Goal: Task Accomplishment & Management: Use online tool/utility

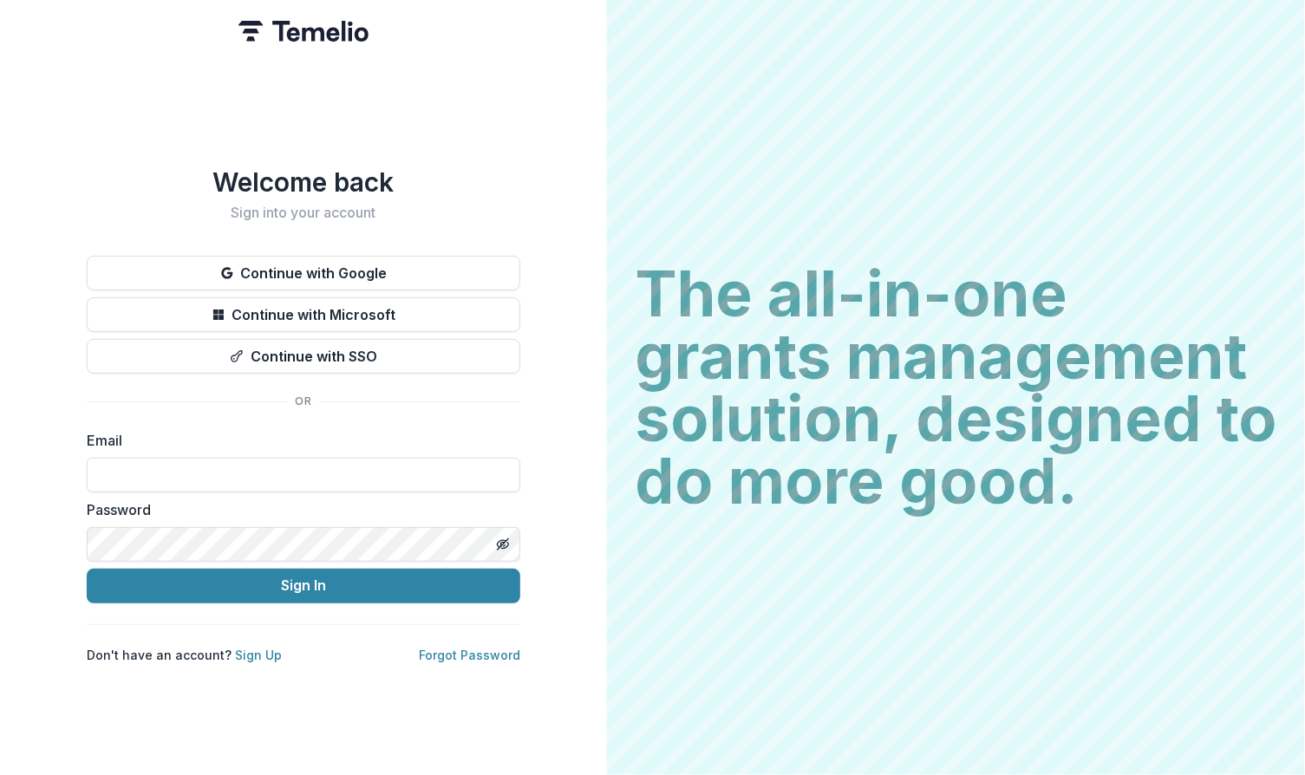
type input "**********"
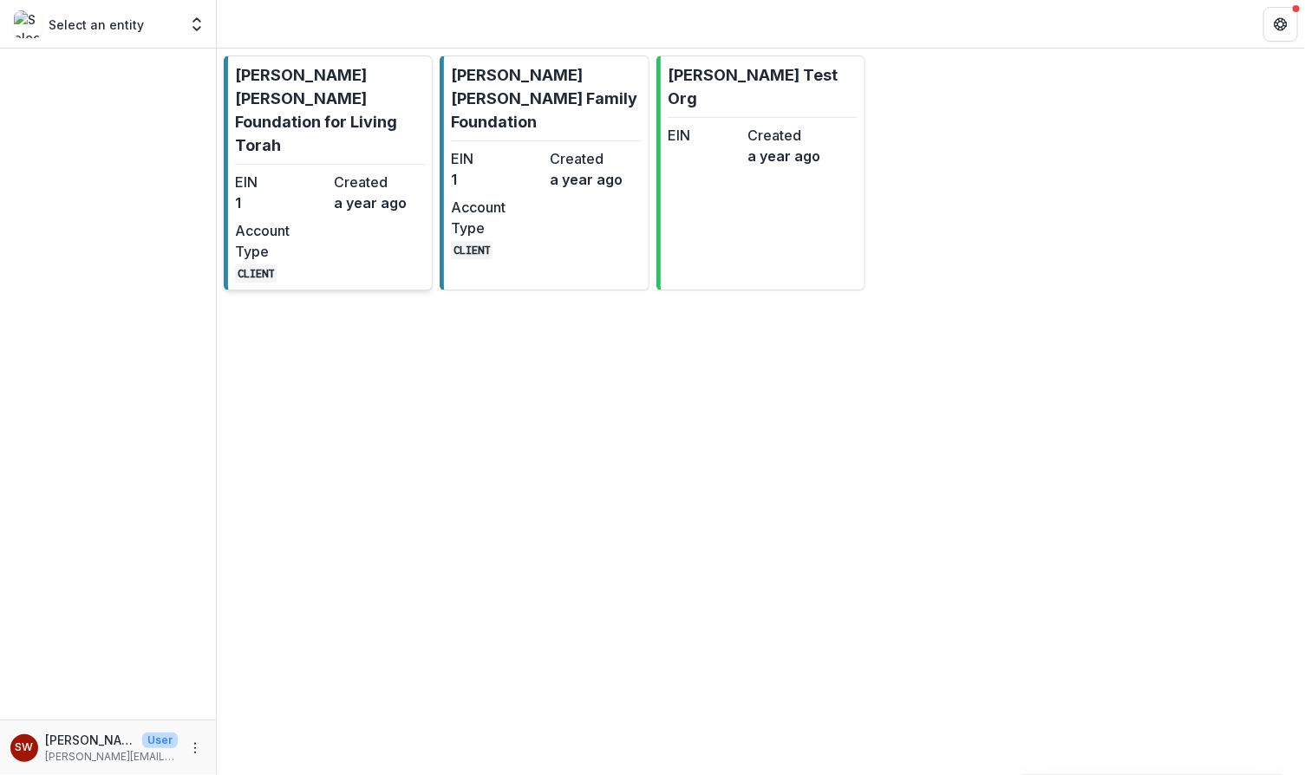
click at [308, 76] on p "[PERSON_NAME] [PERSON_NAME] Foundation for Living Torah" at bounding box center [330, 110] width 190 height 94
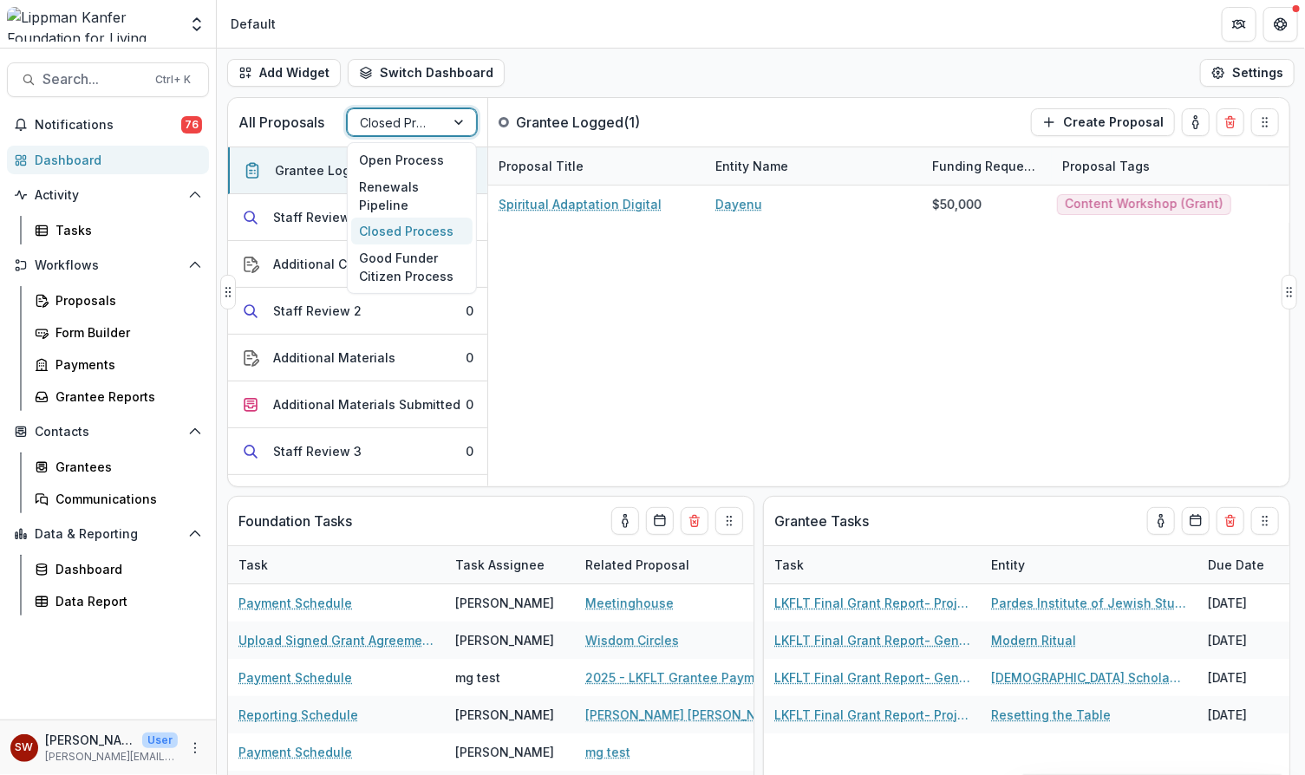
click at [414, 119] on div at bounding box center [396, 123] width 73 height 22
click at [435, 250] on div "Good Funder Citizen Process" at bounding box center [411, 267] width 121 height 45
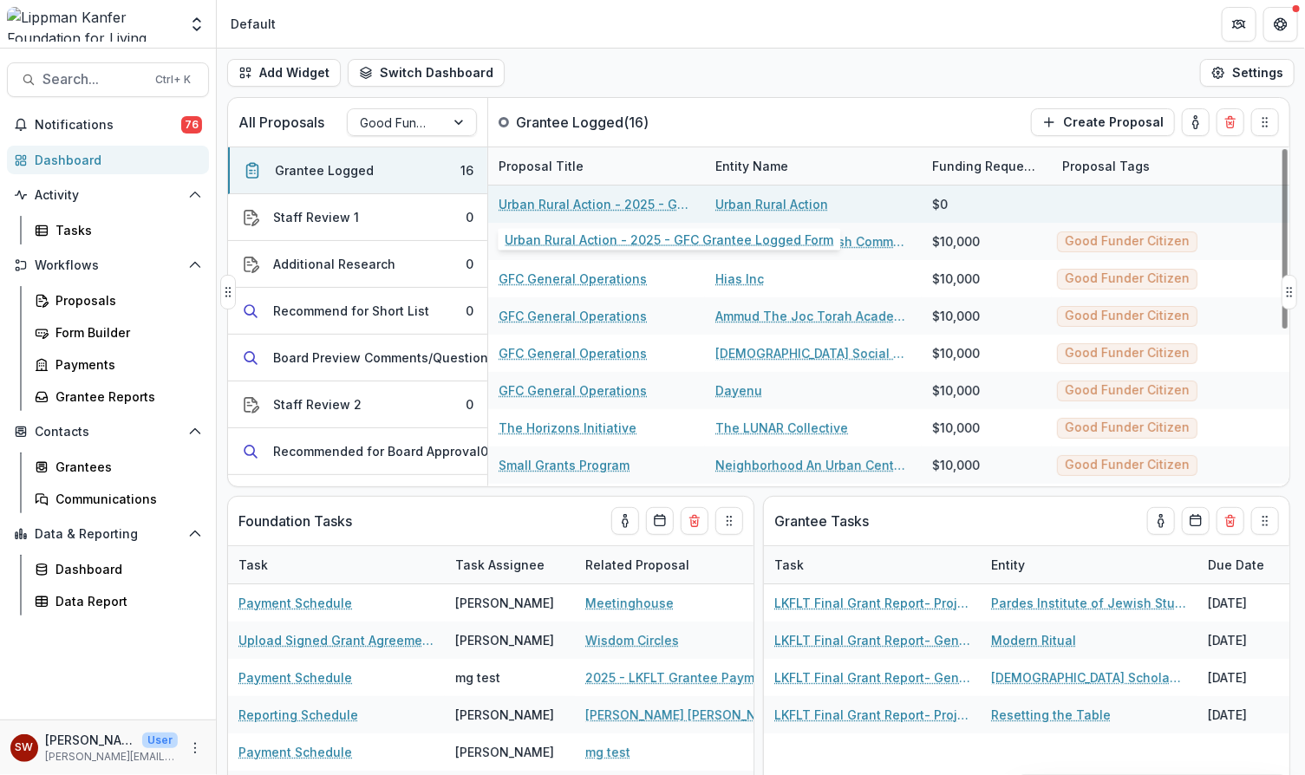
click at [592, 199] on link "Urban Rural Action - 2025 - GFC Grantee Logged Form" at bounding box center [597, 204] width 196 height 18
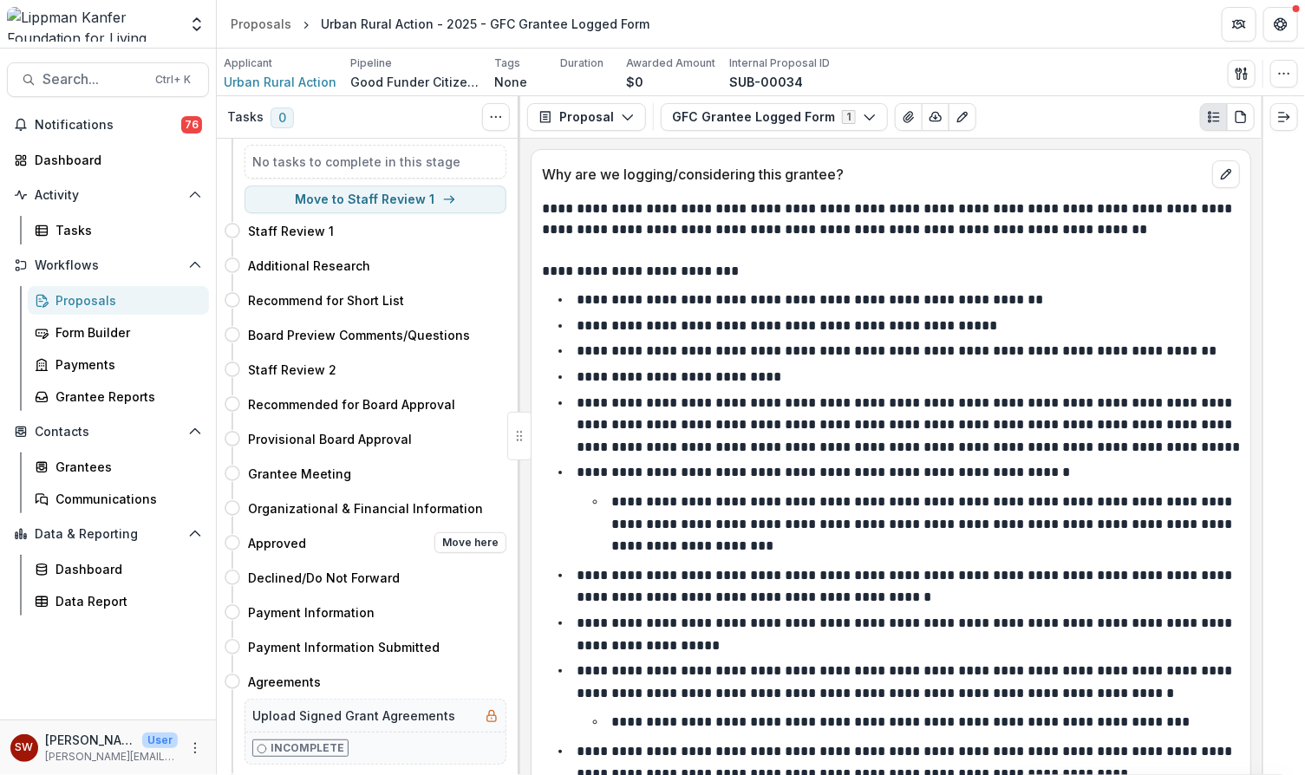
scroll to position [31, 0]
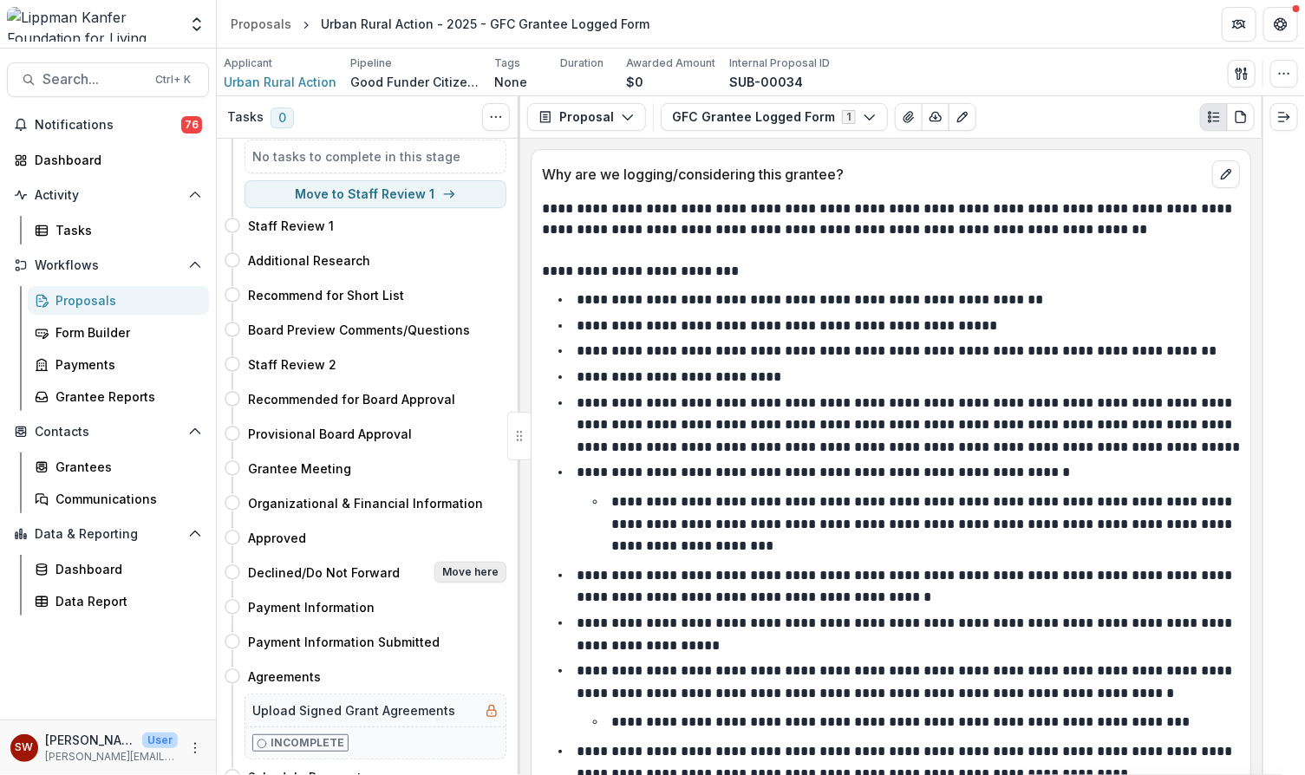
click at [468, 562] on button "Move here" at bounding box center [470, 572] width 72 height 21
select select "********"
select select "**********"
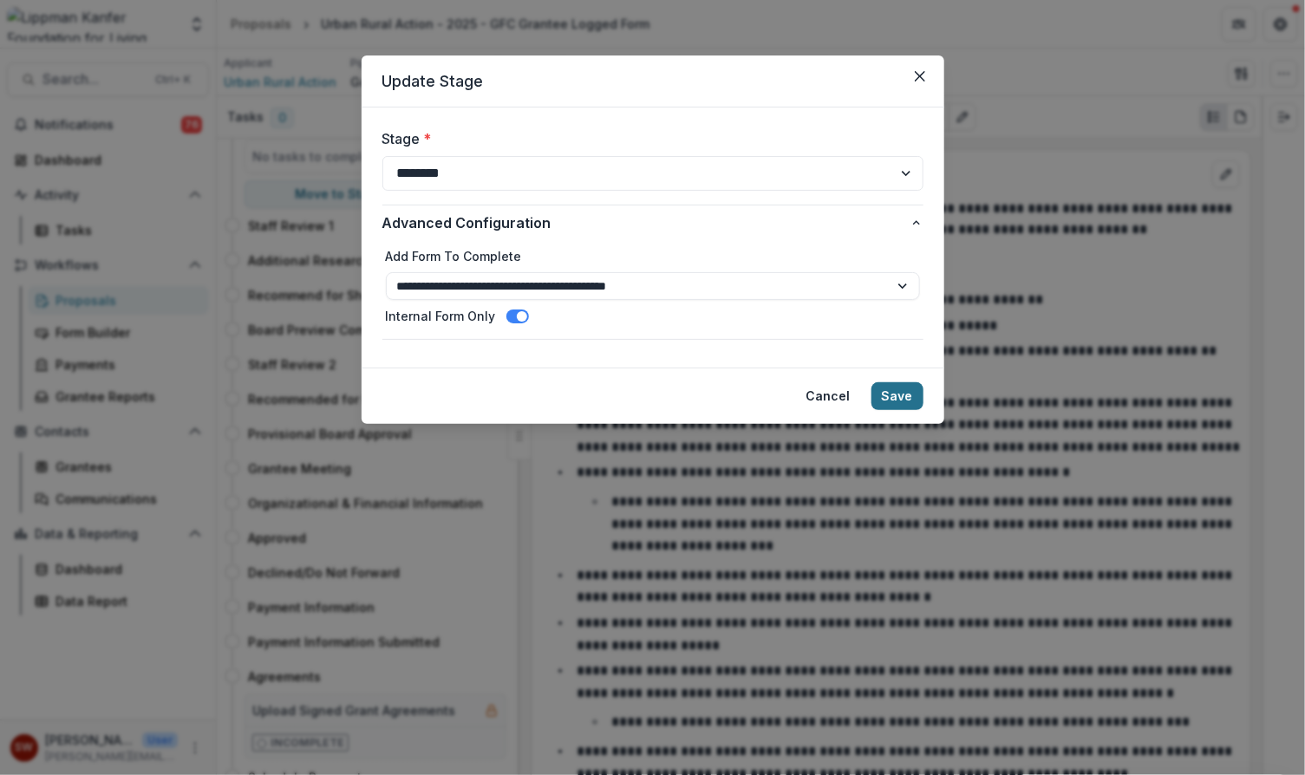
click at [897, 395] on button "Save" at bounding box center [897, 396] width 52 height 28
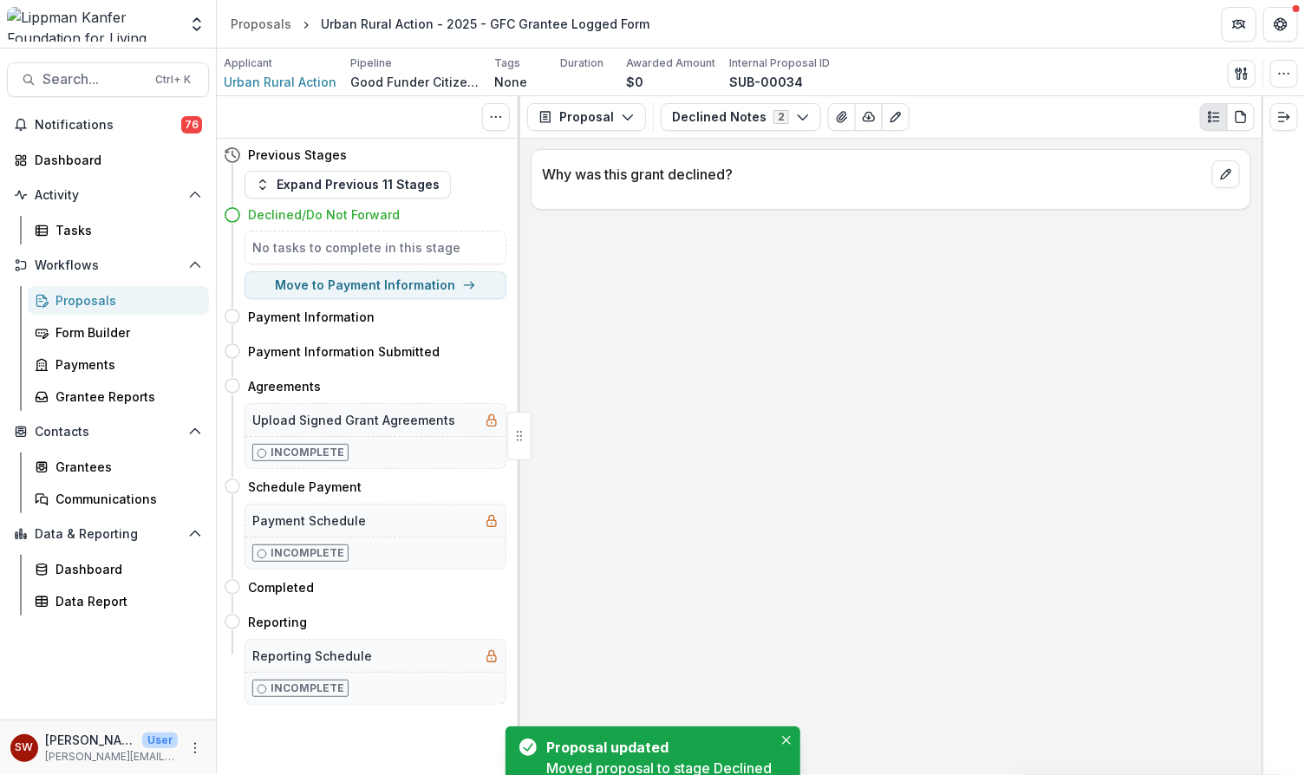
scroll to position [0, 0]
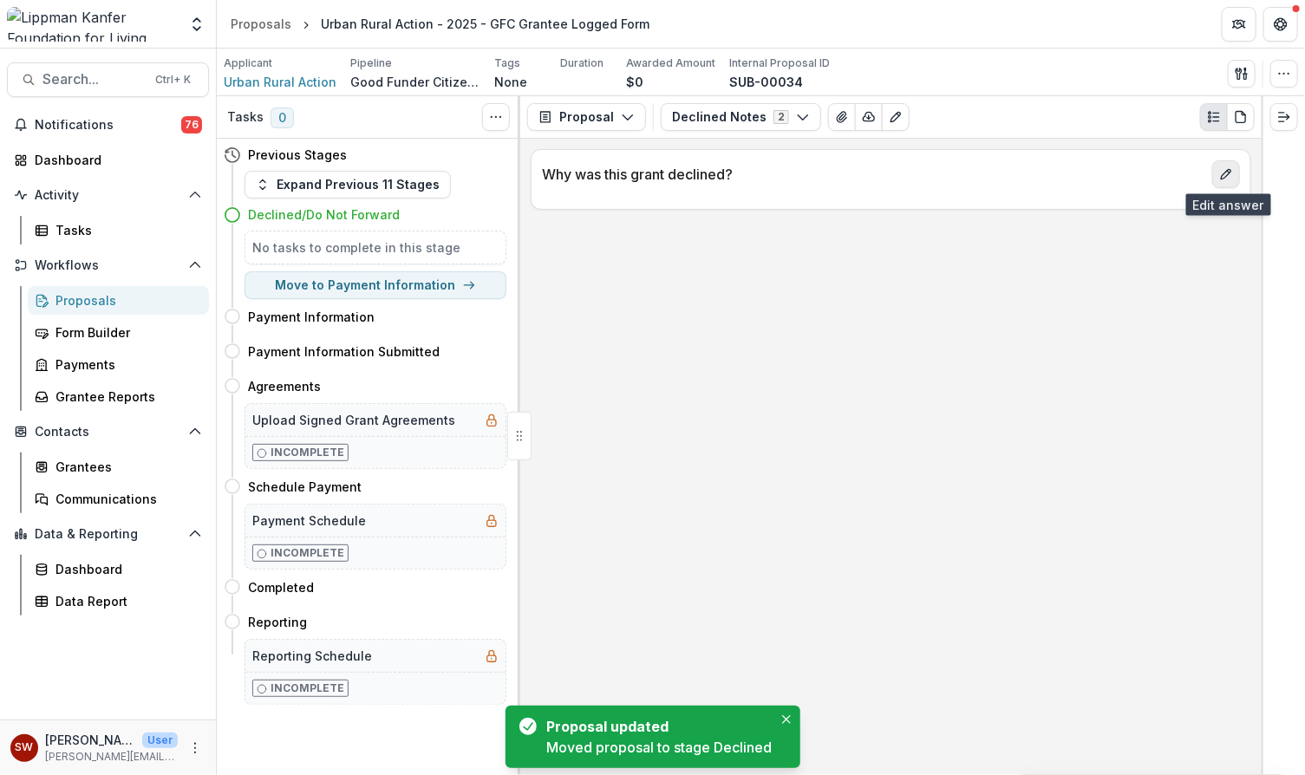
click at [1232, 164] on button "edit" at bounding box center [1226, 174] width 28 height 28
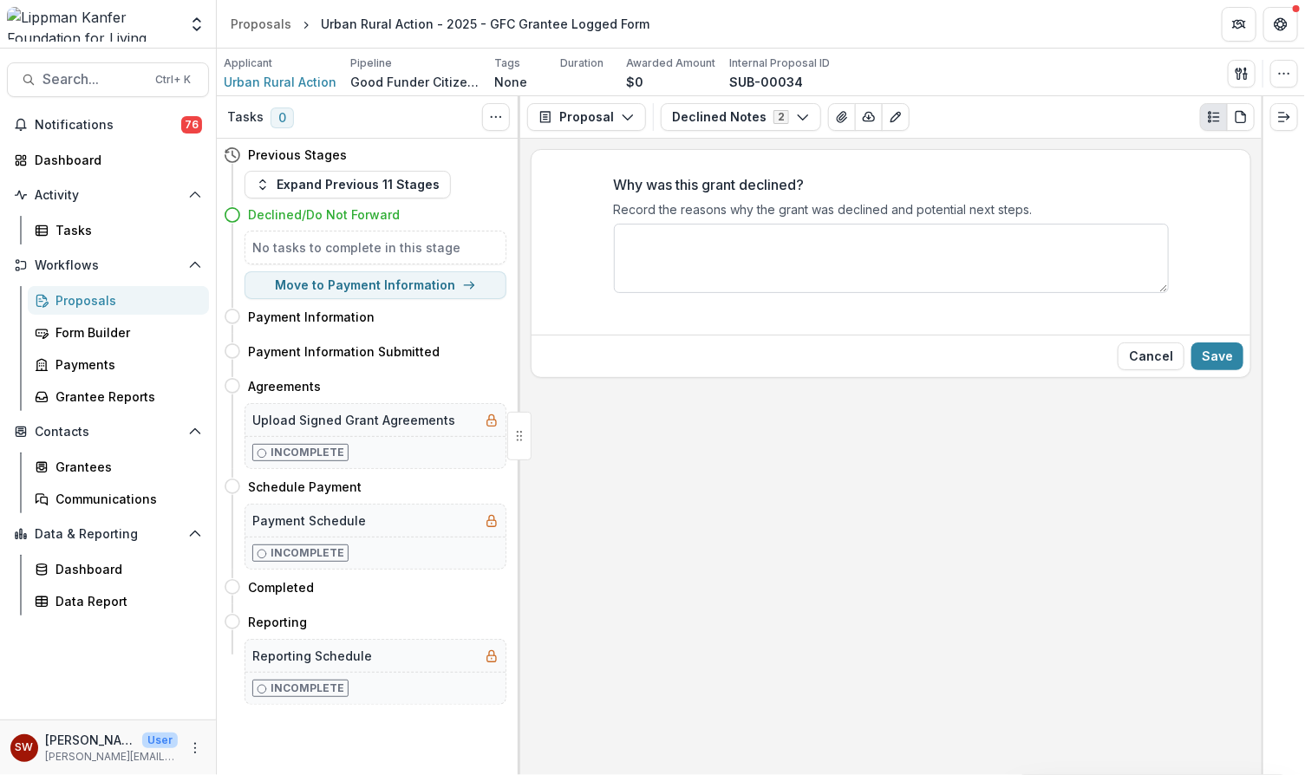
click at [820, 249] on textarea "Why was this grant declined?" at bounding box center [891, 258] width 555 height 69
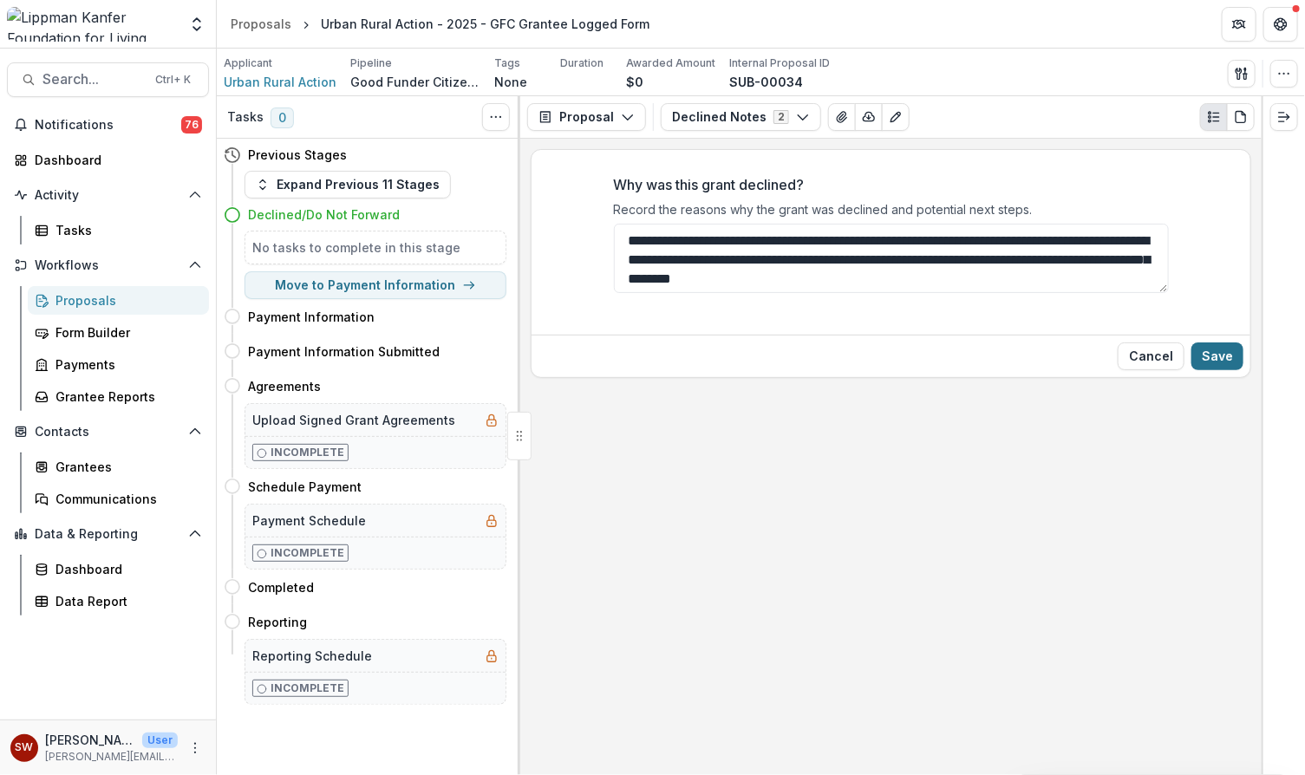
type textarea "**********"
click at [1224, 356] on button "Save" at bounding box center [1217, 357] width 52 height 28
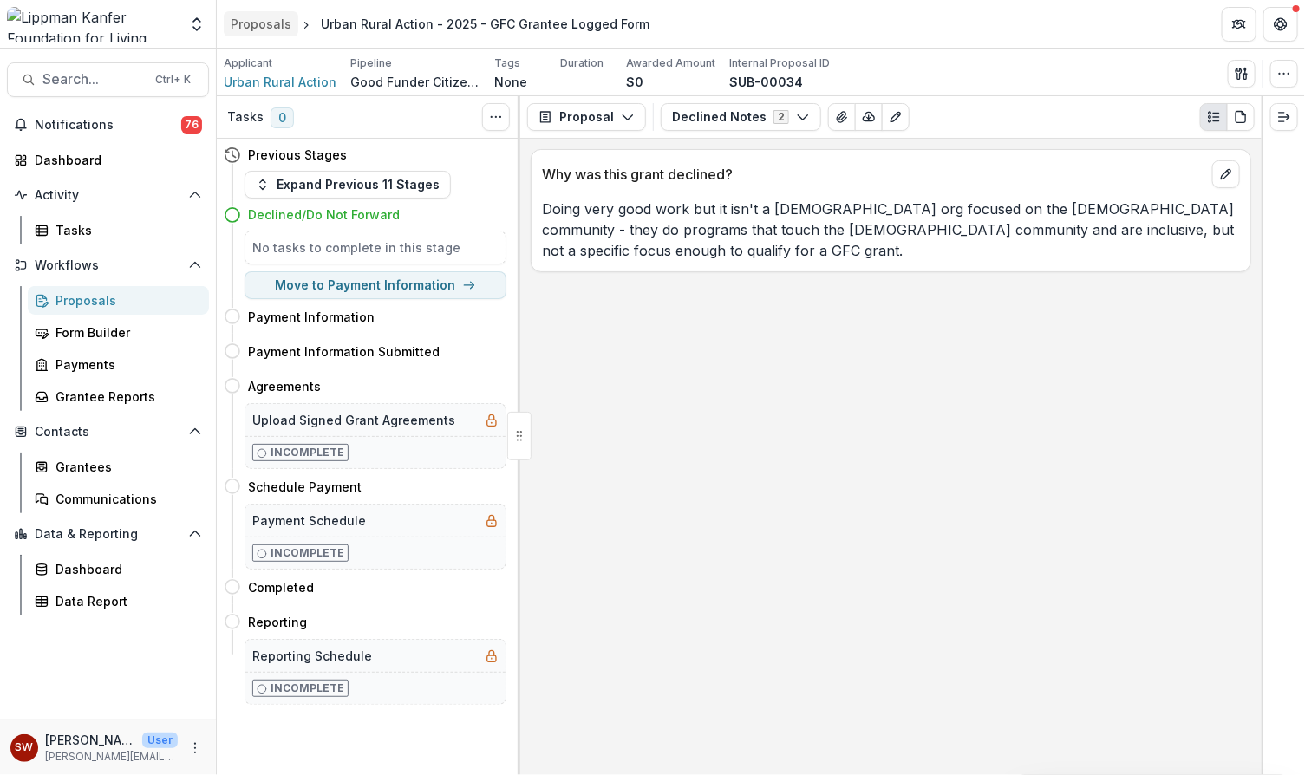
click at [286, 30] on div "Proposals" at bounding box center [261, 24] width 61 height 18
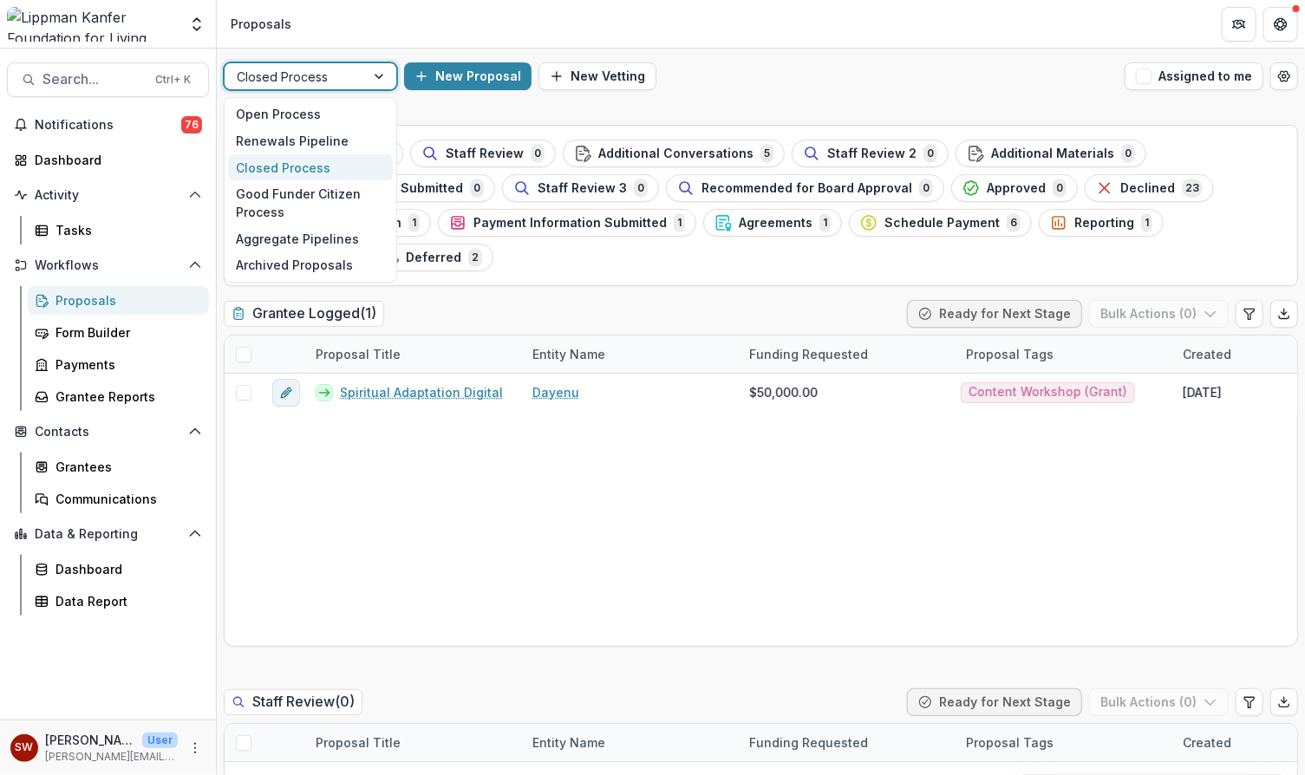
click at [343, 81] on div at bounding box center [295, 77] width 116 height 22
click at [337, 219] on div "Good Funder Citizen Process" at bounding box center [310, 202] width 165 height 45
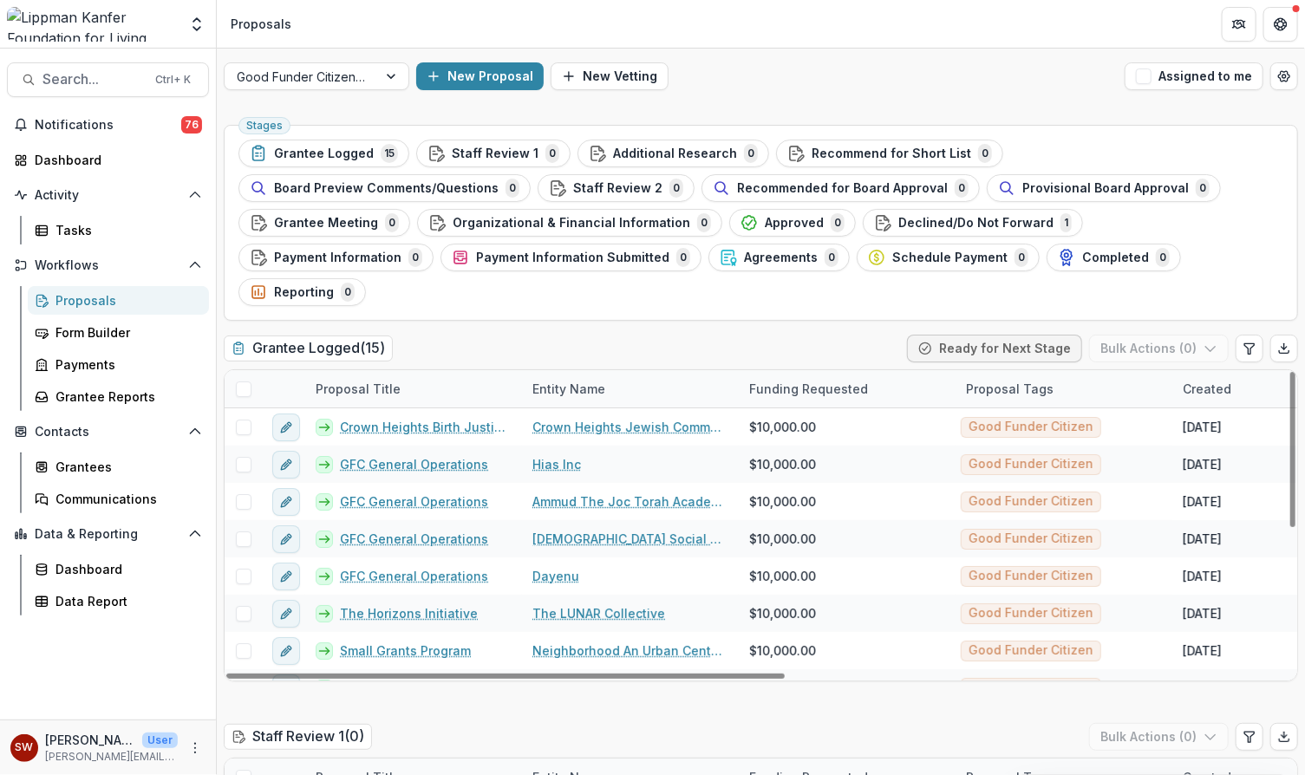
click at [245, 382] on span at bounding box center [244, 390] width 16 height 16
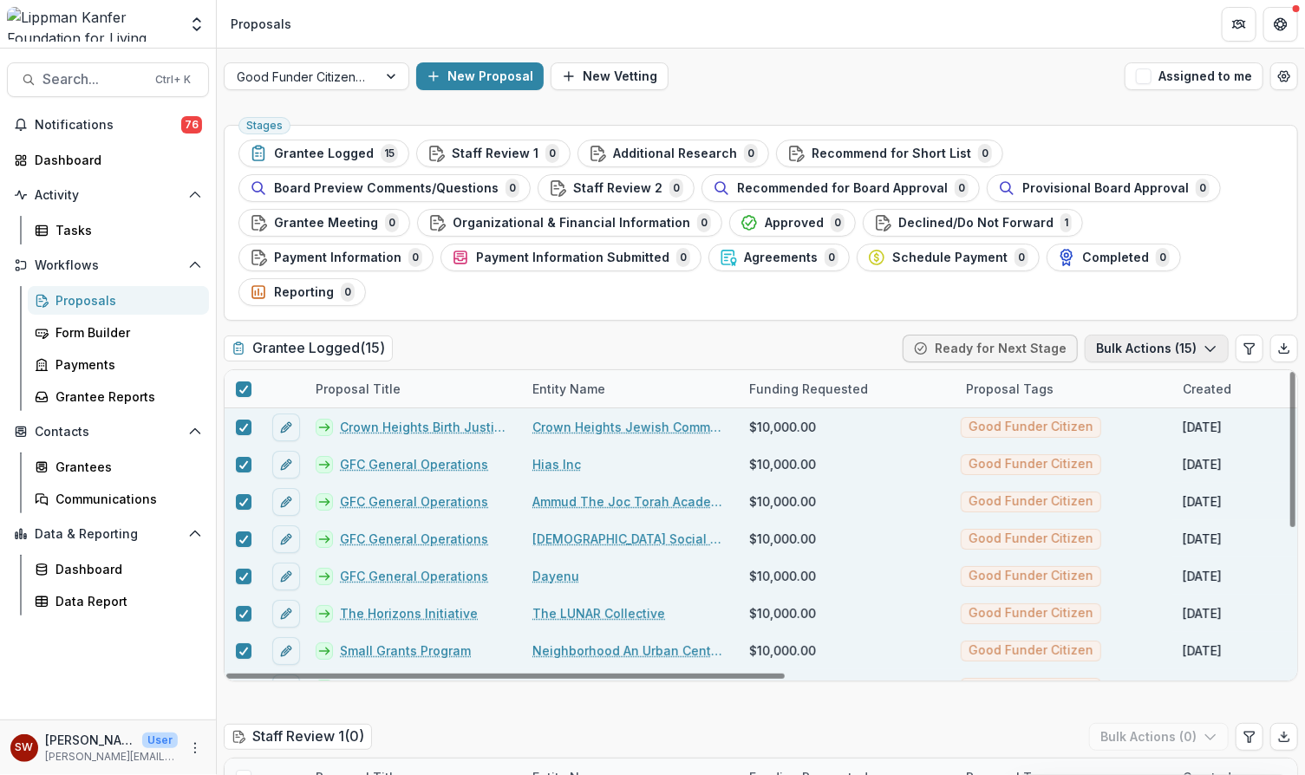
click at [1204, 342] on icon "button" at bounding box center [1211, 349] width 14 height 14
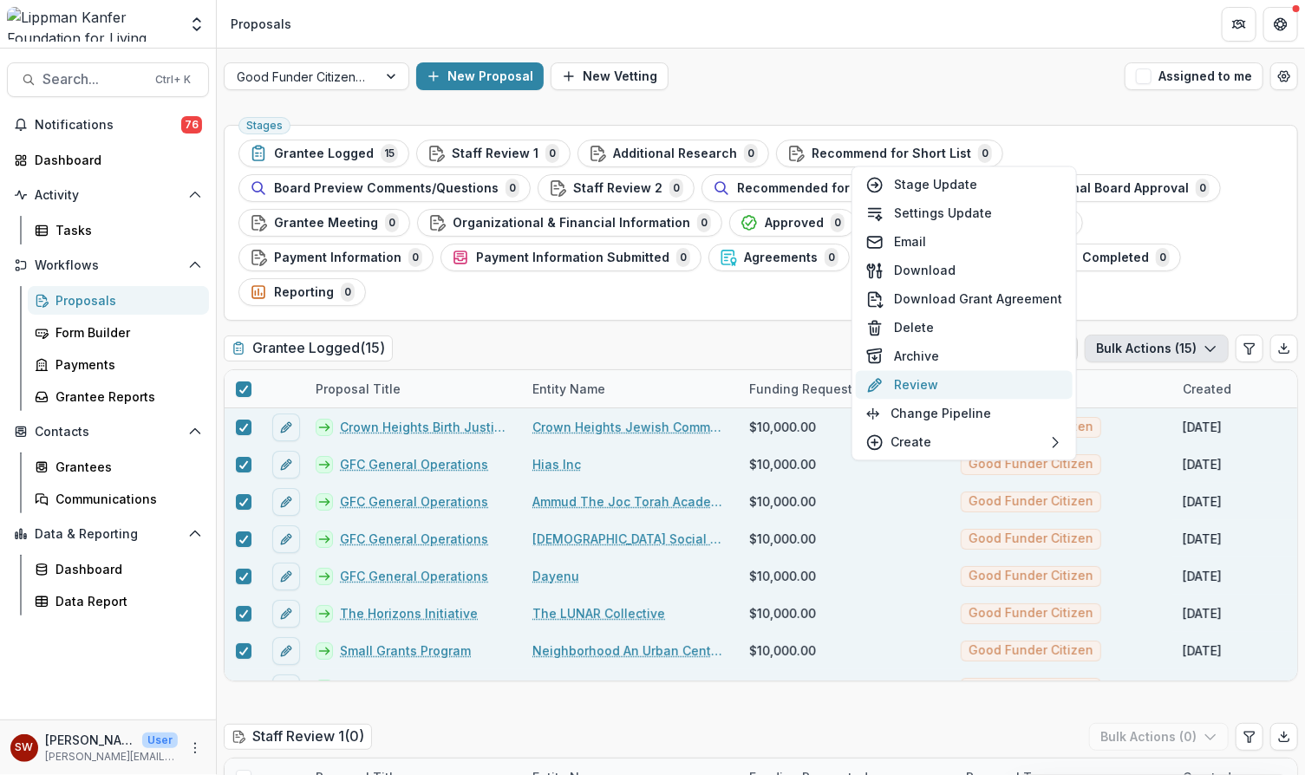
click at [917, 388] on button "Review" at bounding box center [964, 385] width 217 height 29
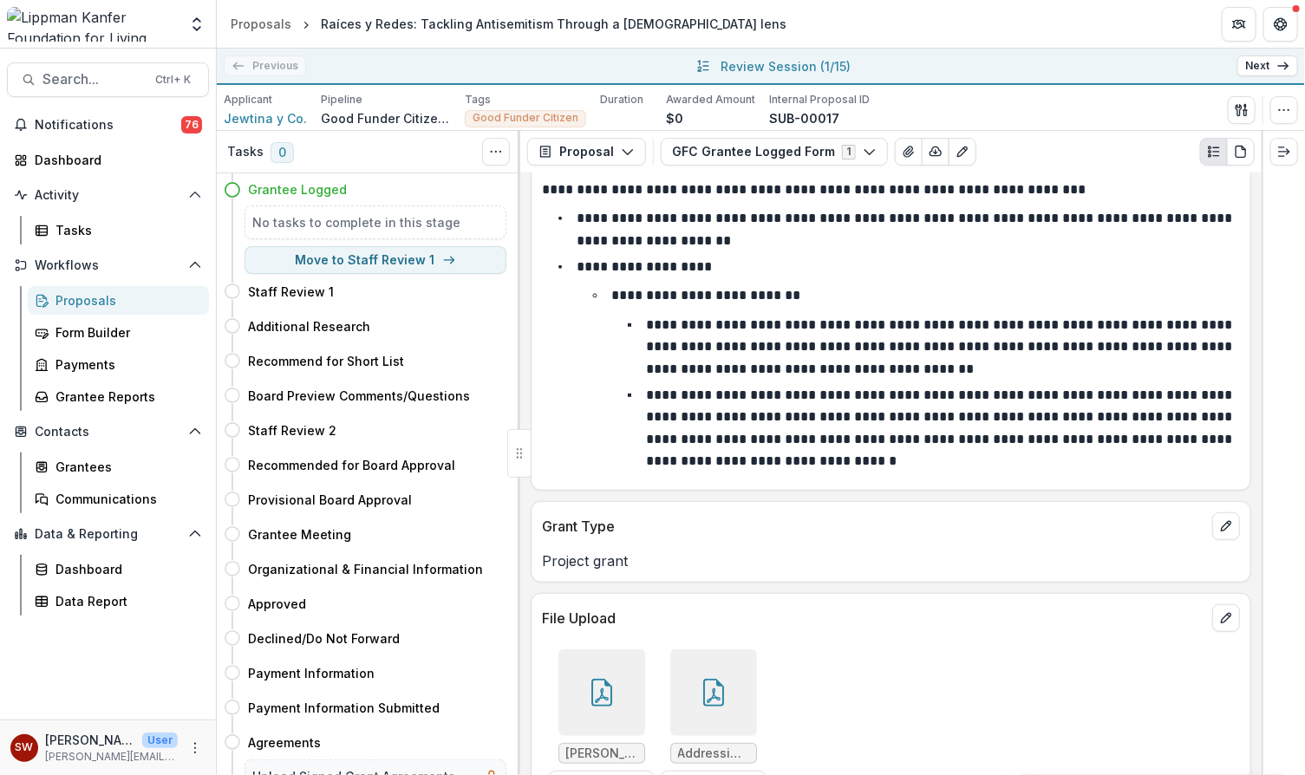
scroll to position [479, 0]
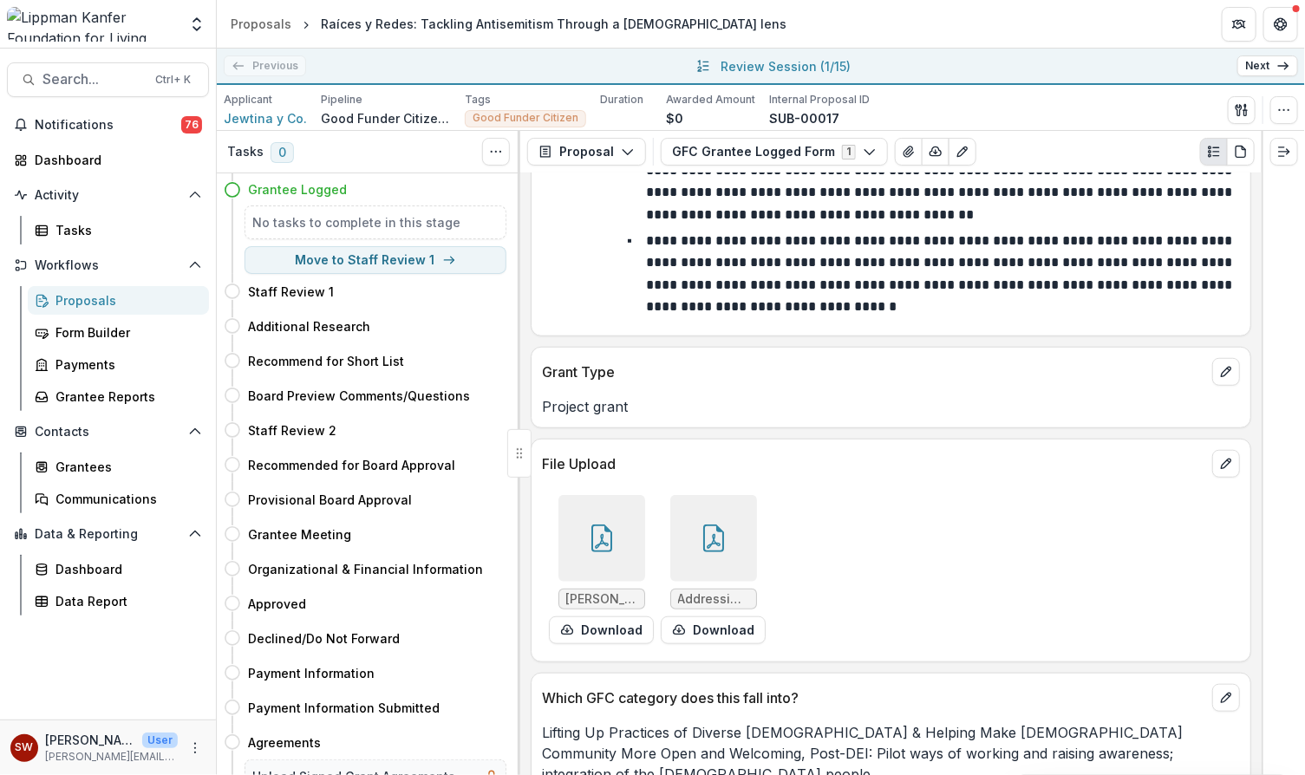
click at [707, 539] on icon at bounding box center [714, 541] width 14 height 15
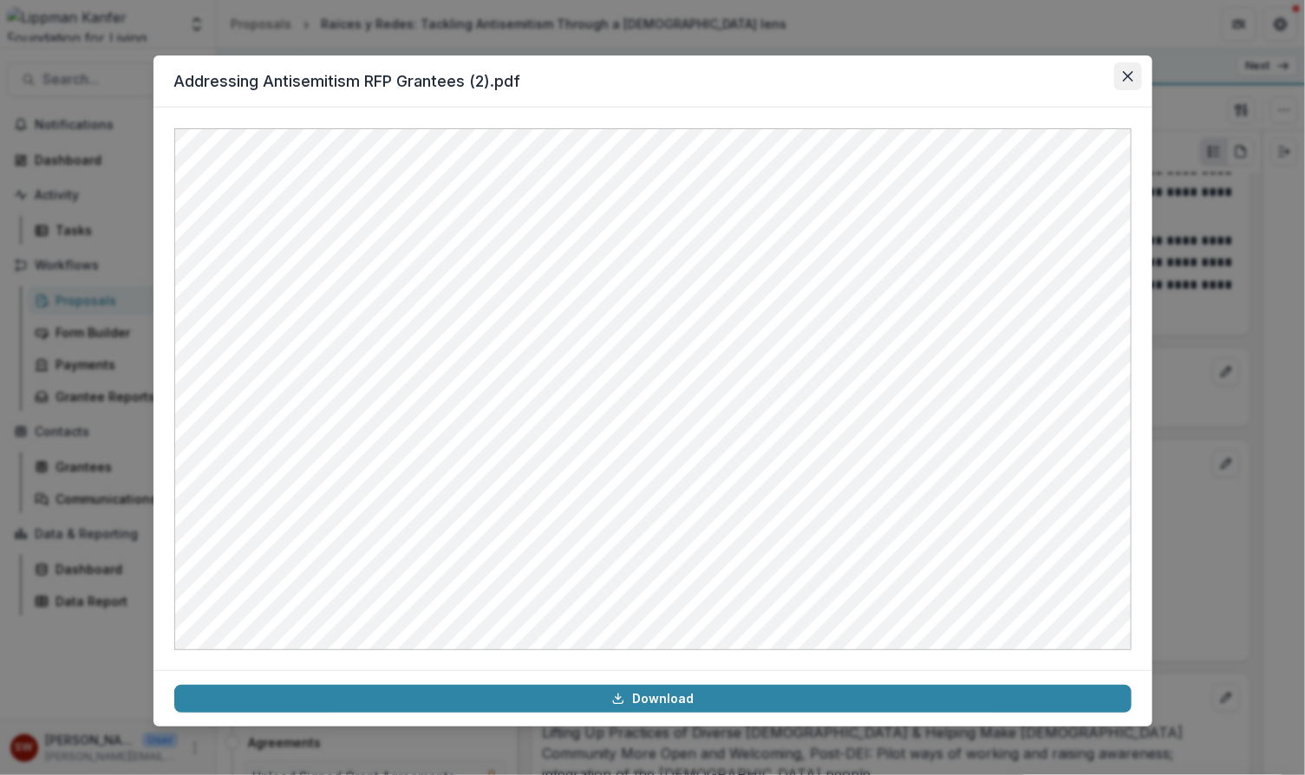
click at [1127, 87] on button "Close" at bounding box center [1128, 76] width 28 height 28
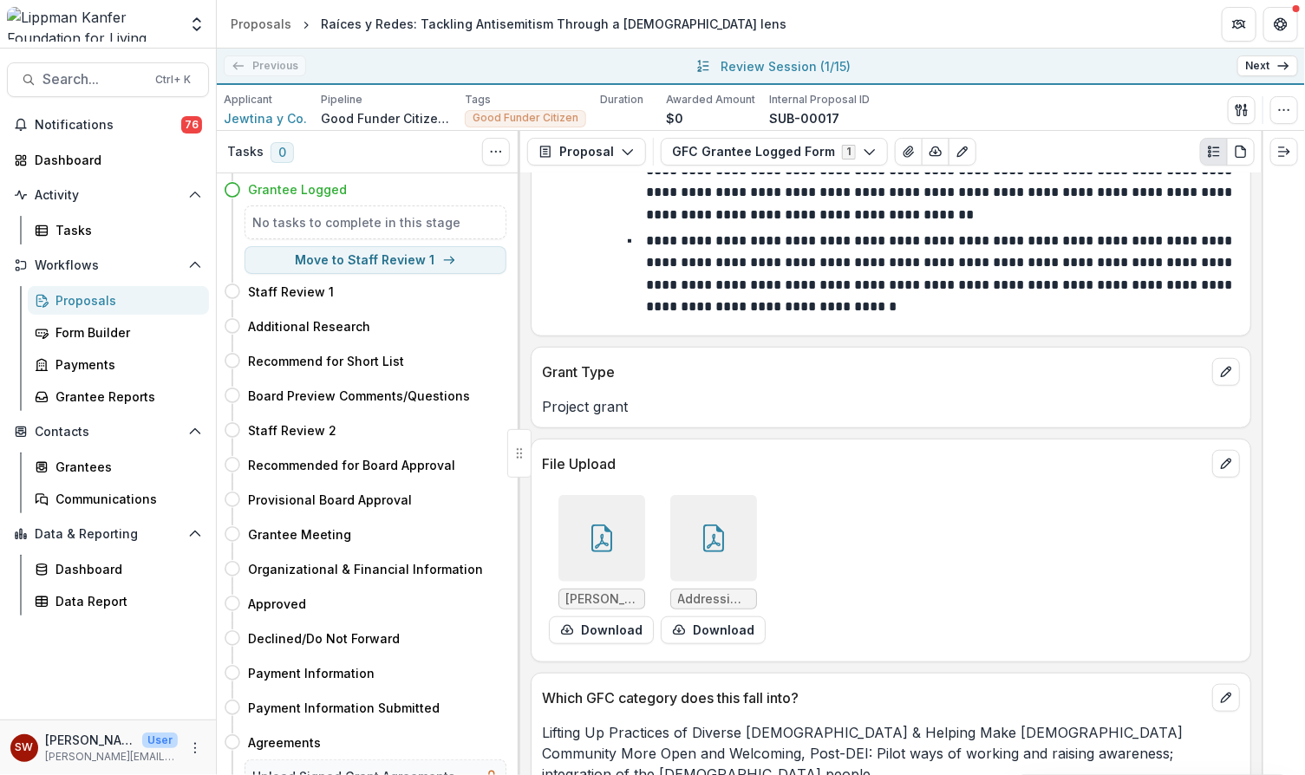
click at [597, 537] on icon at bounding box center [602, 539] width 28 height 28
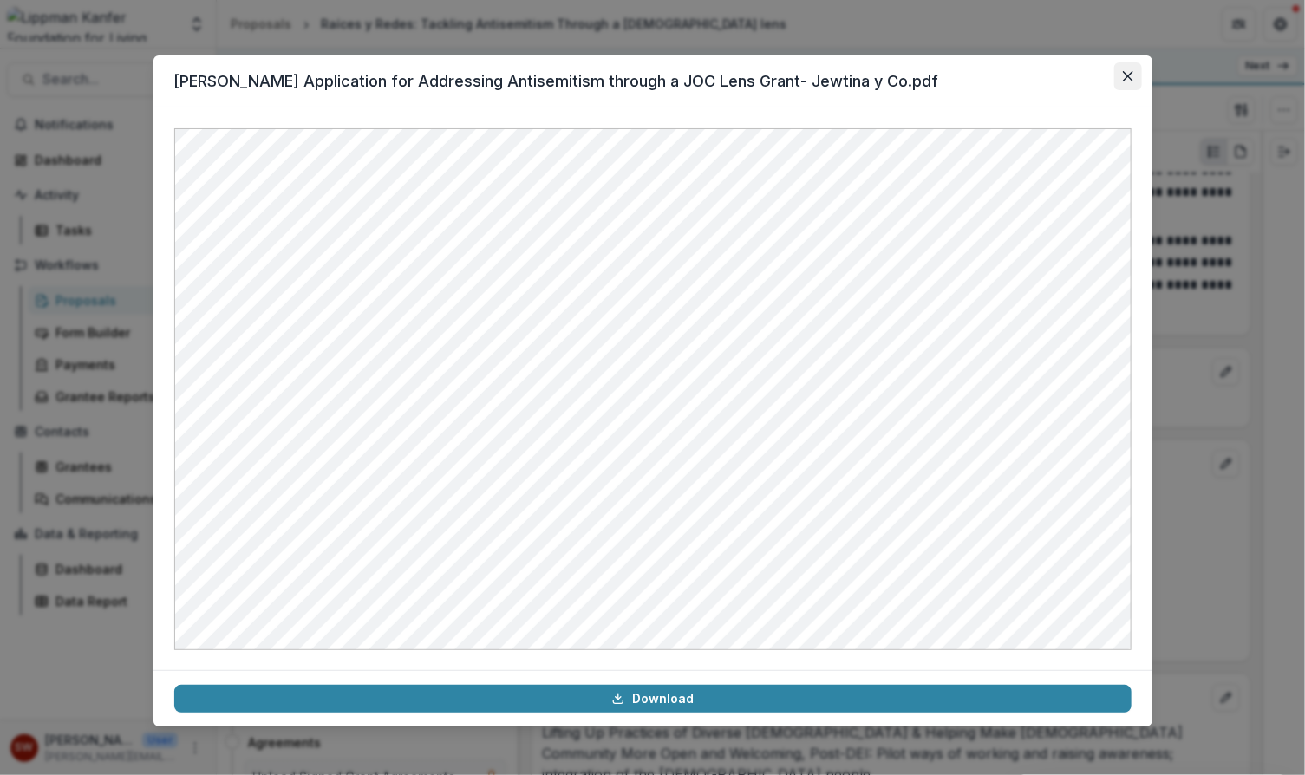
click at [1124, 81] on icon "Close" at bounding box center [1128, 76] width 10 height 10
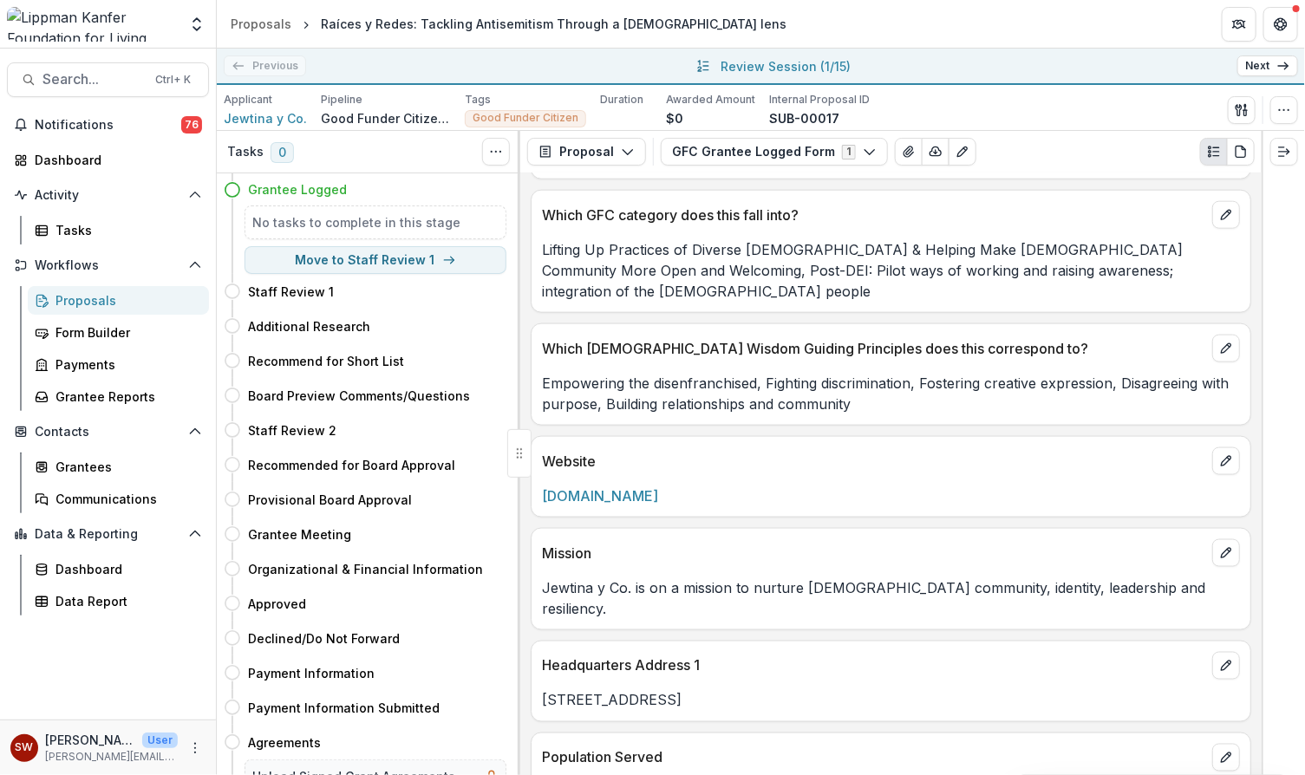
scroll to position [961, 0]
click at [1276, 68] on link "Next" at bounding box center [1267, 65] width 61 height 21
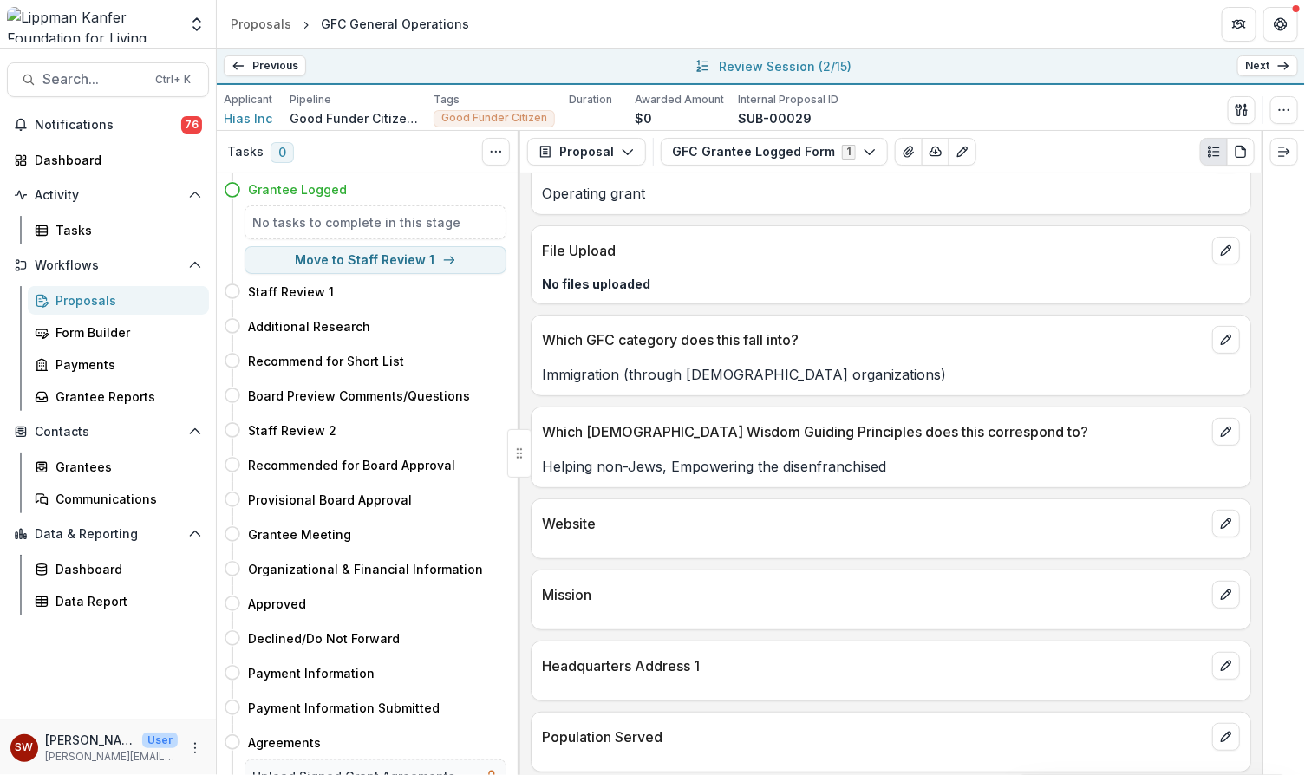
scroll to position [183, 0]
click at [1219, 518] on icon "edit" at bounding box center [1226, 525] width 14 height 14
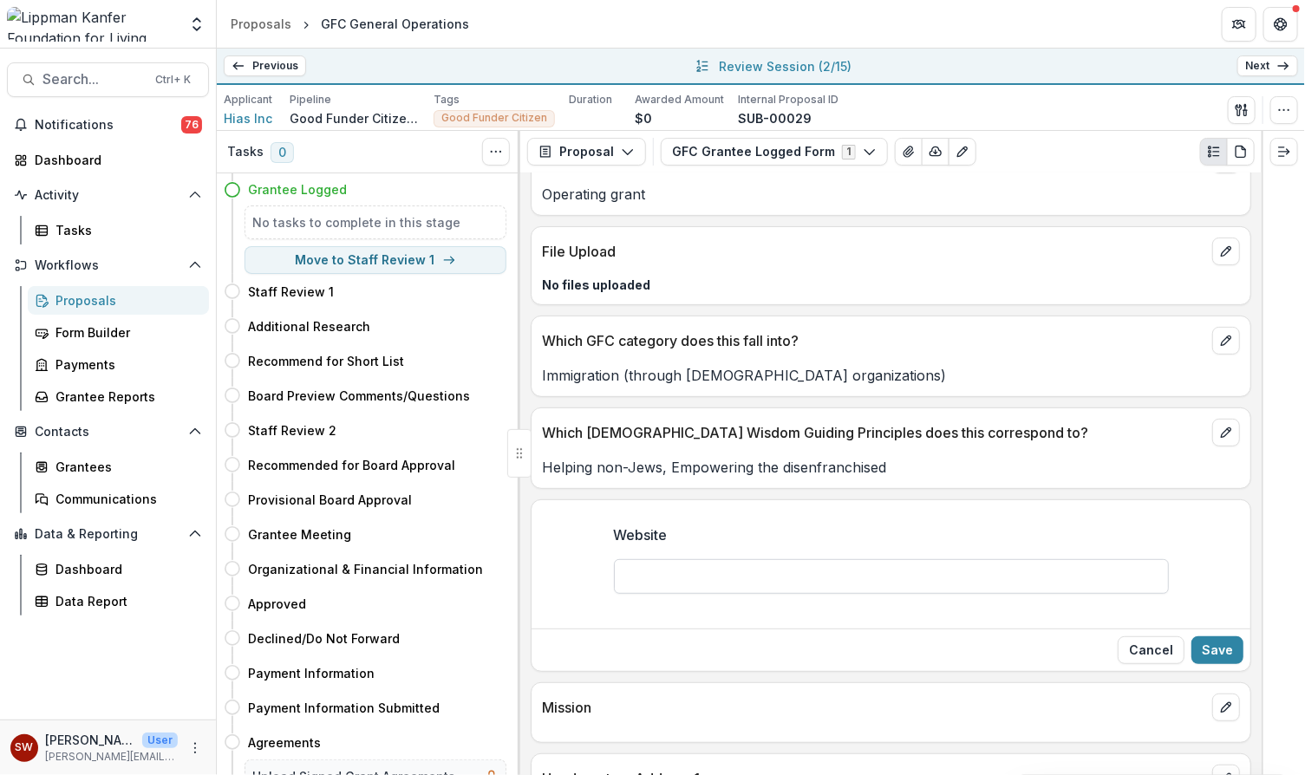
click at [658, 572] on input "Website" at bounding box center [891, 576] width 555 height 35
paste input "**********"
type input "**********"
click at [1223, 640] on button "Save" at bounding box center [1217, 650] width 52 height 28
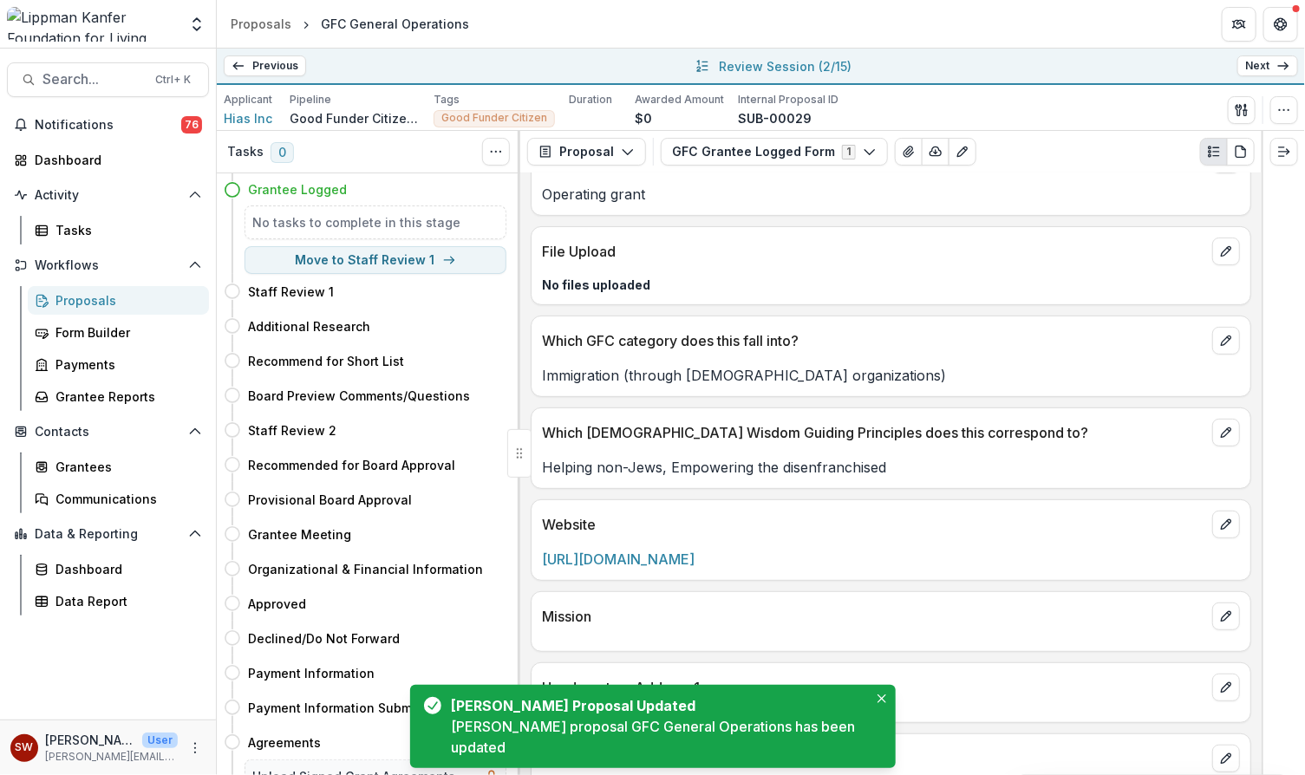
scroll to position [205, 0]
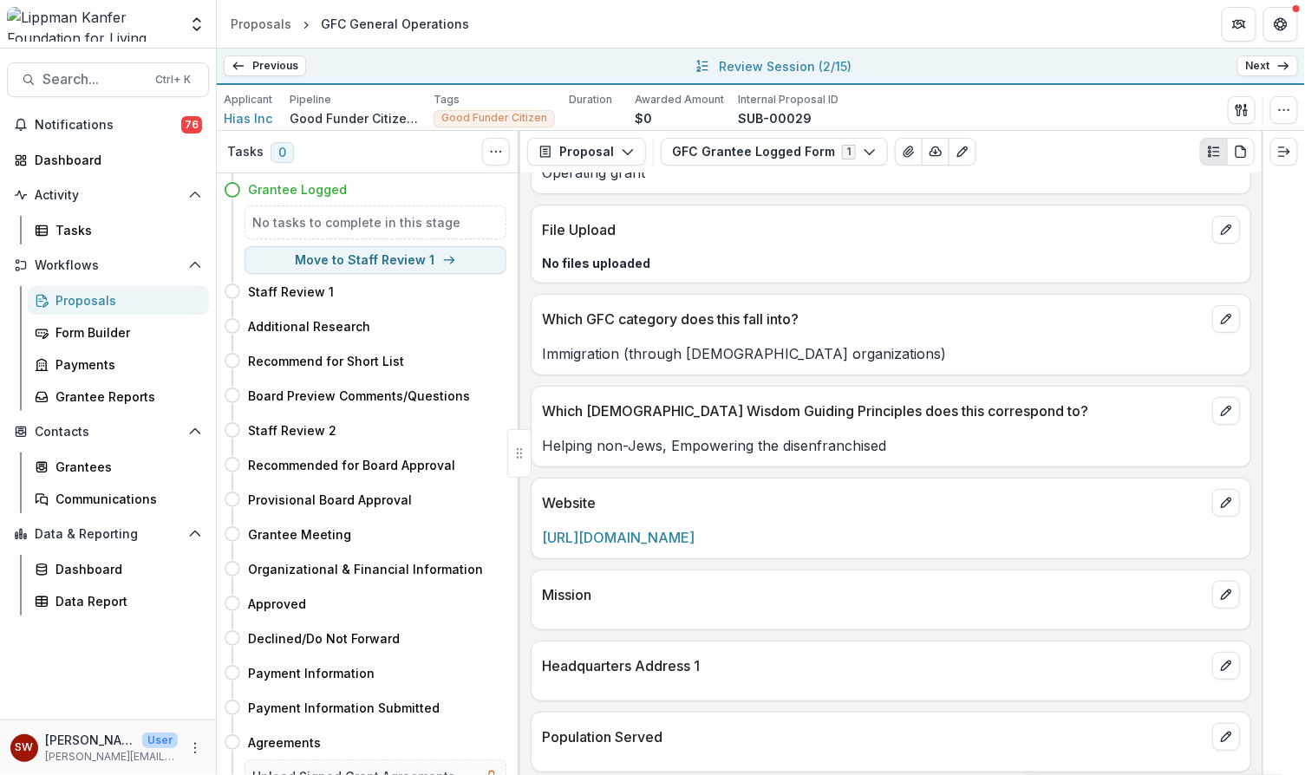
click at [1084, 85] on div "Applicant Hias Inc Pipeline Good Funder Citizen Process Tags Good Funder Citize…" at bounding box center [761, 108] width 1088 height 46
click at [1225, 589] on icon "edit" at bounding box center [1226, 595] width 14 height 14
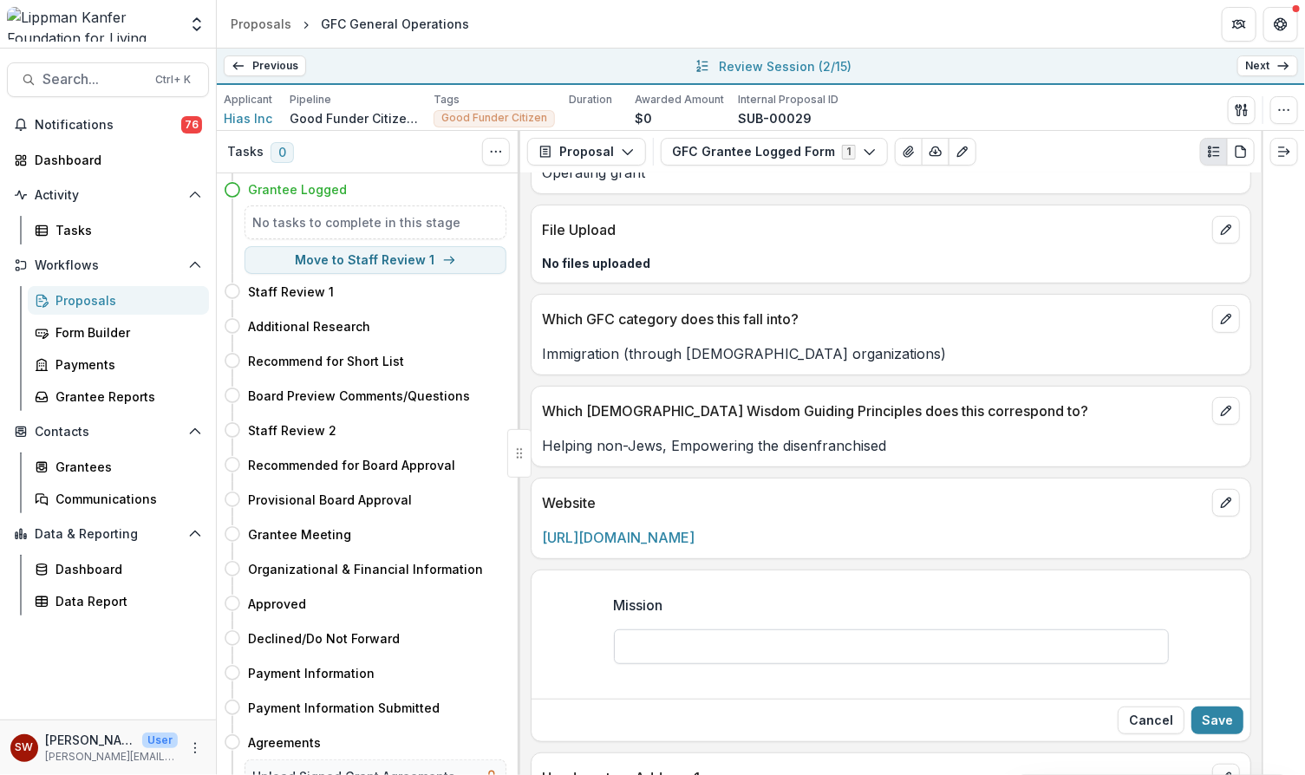
click at [733, 649] on input "Mission" at bounding box center [891, 647] width 555 height 35
paste input "**********"
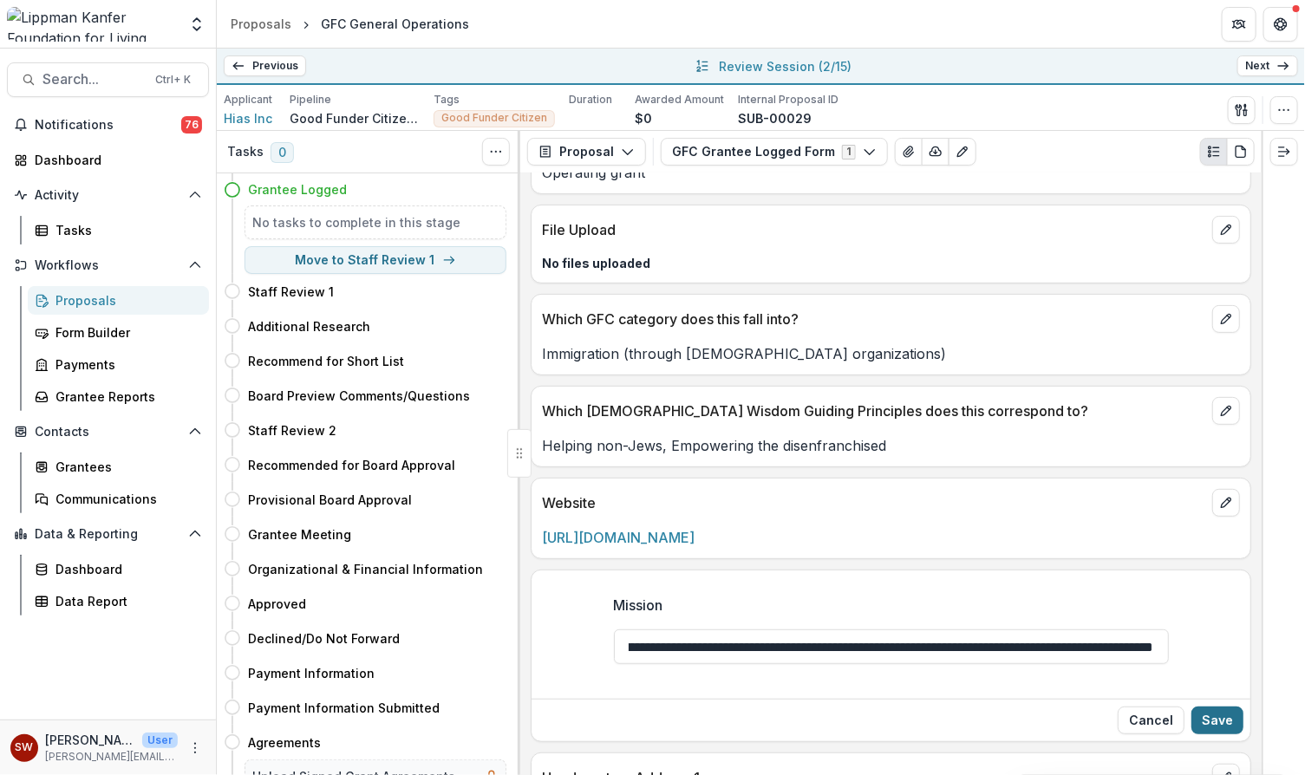
type input "**********"
click at [1226, 710] on button "Save" at bounding box center [1217, 721] width 52 height 28
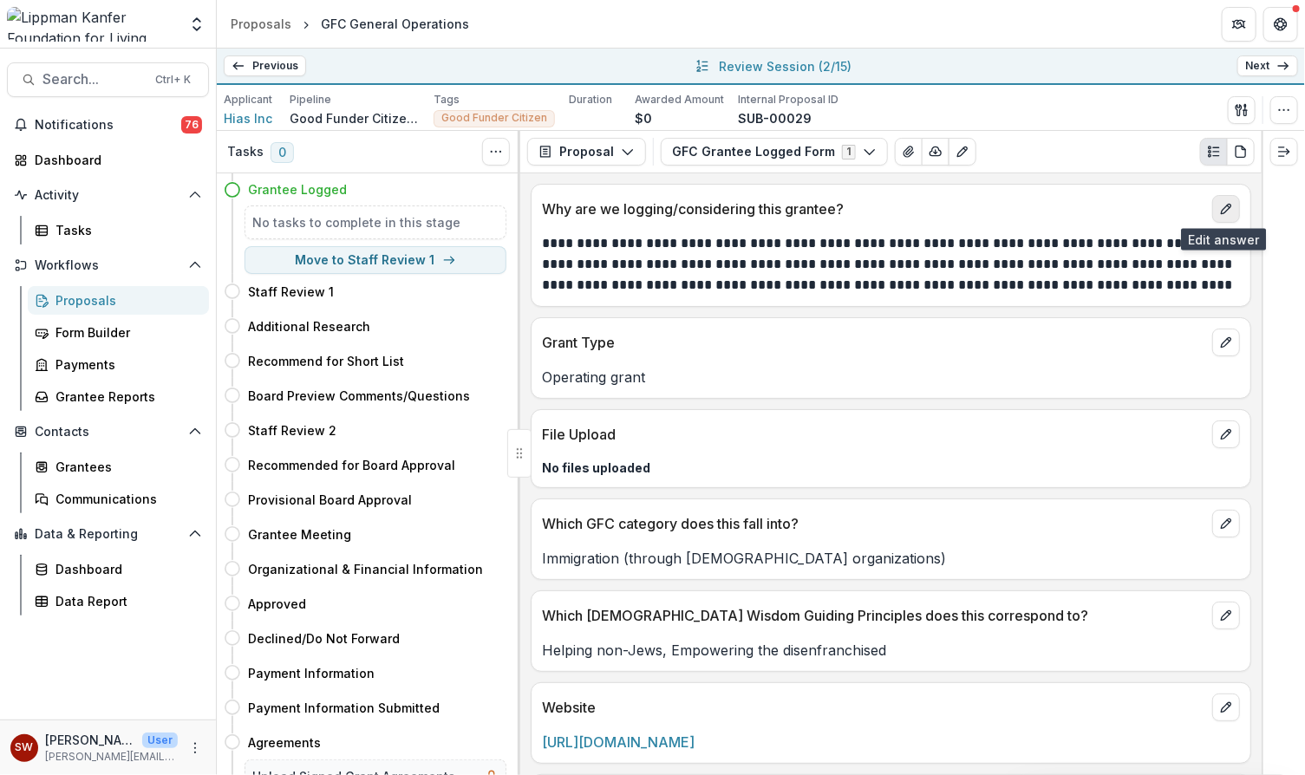
click at [1224, 208] on icon "edit" at bounding box center [1226, 209] width 14 height 14
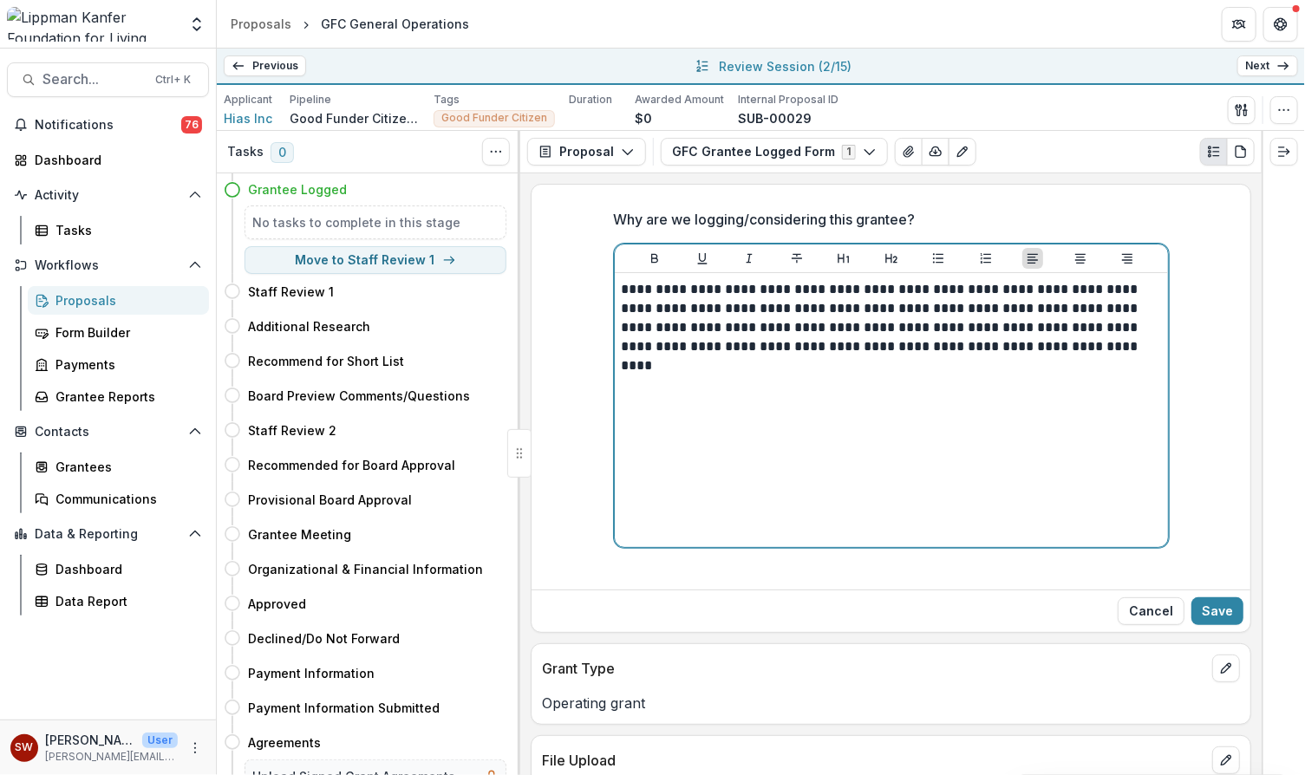
click at [1083, 348] on p "**********" at bounding box center [892, 318] width 540 height 76
click at [1075, 358] on div "**********" at bounding box center [891, 410] width 539 height 260
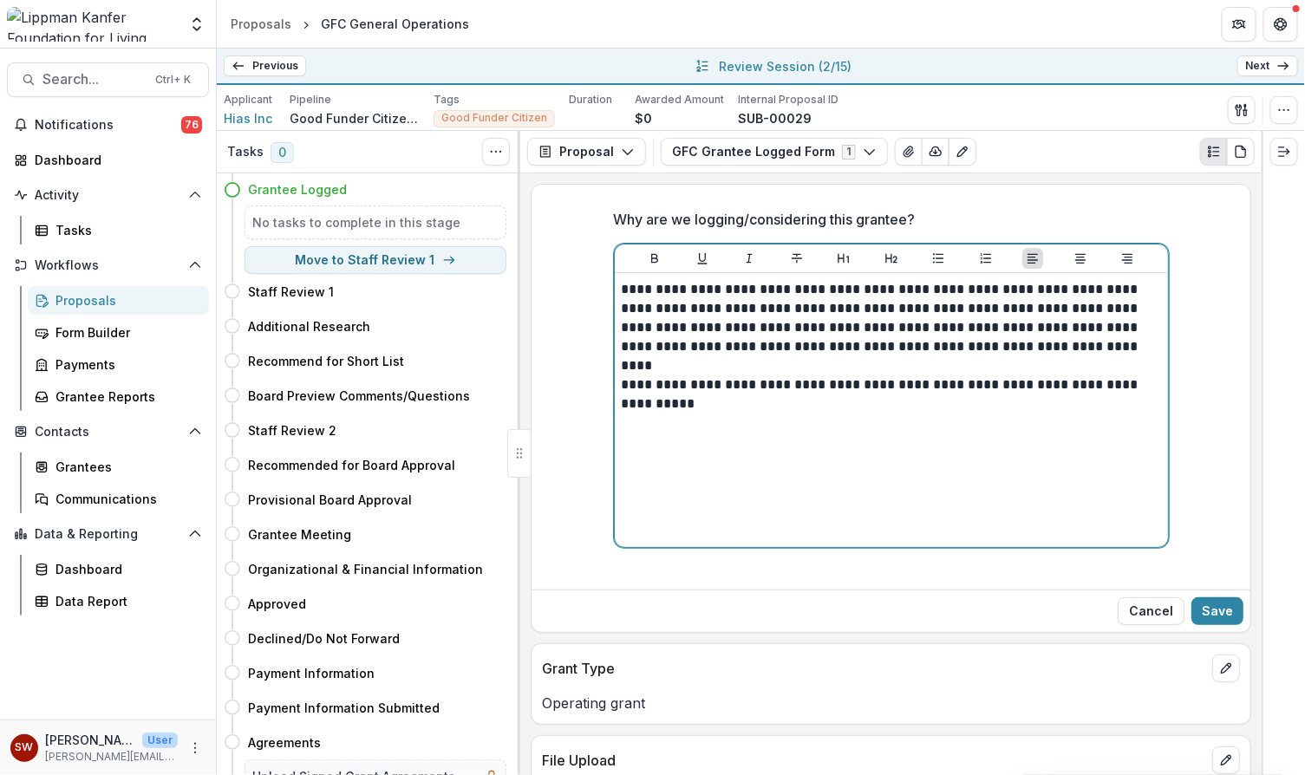
click at [881, 380] on p "**********" at bounding box center [892, 394] width 540 height 38
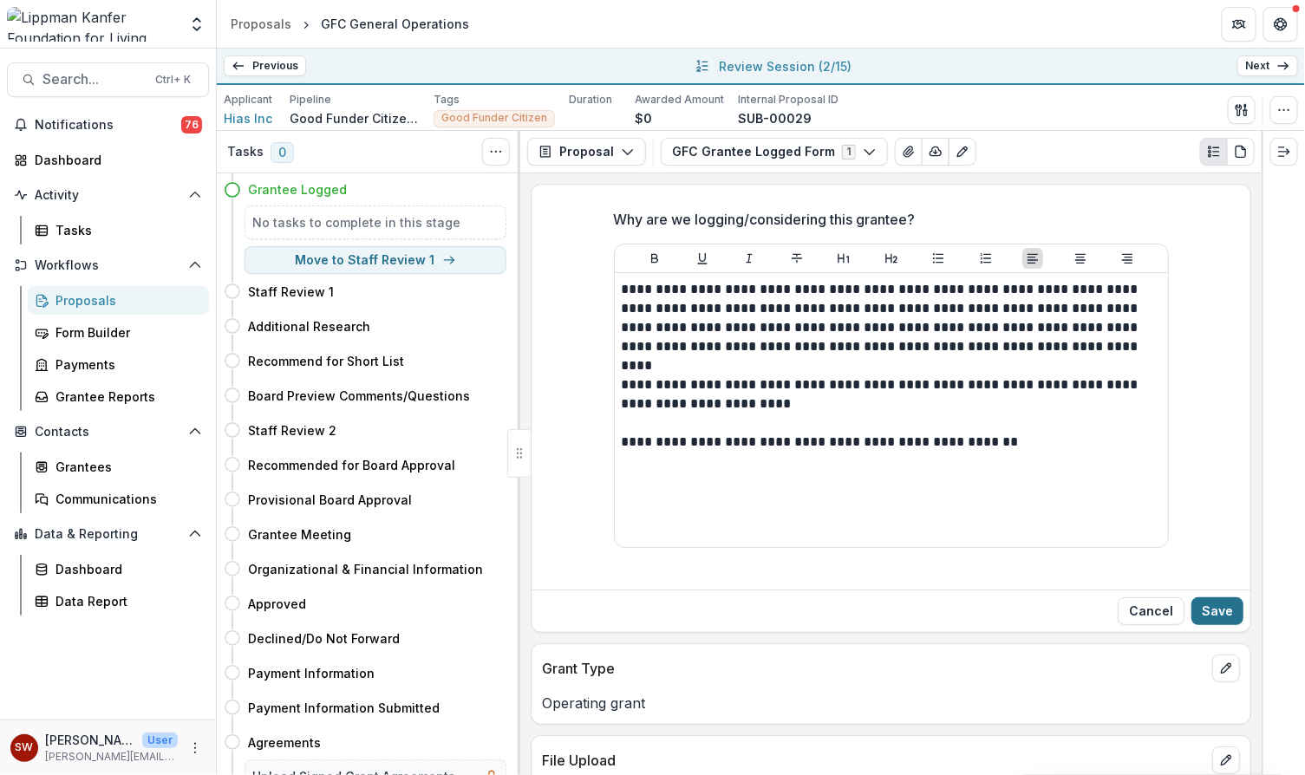
click at [1218, 606] on button "Save" at bounding box center [1217, 611] width 52 height 28
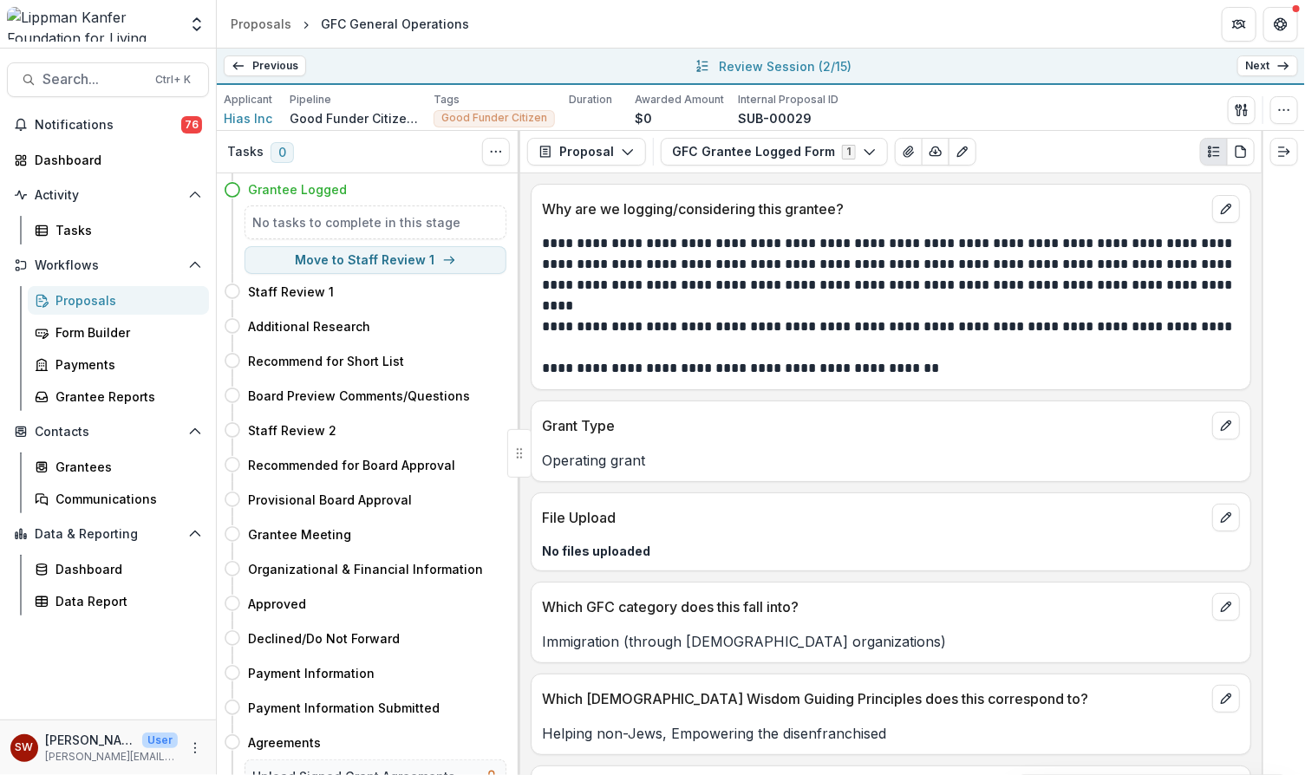
click at [1275, 64] on link "Next" at bounding box center [1267, 65] width 61 height 21
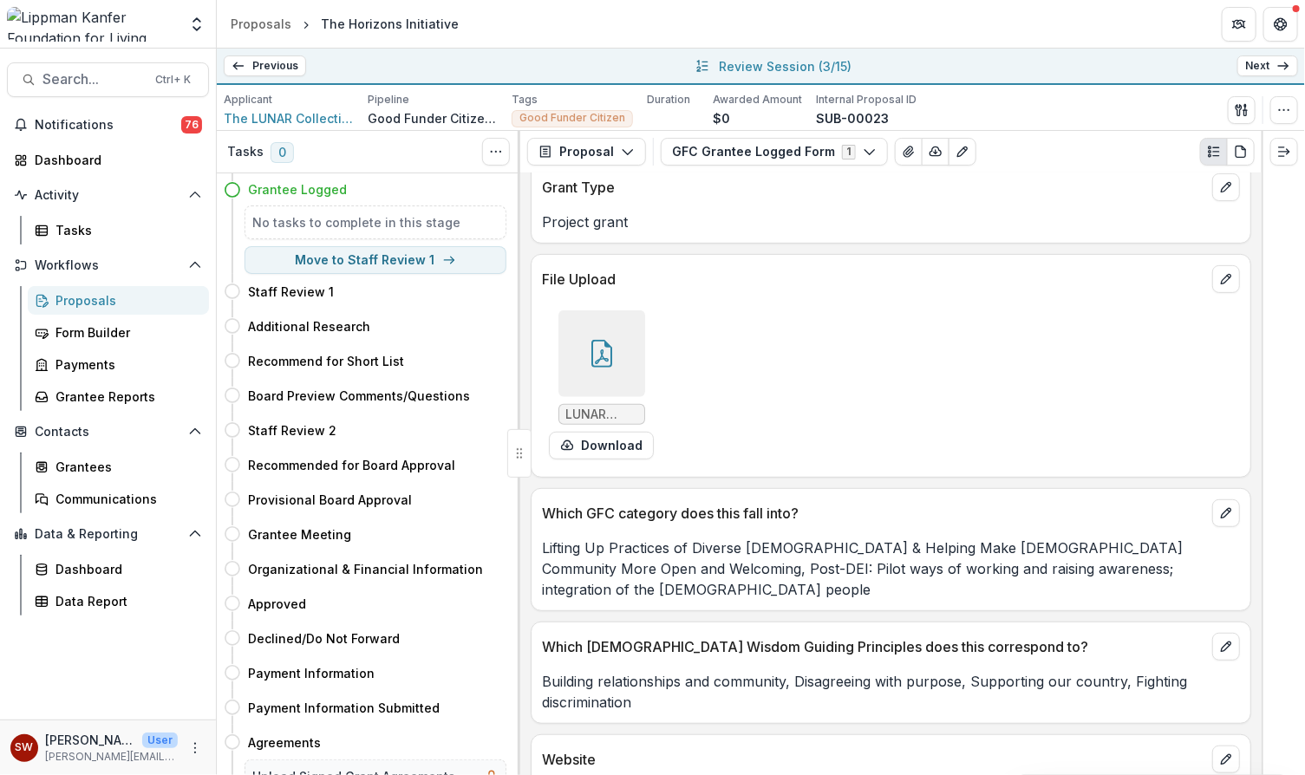
scroll to position [281, 0]
click at [601, 366] on div at bounding box center [601, 353] width 87 height 87
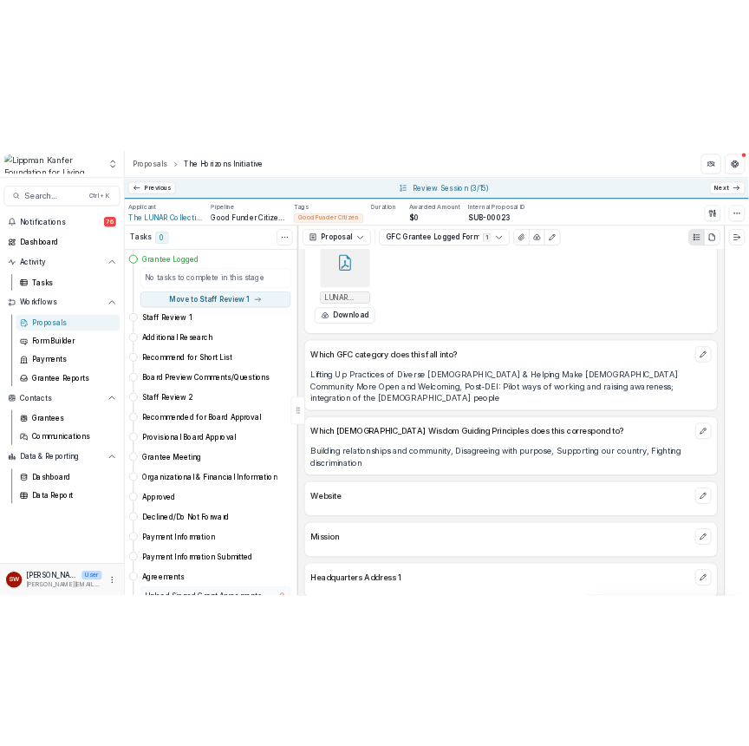
scroll to position [438, 0]
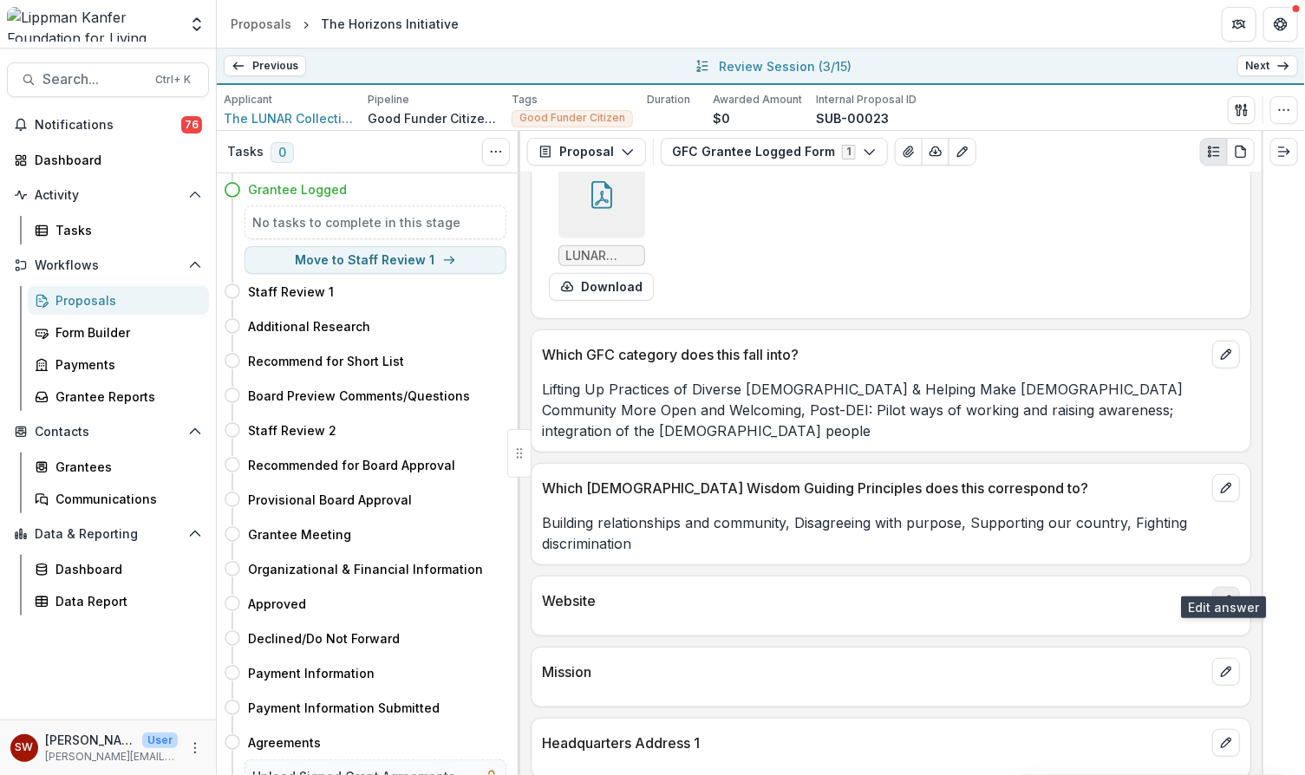
click at [1225, 597] on icon "edit" at bounding box center [1226, 602] width 10 height 10
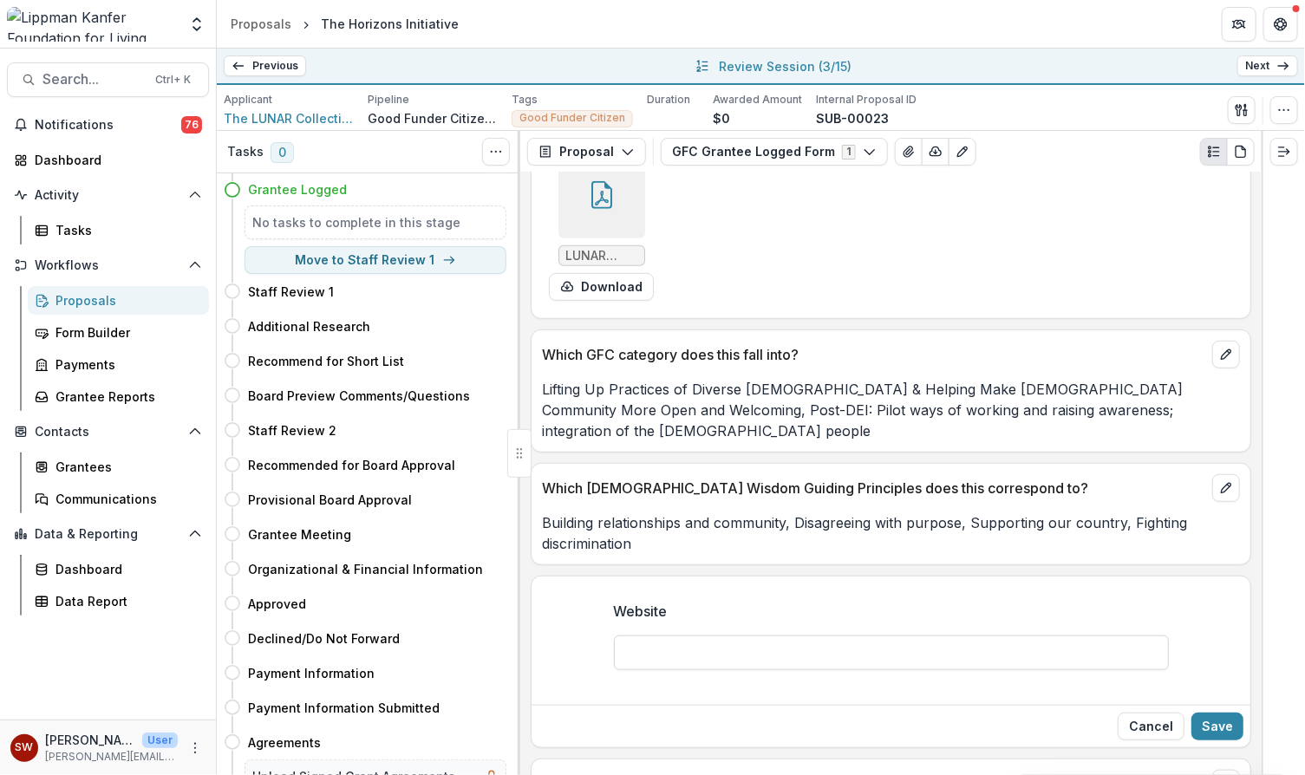
click at [825, 636] on input "Website" at bounding box center [891, 653] width 555 height 35
paste input "**********"
type input "**********"
click at [1207, 713] on button "Save" at bounding box center [1217, 727] width 52 height 28
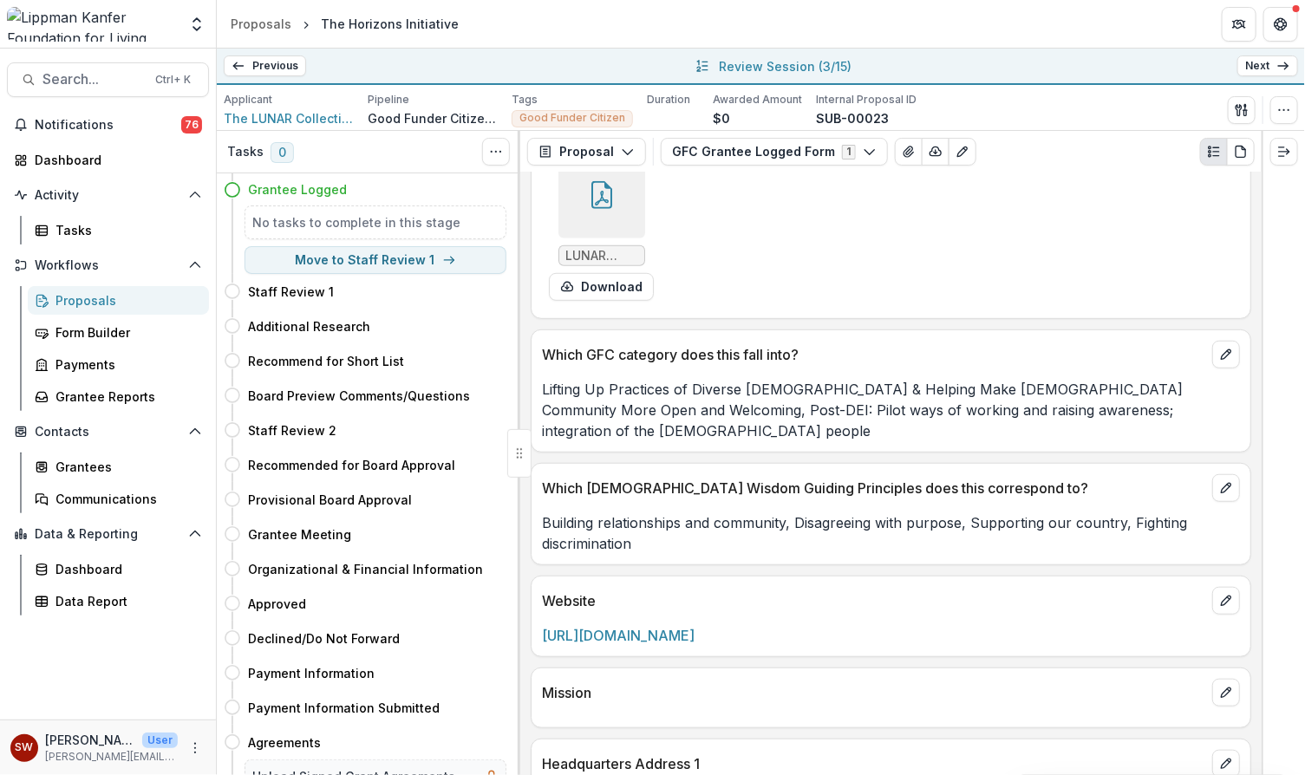
click at [592, 211] on div at bounding box center [601, 195] width 87 height 87
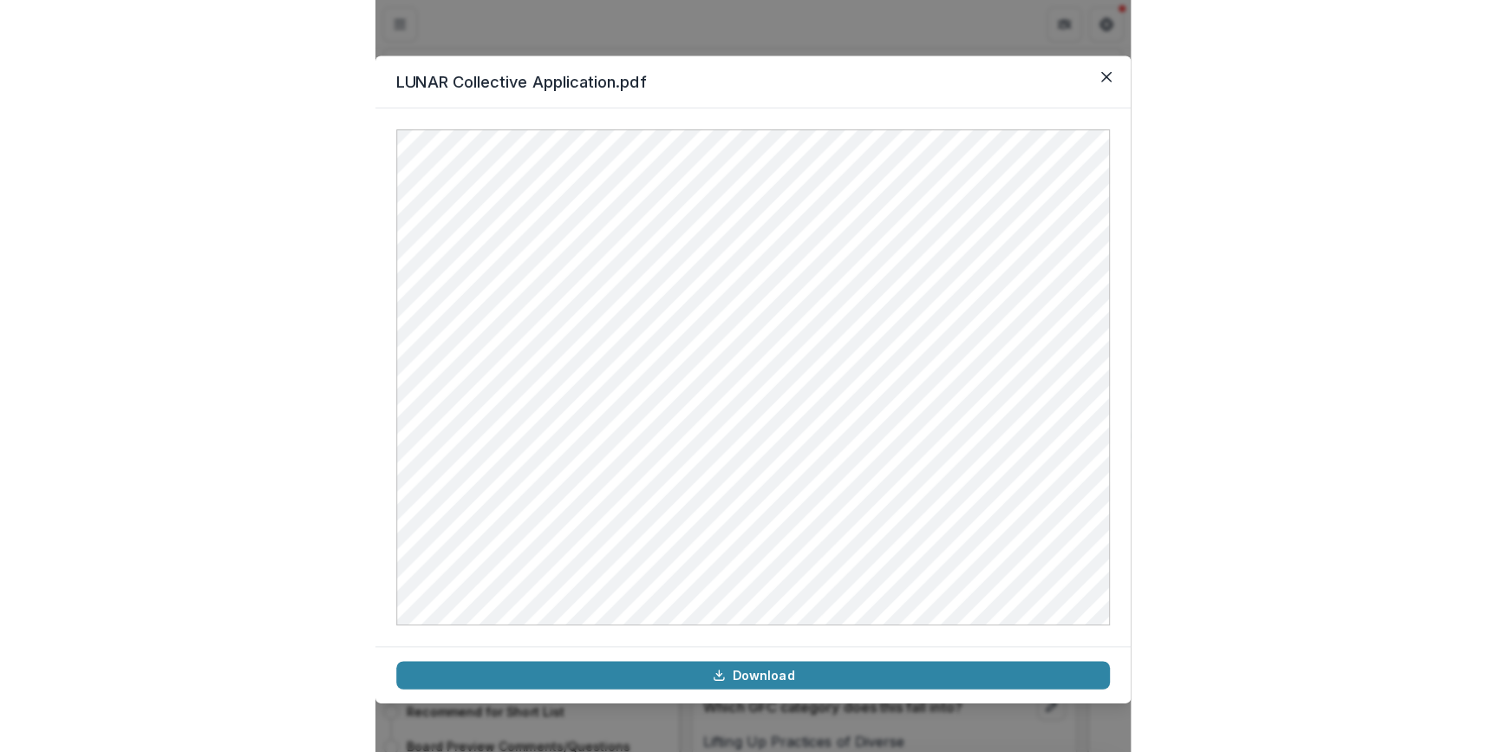
scroll to position [396, 0]
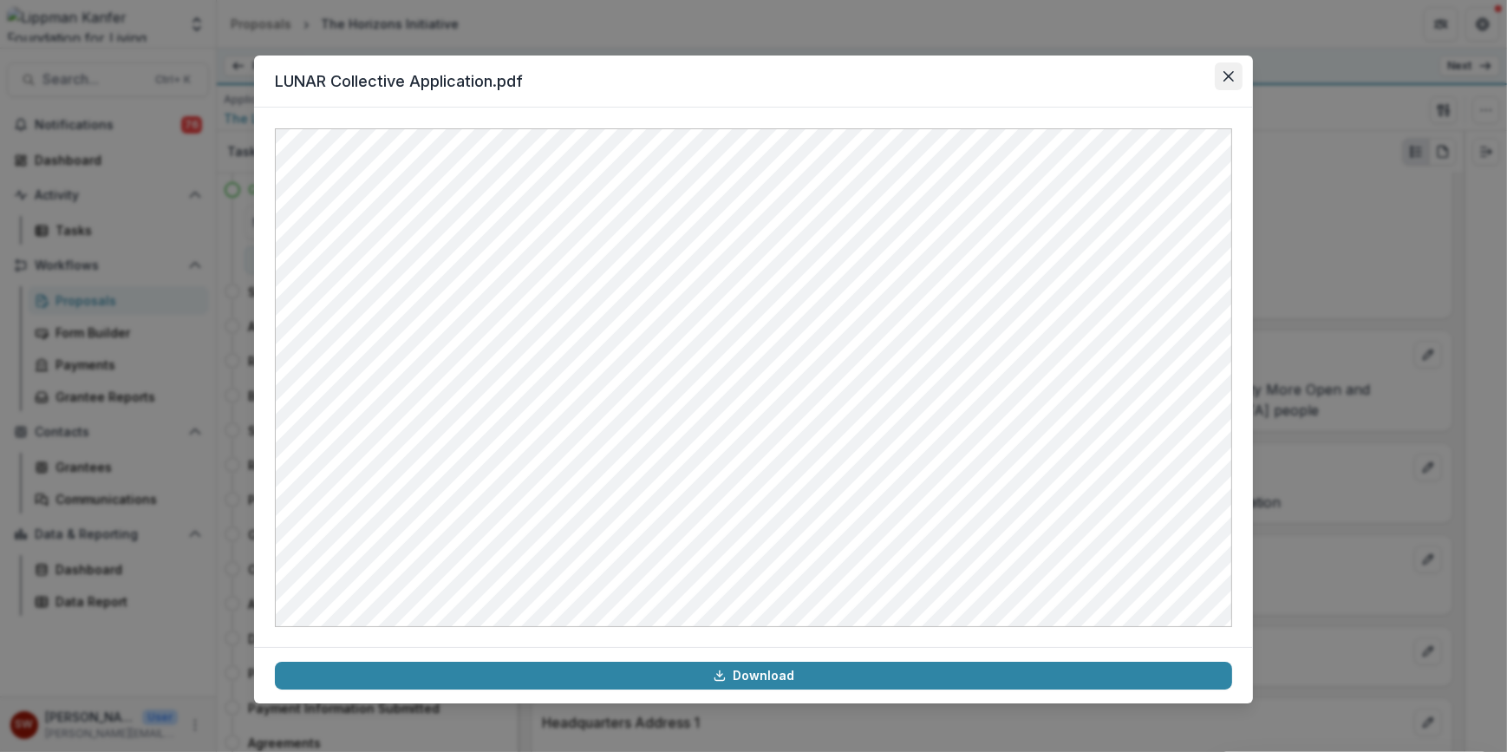
click at [1230, 88] on button "Close" at bounding box center [1229, 76] width 28 height 28
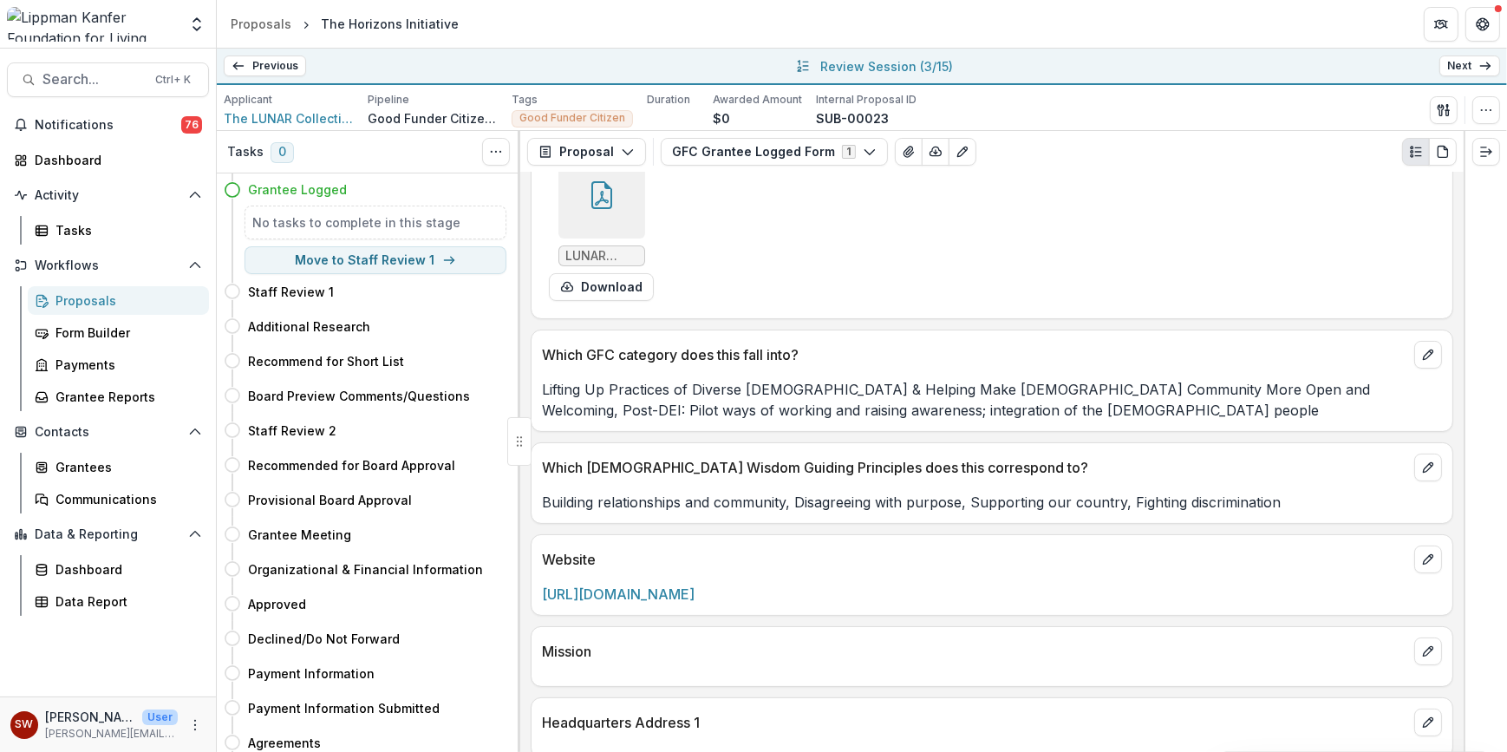
click at [639, 217] on div at bounding box center [601, 195] width 87 height 87
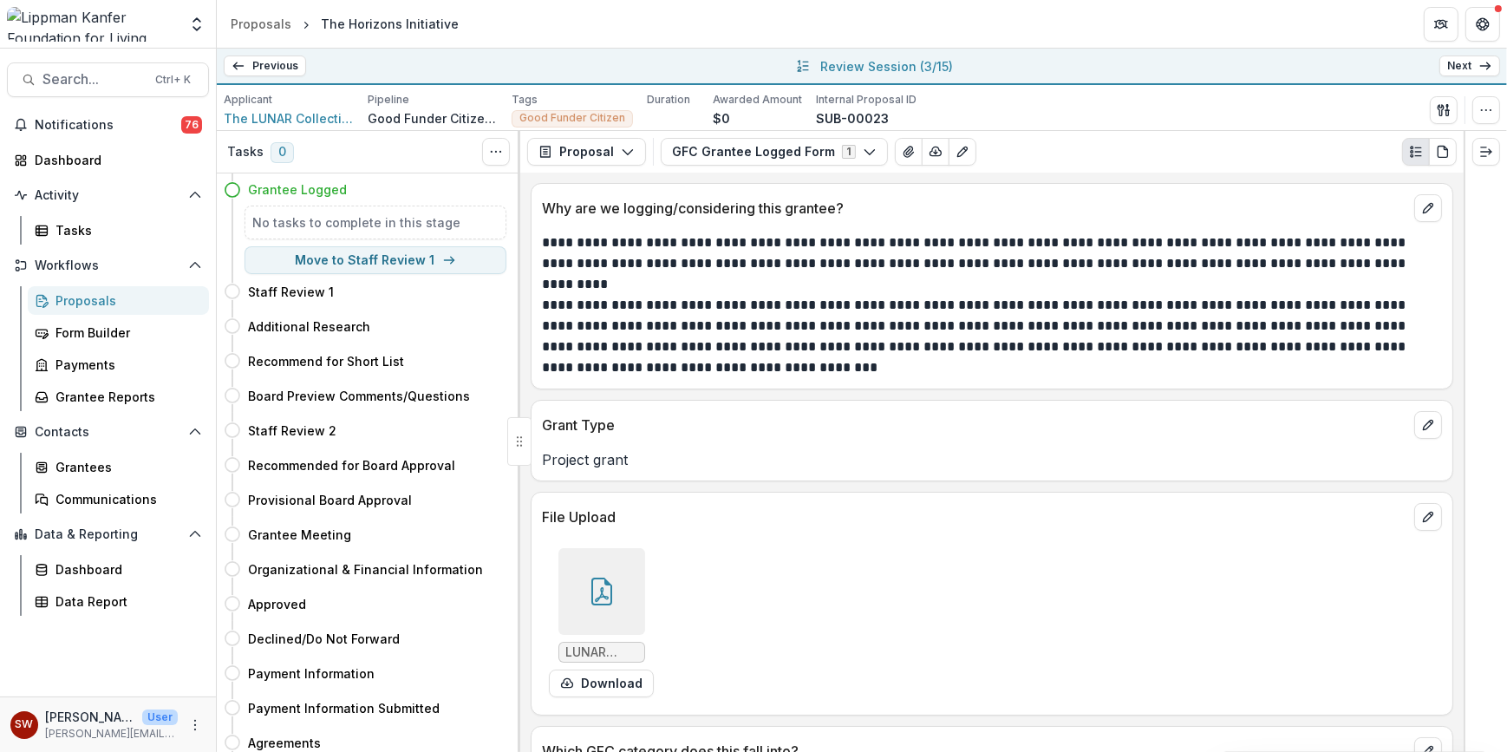
click at [1454, 66] on link "Next" at bounding box center [1469, 65] width 61 height 21
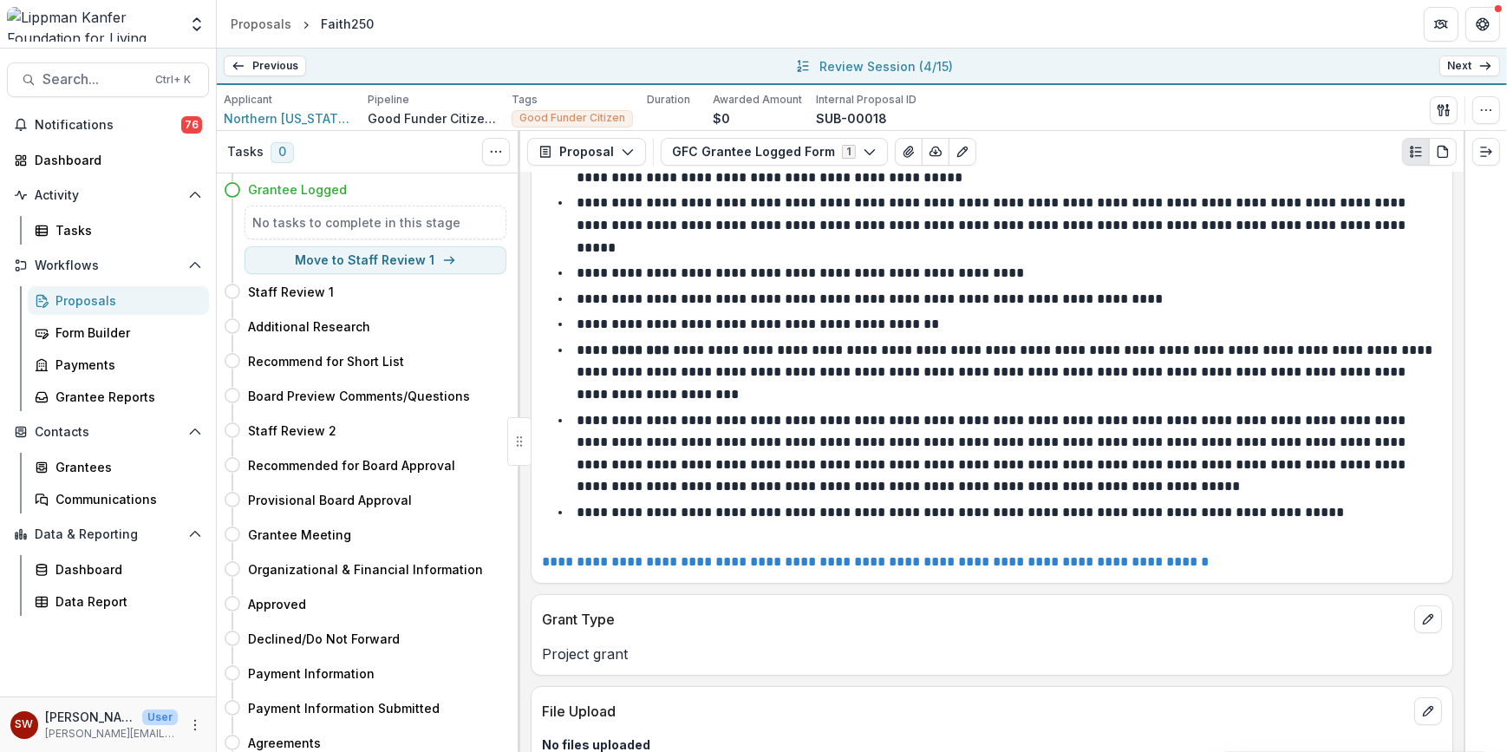
scroll to position [231, 0]
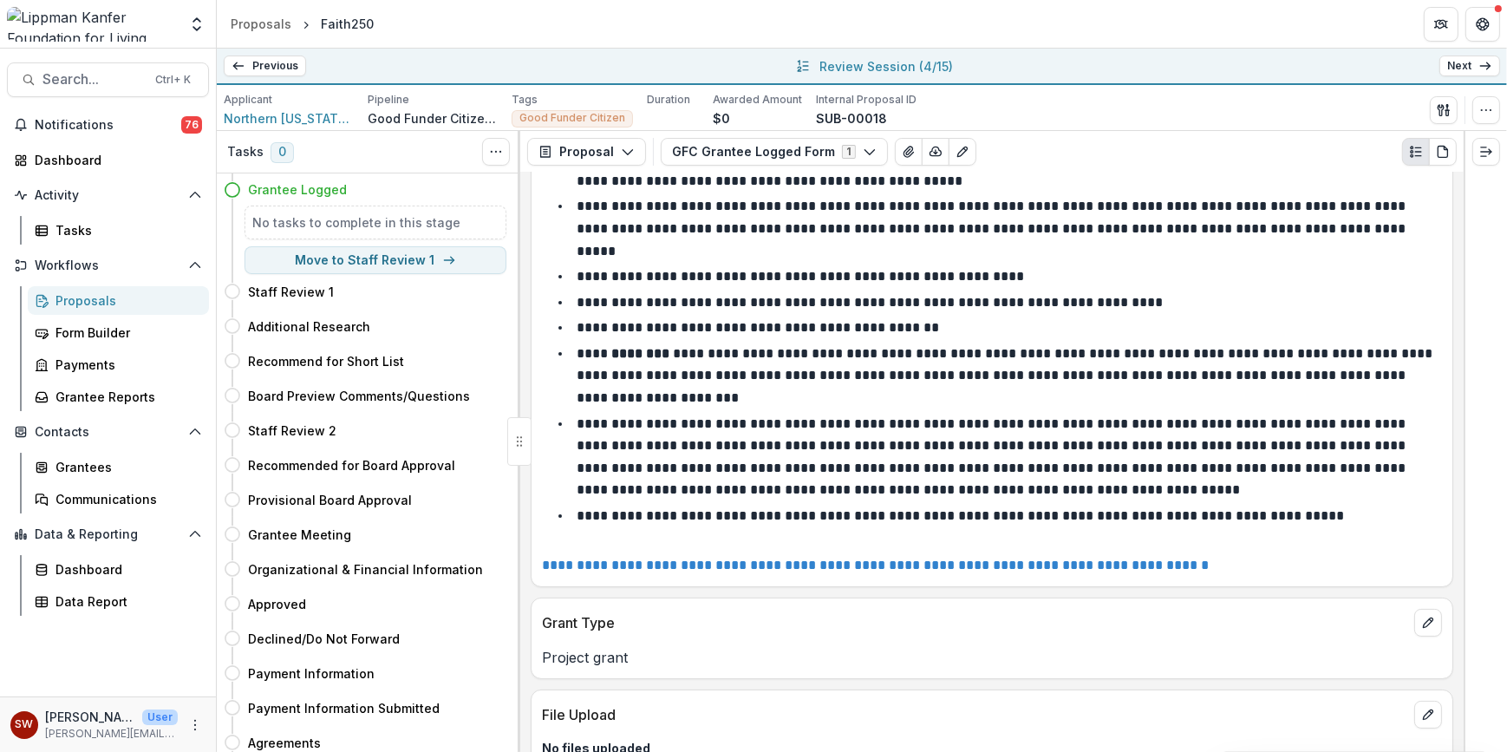
click at [1476, 72] on link "Next" at bounding box center [1469, 65] width 61 height 21
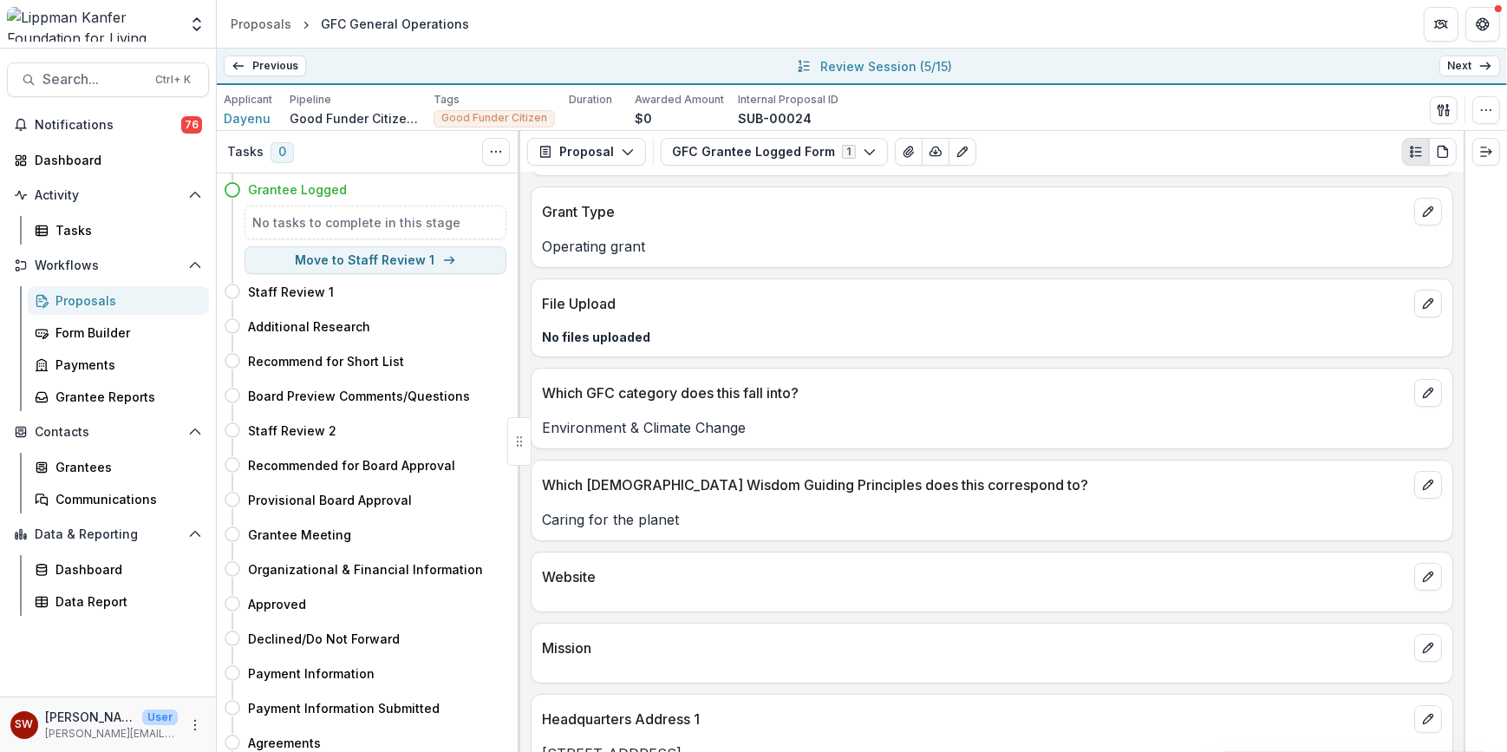
scroll to position [152, 0]
click at [1482, 62] on icon at bounding box center [1485, 66] width 14 height 14
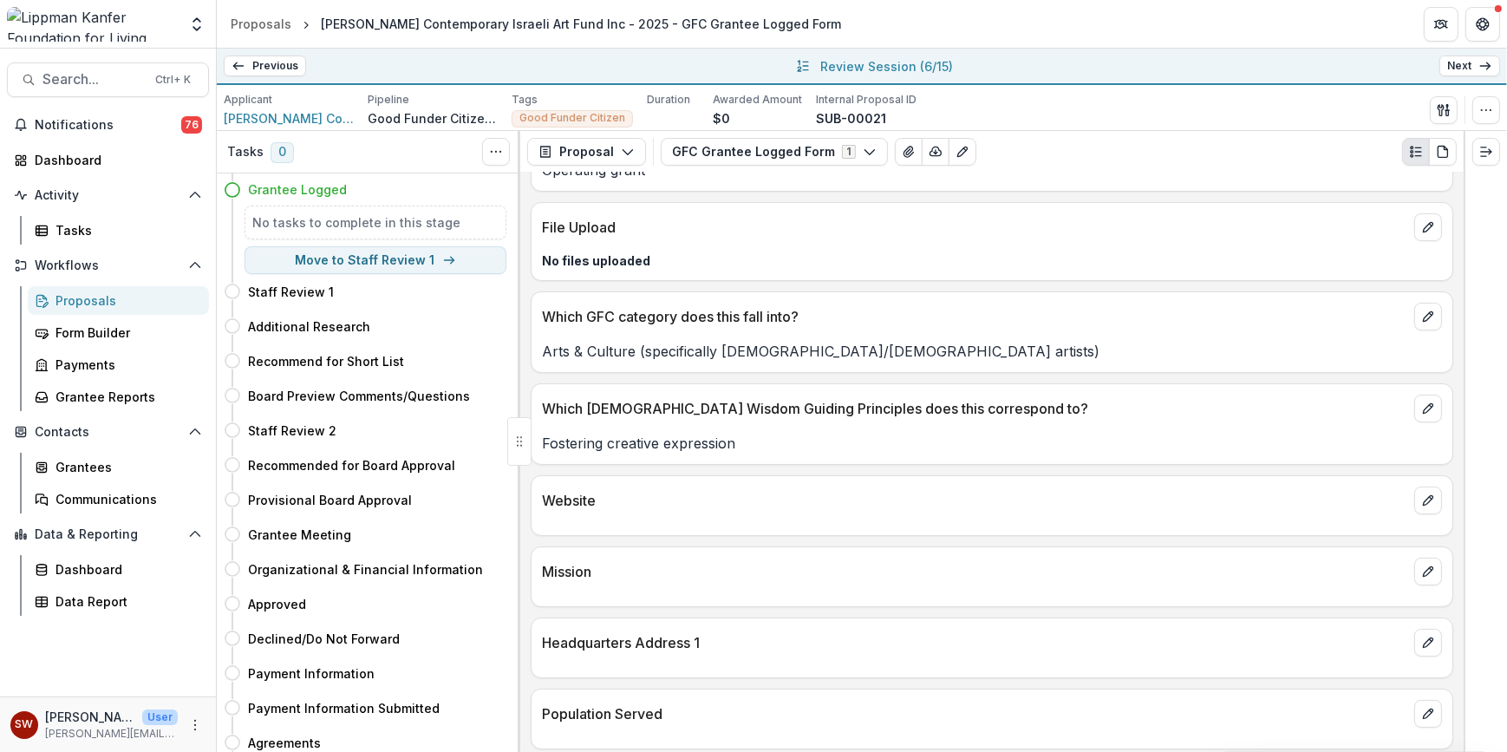
scroll to position [275, 0]
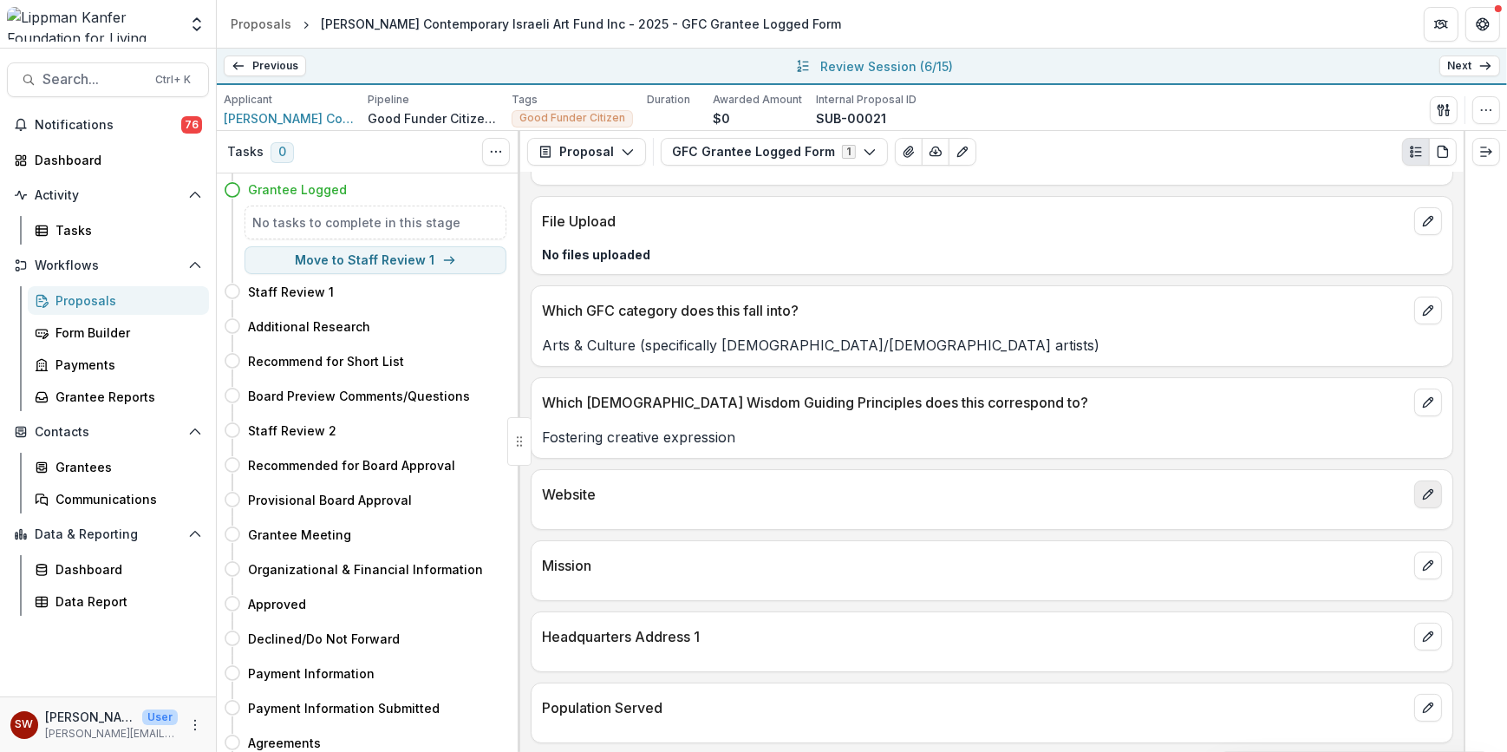
click at [1426, 496] on icon "edit" at bounding box center [1428, 494] width 14 height 14
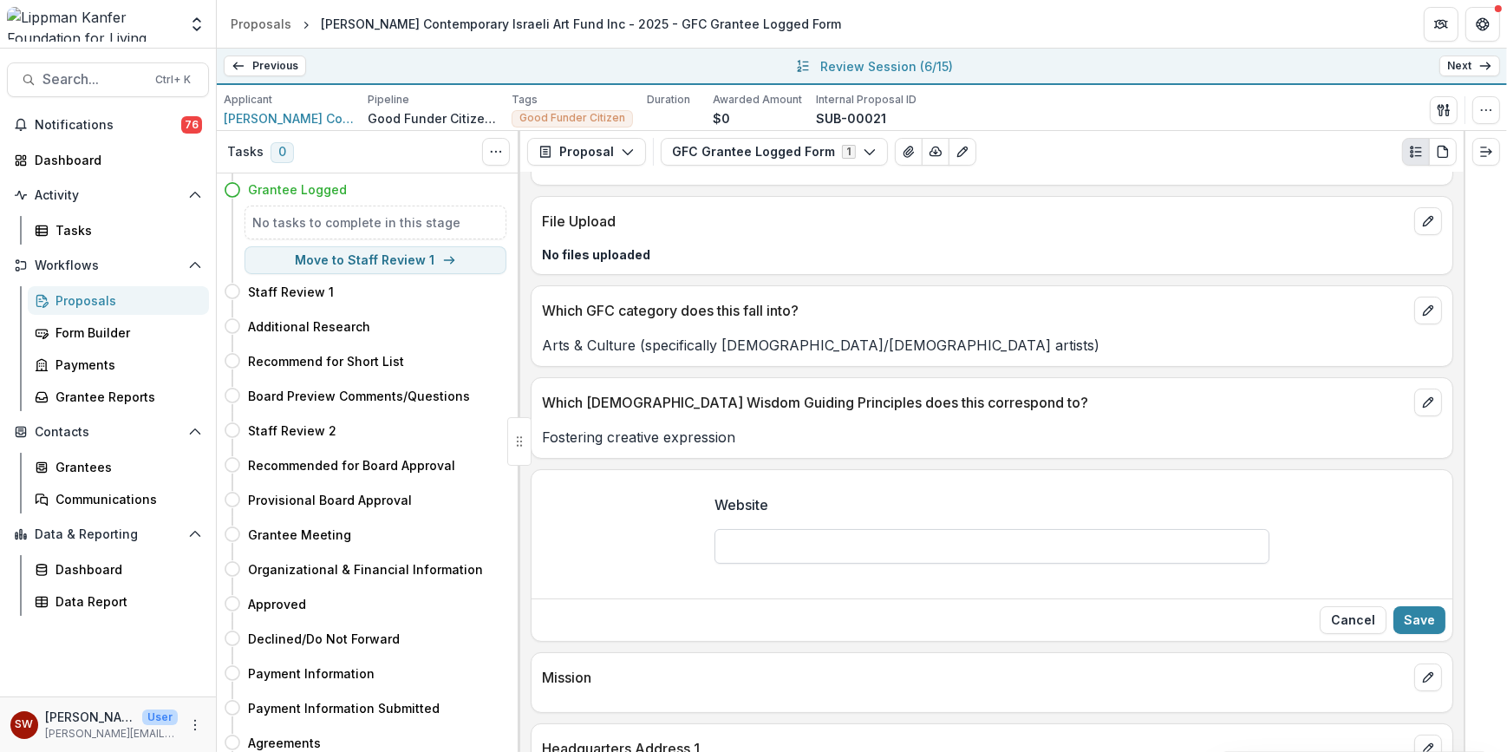
click at [870, 552] on input "Website" at bounding box center [992, 546] width 555 height 35
paste input "**********"
type input "**********"
click at [1418, 616] on button "Save" at bounding box center [1419, 620] width 52 height 28
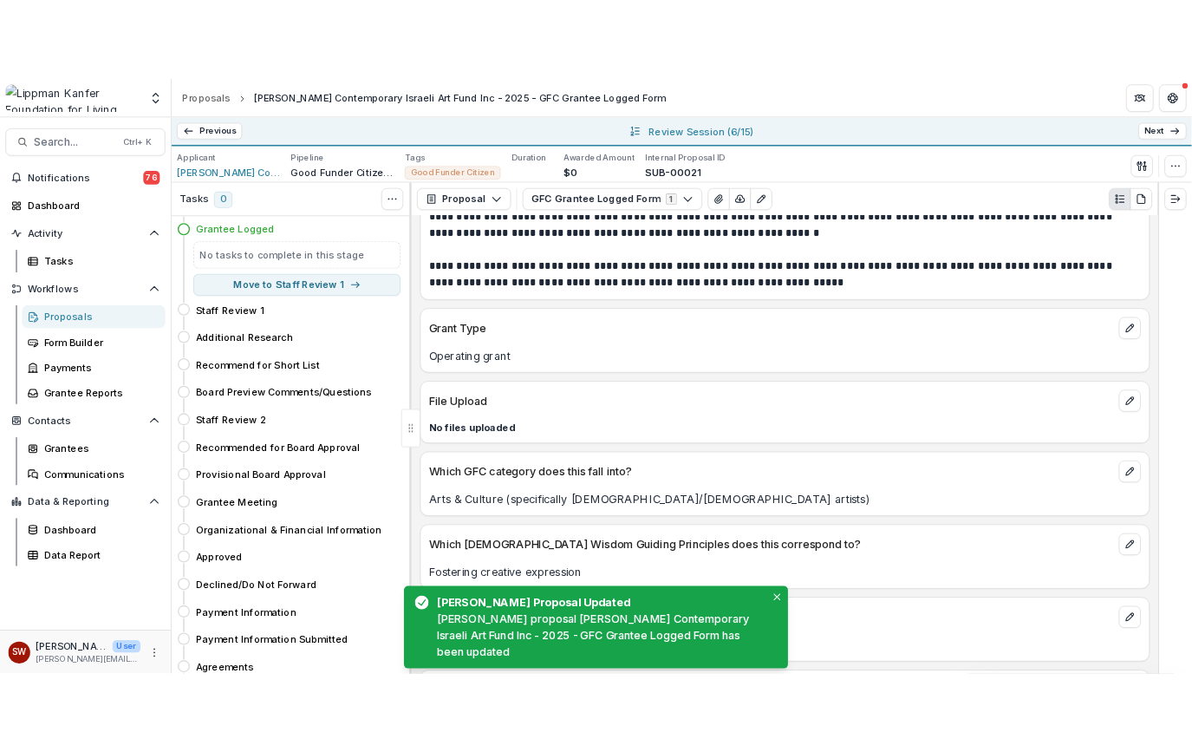
scroll to position [0, 0]
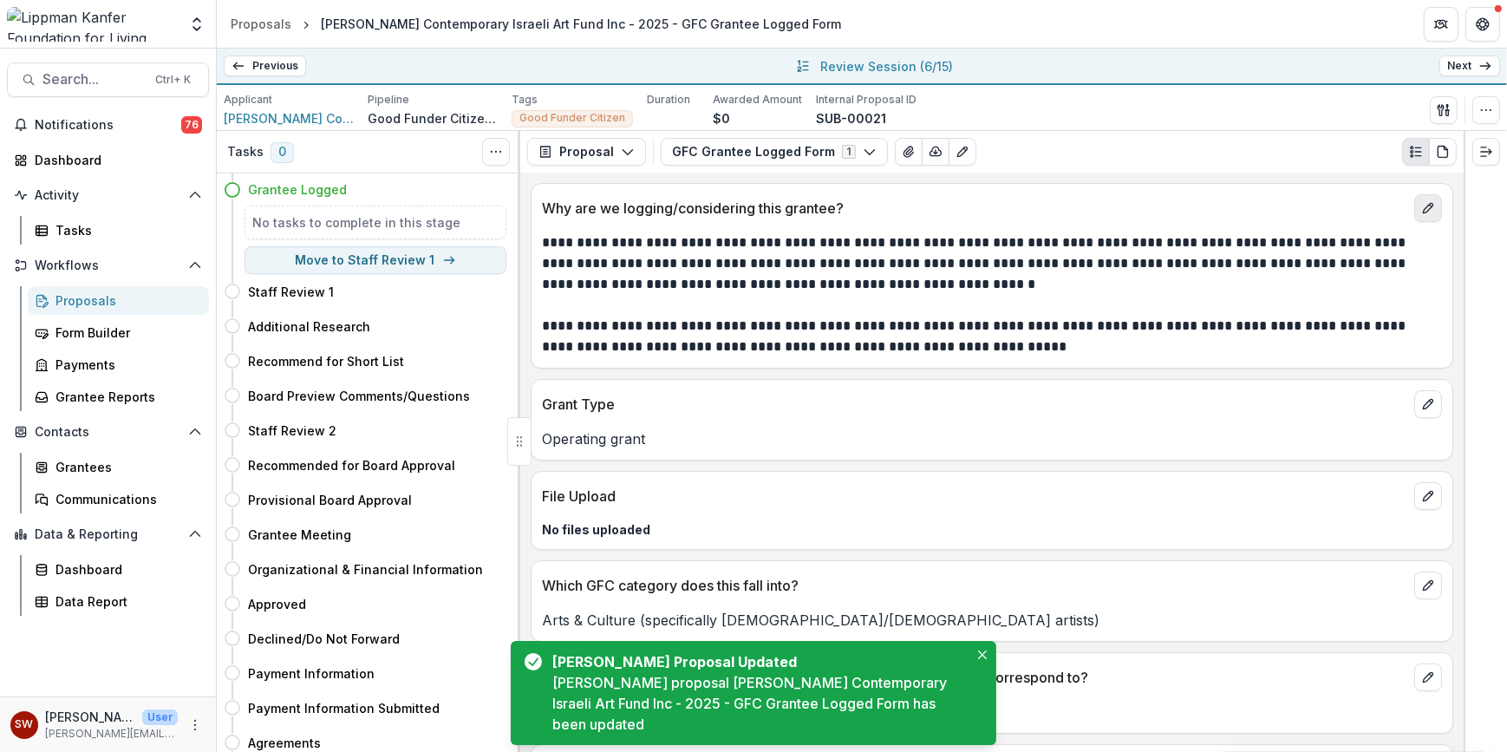
click at [1423, 206] on icon "edit" at bounding box center [1428, 209] width 10 height 10
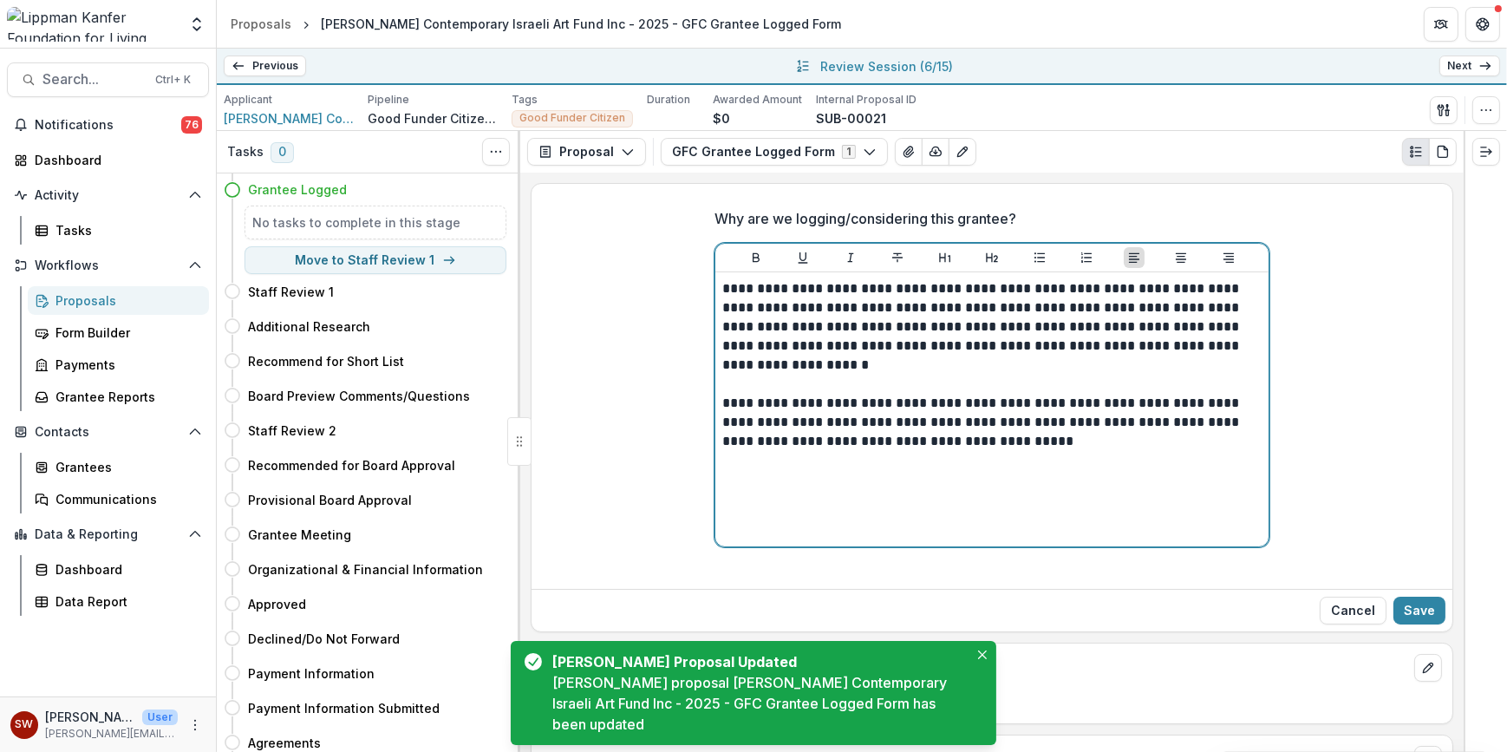
click at [1025, 441] on p "**********" at bounding box center [991, 422] width 539 height 57
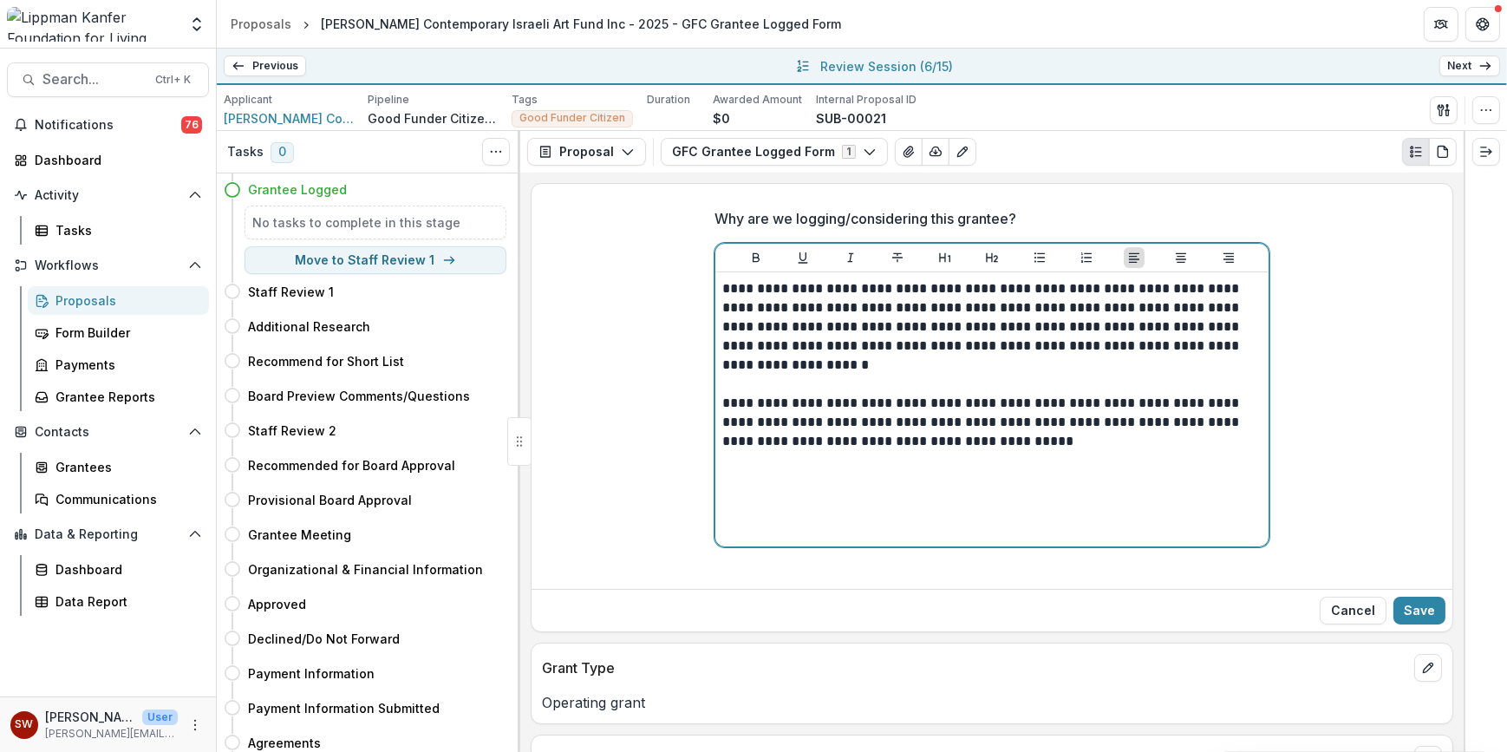
click at [1023, 446] on p "**********" at bounding box center [991, 422] width 539 height 57
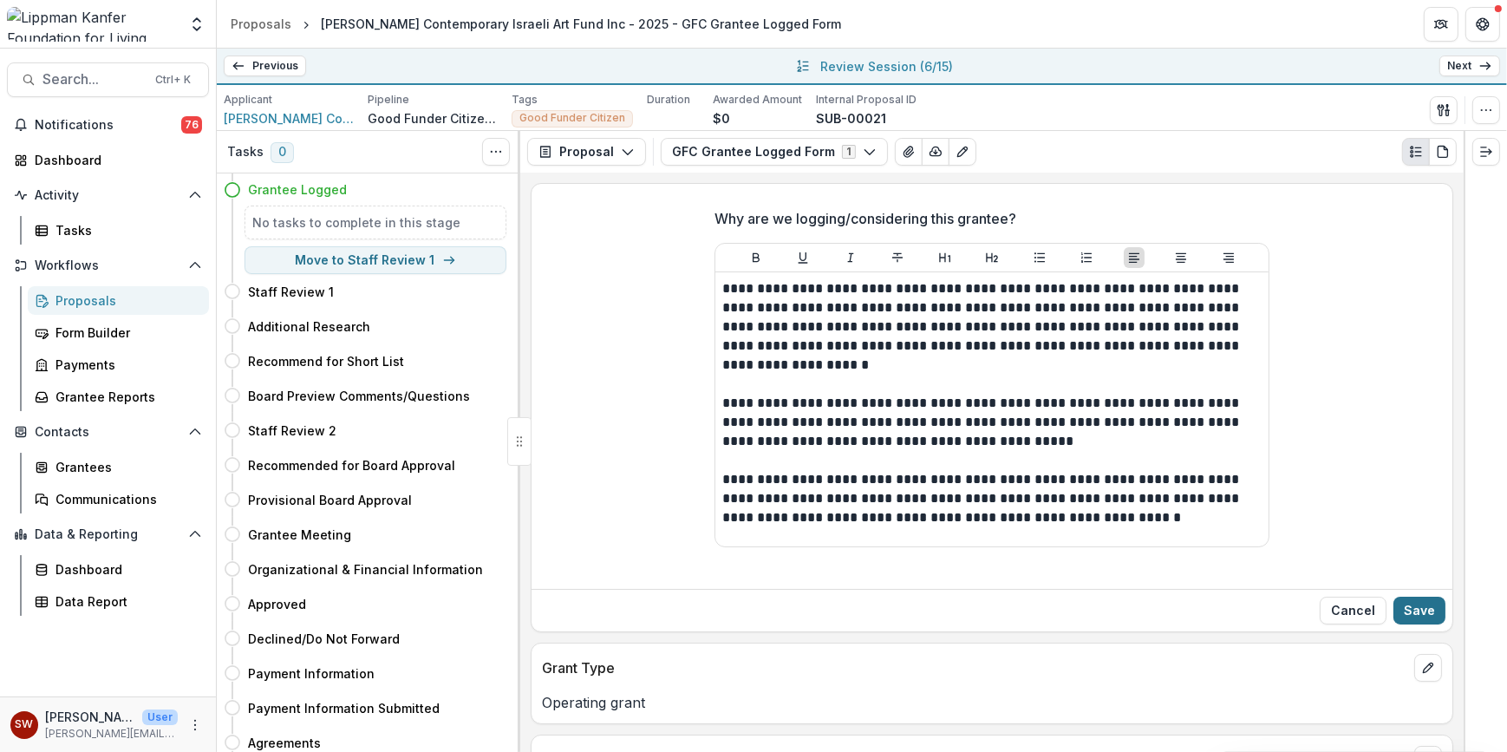
click at [1420, 612] on button "Save" at bounding box center [1419, 611] width 52 height 28
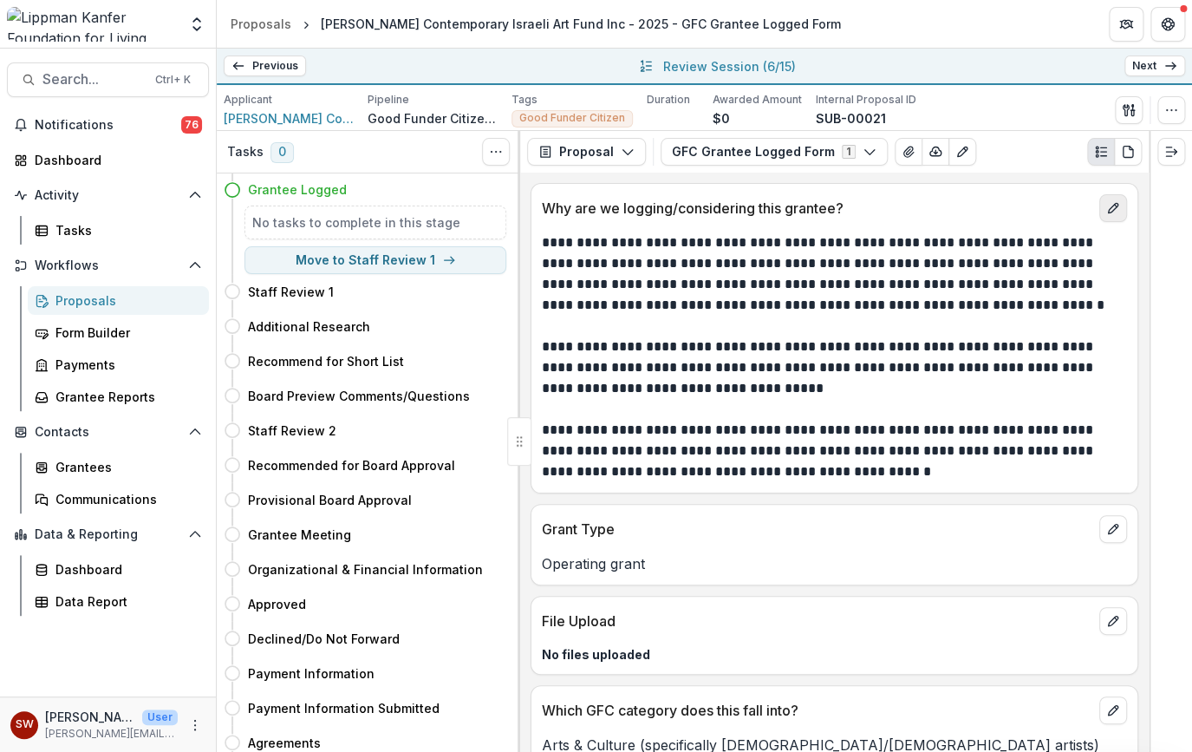
click at [1110, 207] on icon "edit" at bounding box center [1113, 208] width 14 height 14
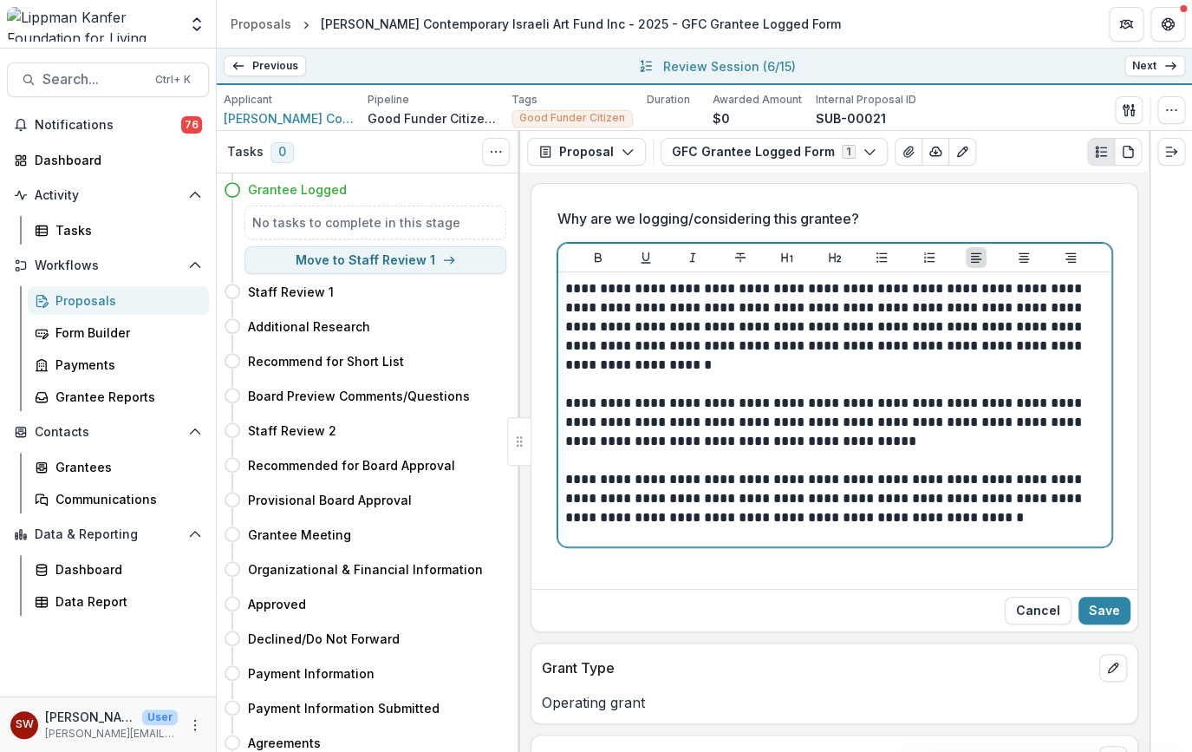
click at [935, 522] on p "**********" at bounding box center [834, 498] width 539 height 57
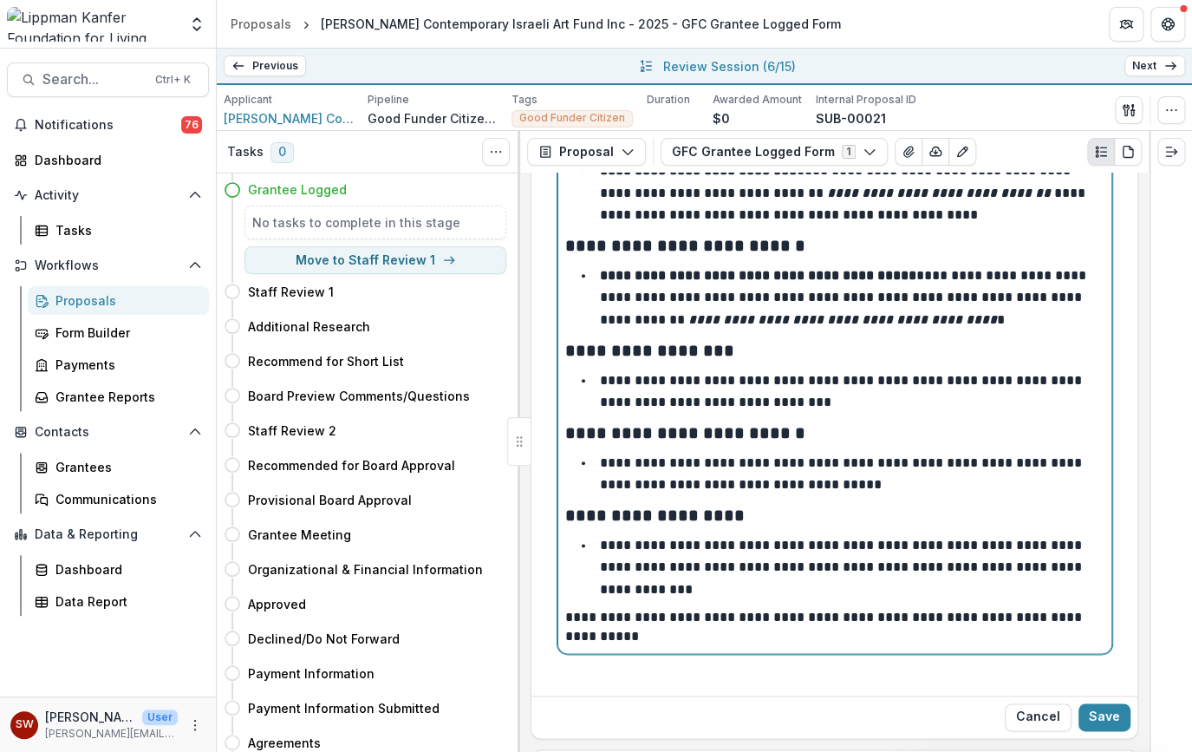
scroll to position [676, 0]
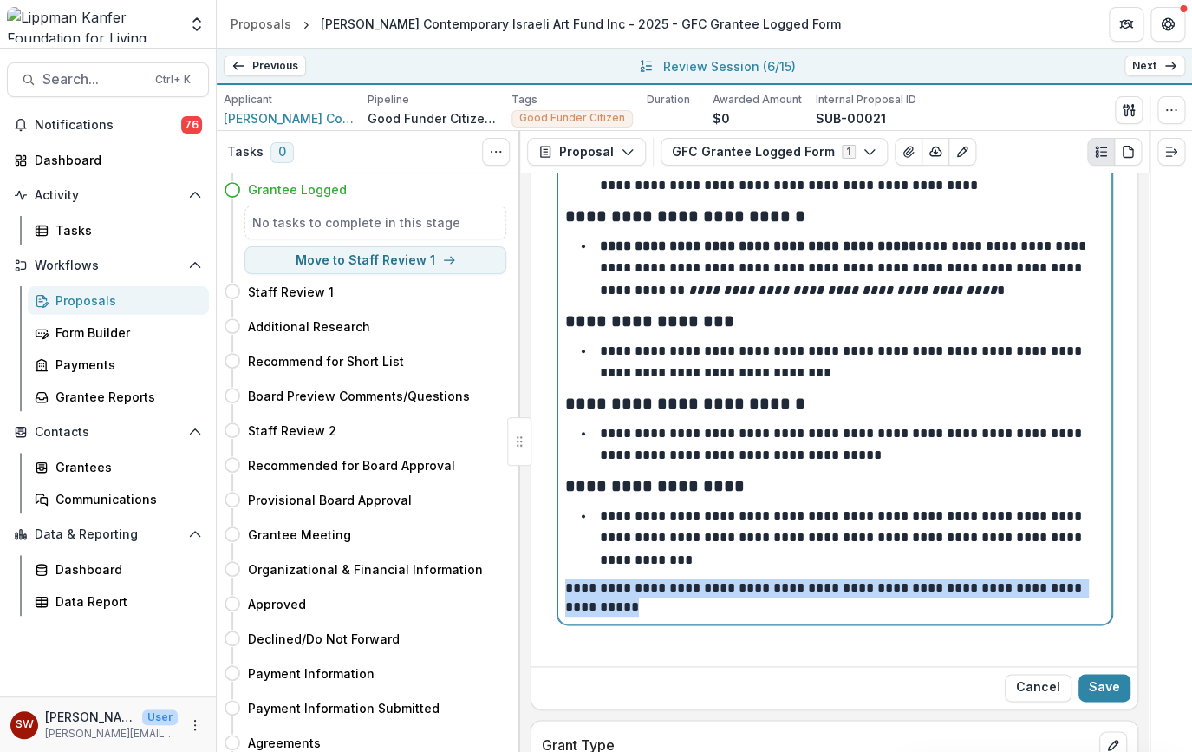
drag, startPoint x: 628, startPoint y: 601, endPoint x: 559, endPoint y: 589, distance: 69.6
click at [559, 589] on div "**********" at bounding box center [834, 109] width 553 height 1027
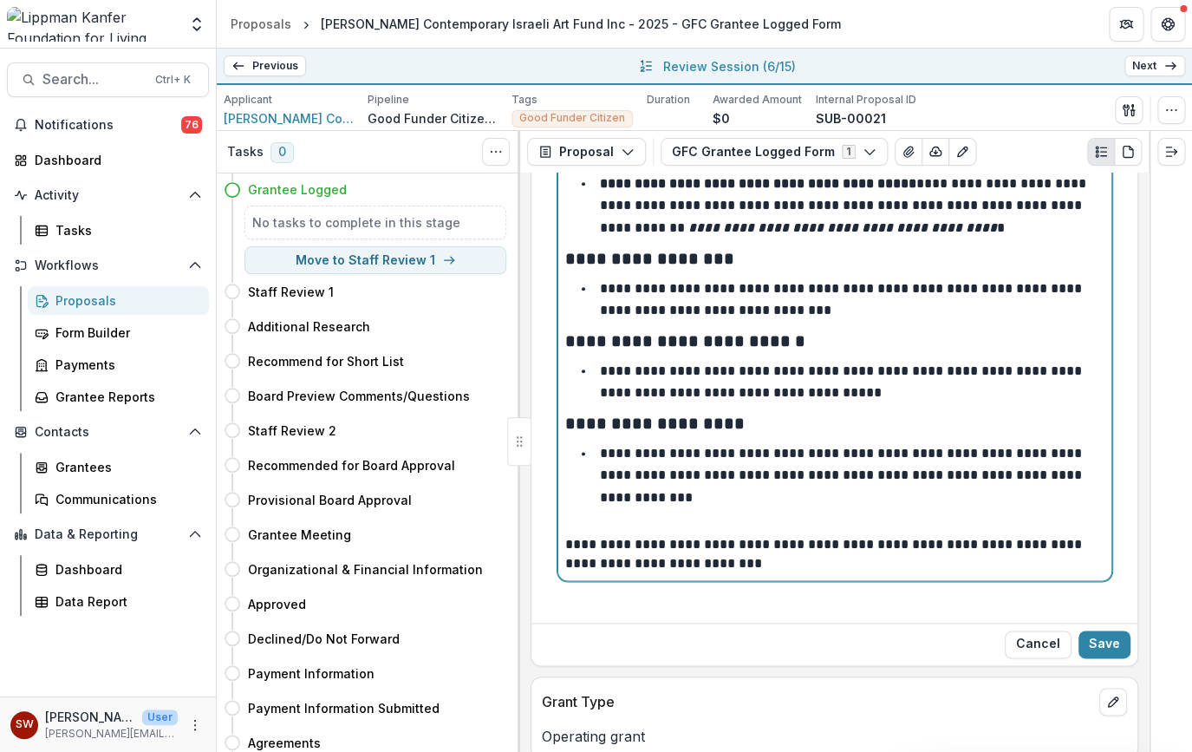
scroll to position [740, 0]
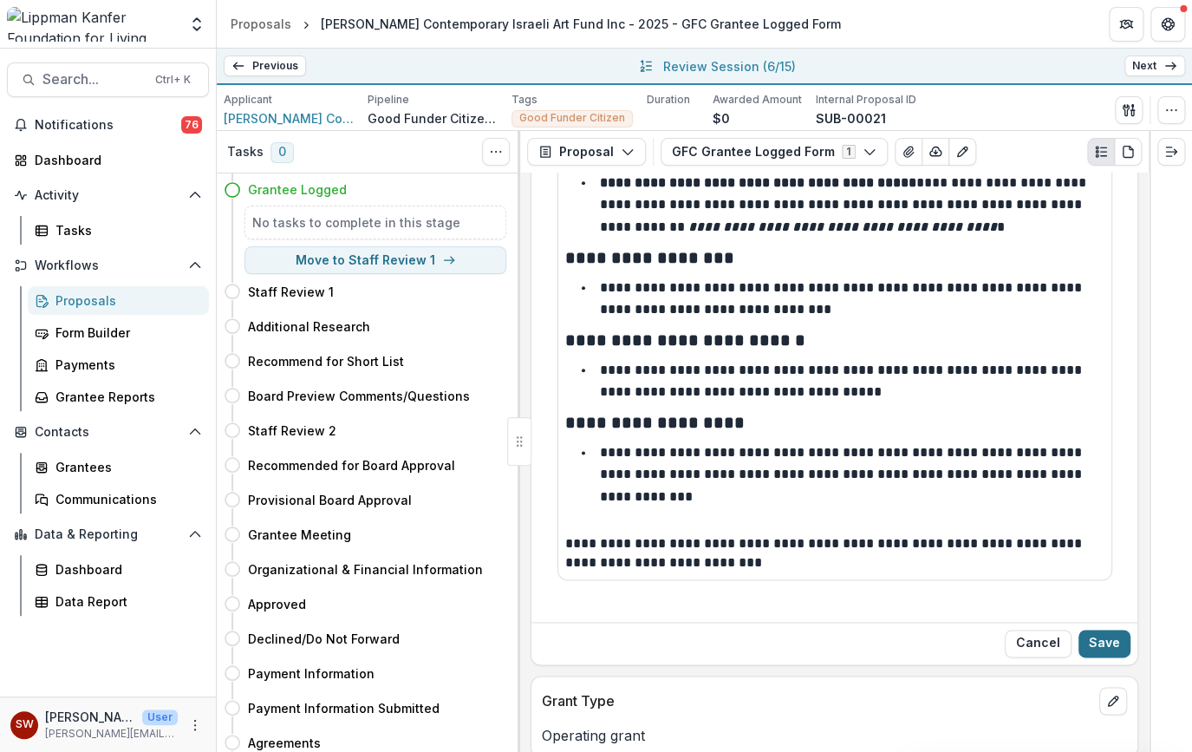
click at [1113, 643] on button "Save" at bounding box center [1105, 644] width 52 height 28
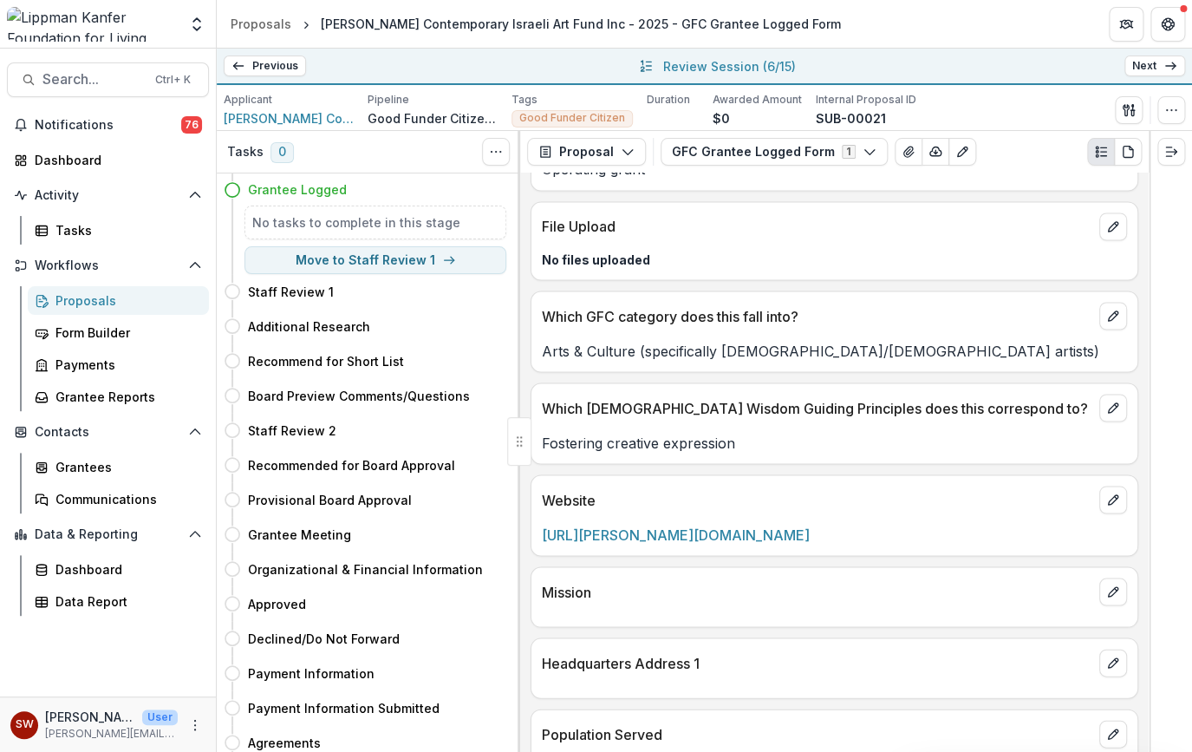
scroll to position [1178, 0]
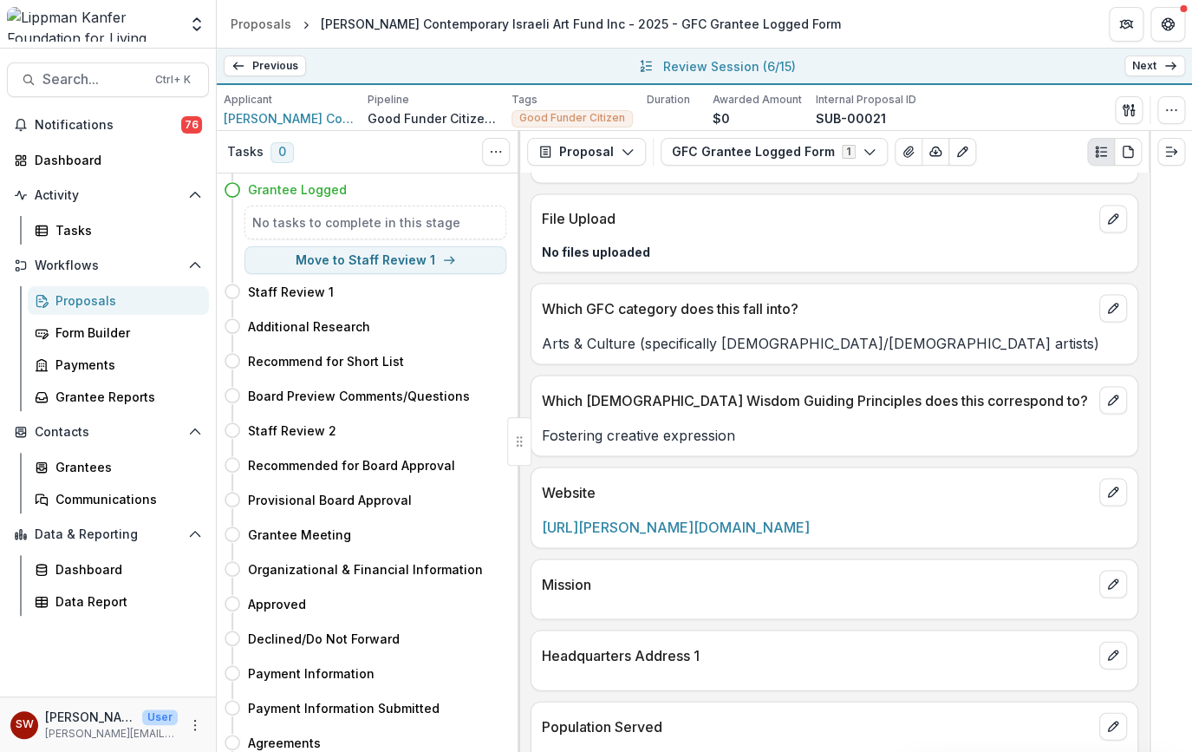
click at [1165, 63] on icon at bounding box center [1171, 66] width 14 height 14
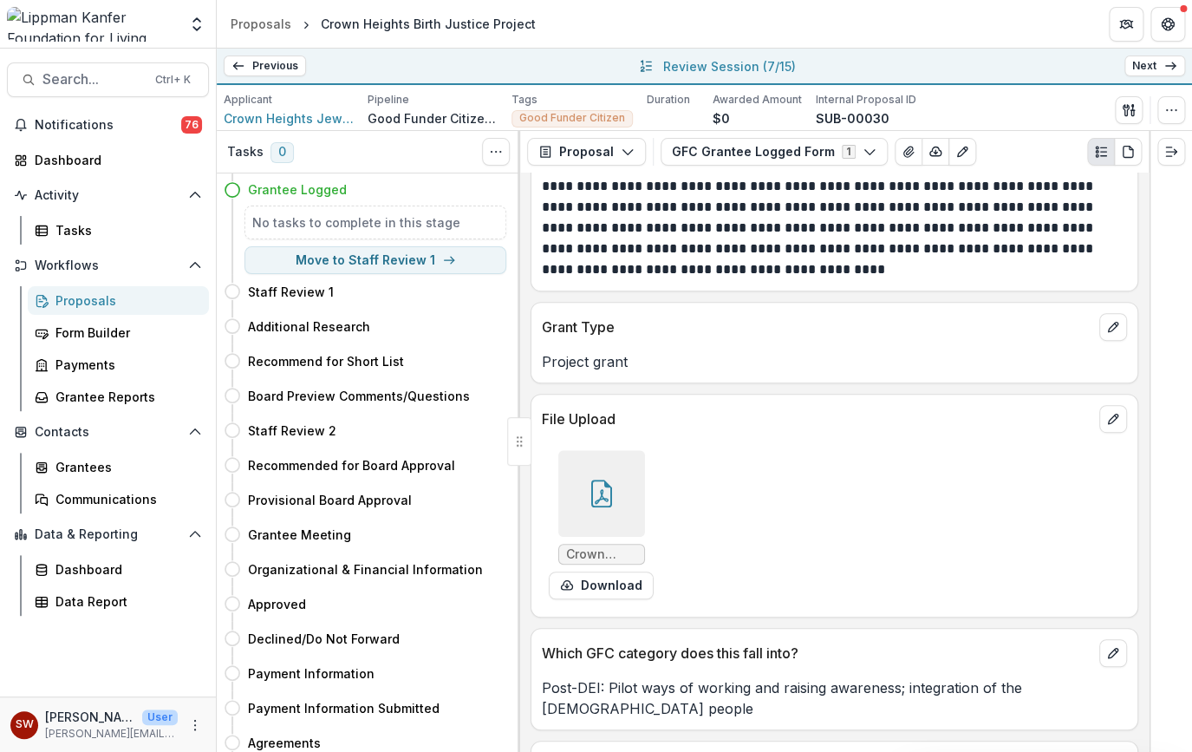
scroll to position [252, 0]
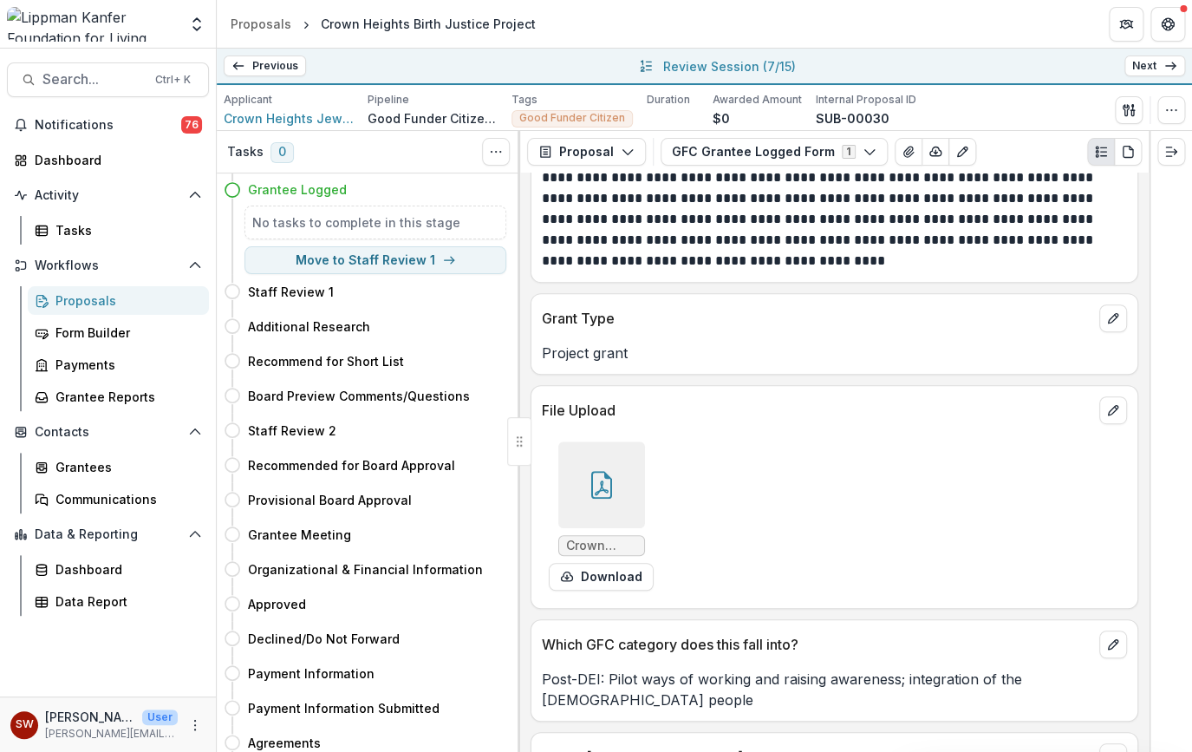
click at [602, 464] on div at bounding box center [601, 484] width 87 height 87
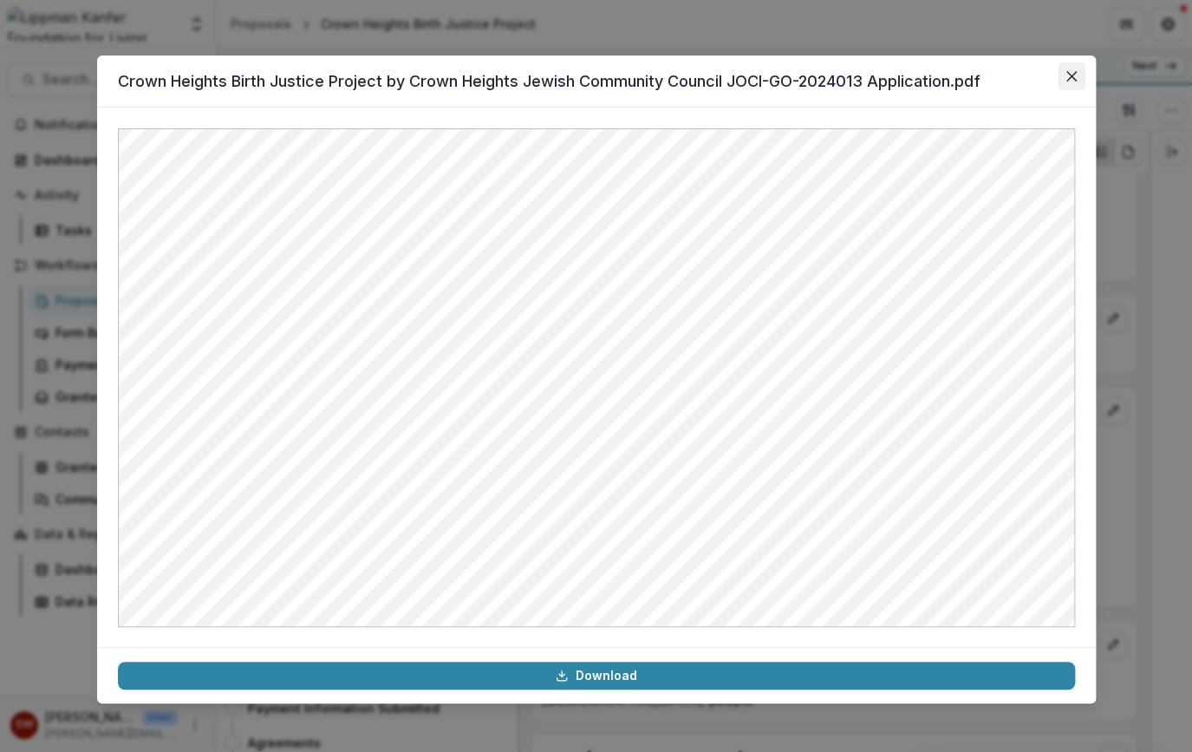
click at [1074, 81] on icon "Close" at bounding box center [1072, 76] width 10 height 10
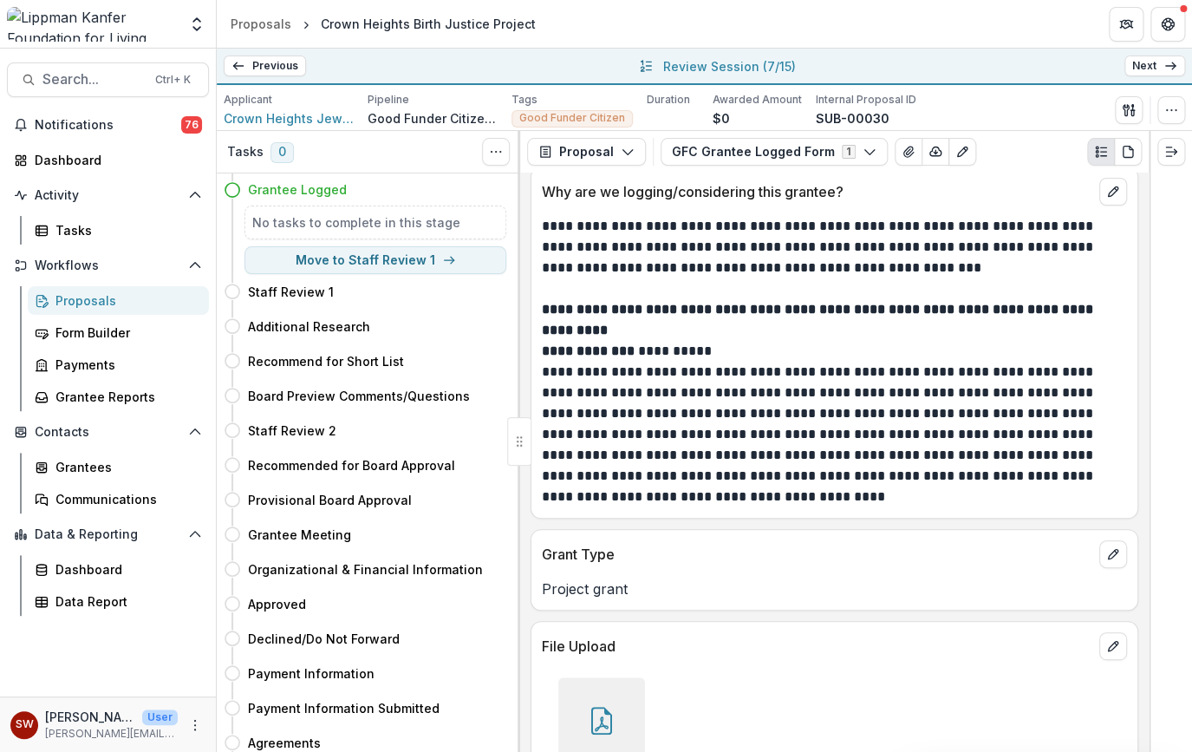
scroll to position [0, 0]
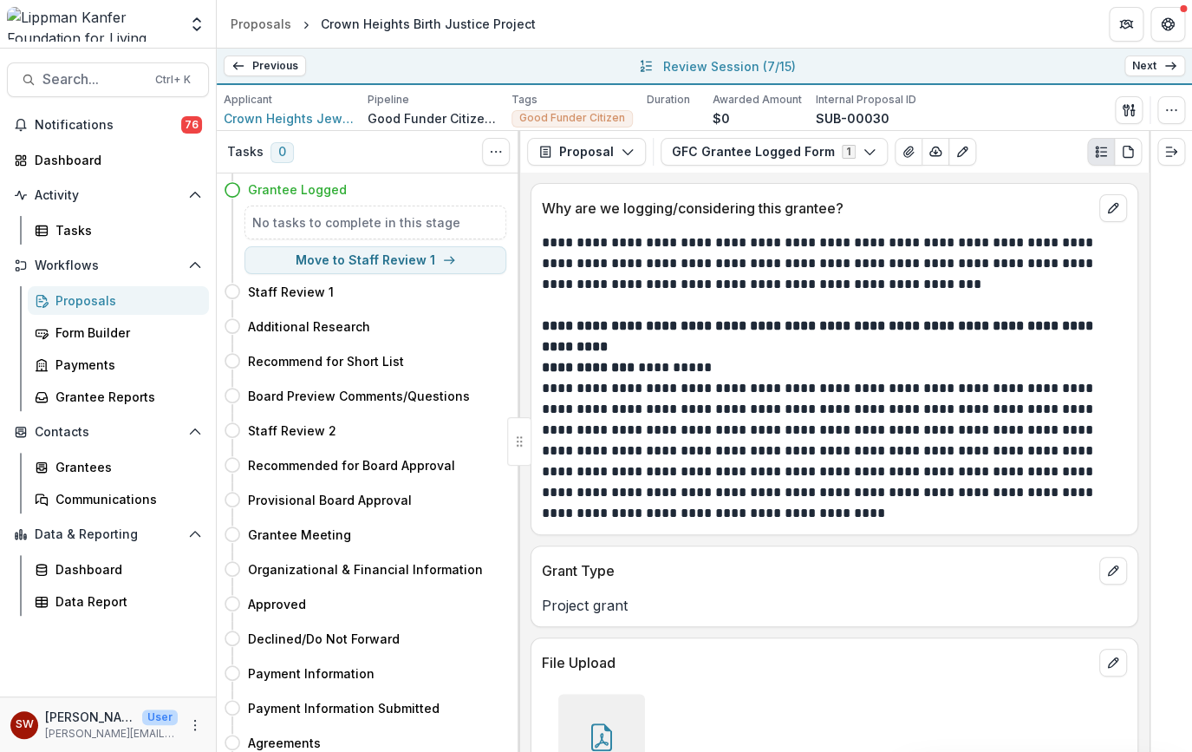
click at [1159, 69] on link "Next" at bounding box center [1155, 65] width 61 height 21
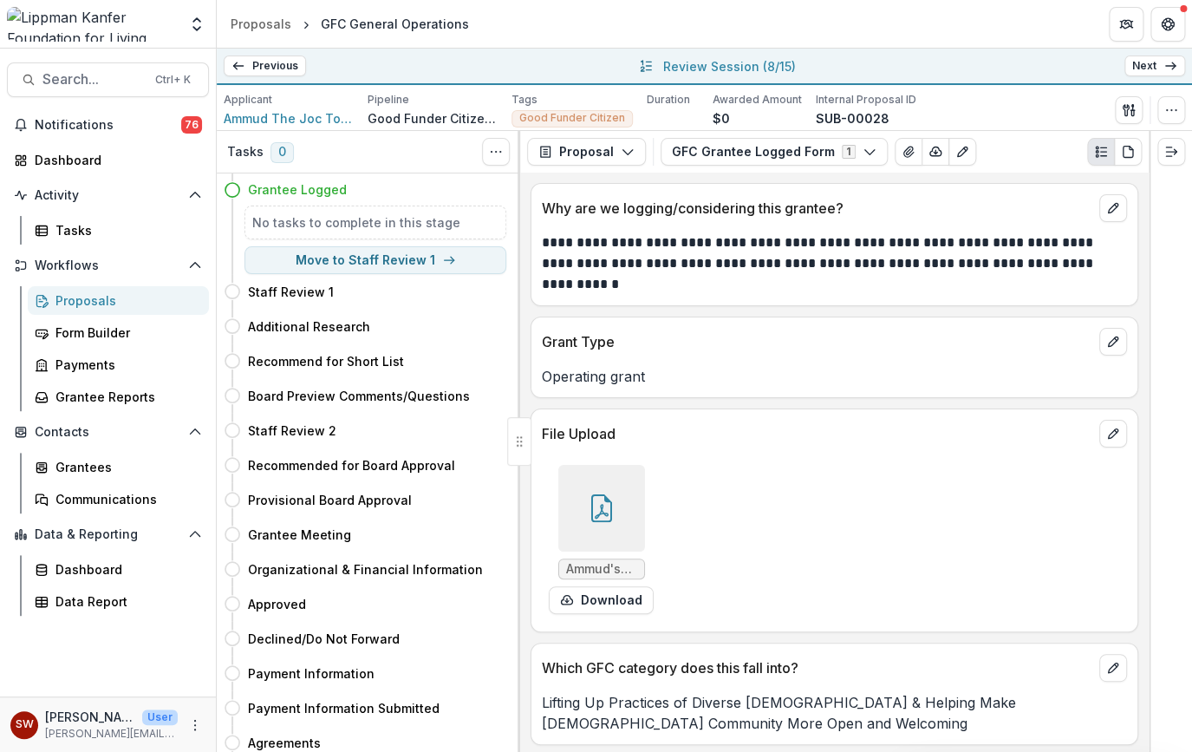
click at [604, 503] on icon at bounding box center [602, 508] width 28 height 28
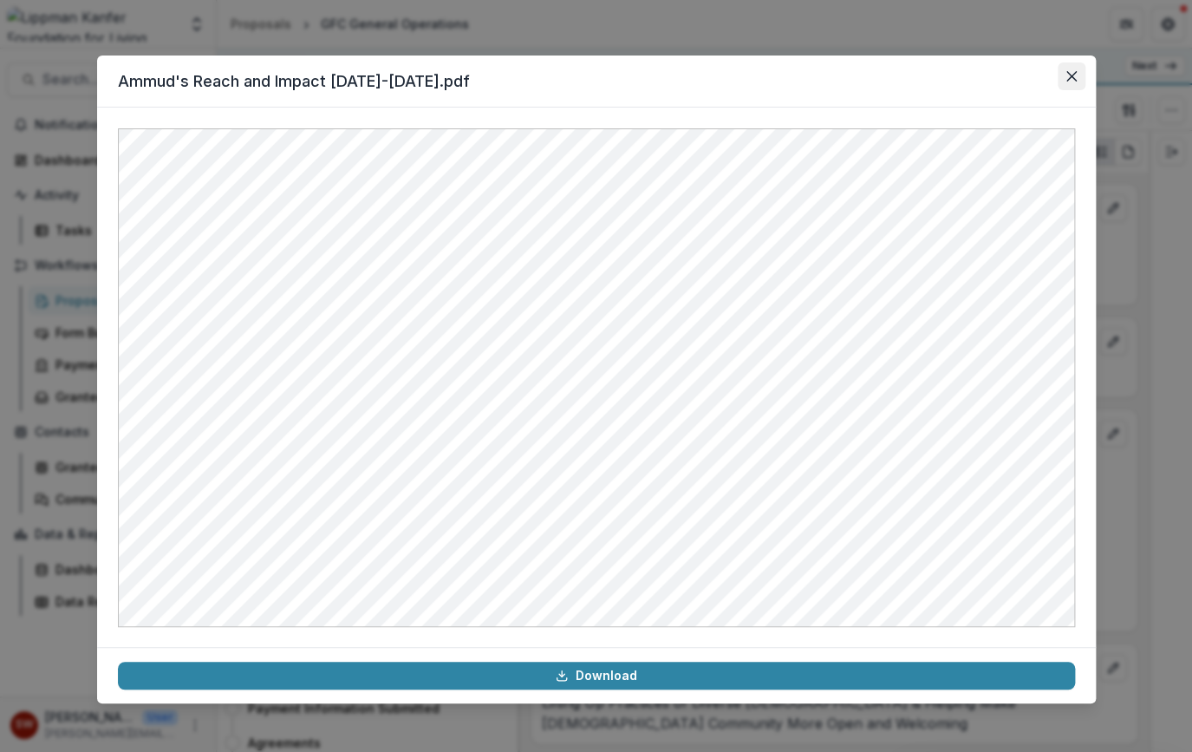
click at [1075, 71] on icon "Close" at bounding box center [1071, 76] width 10 height 10
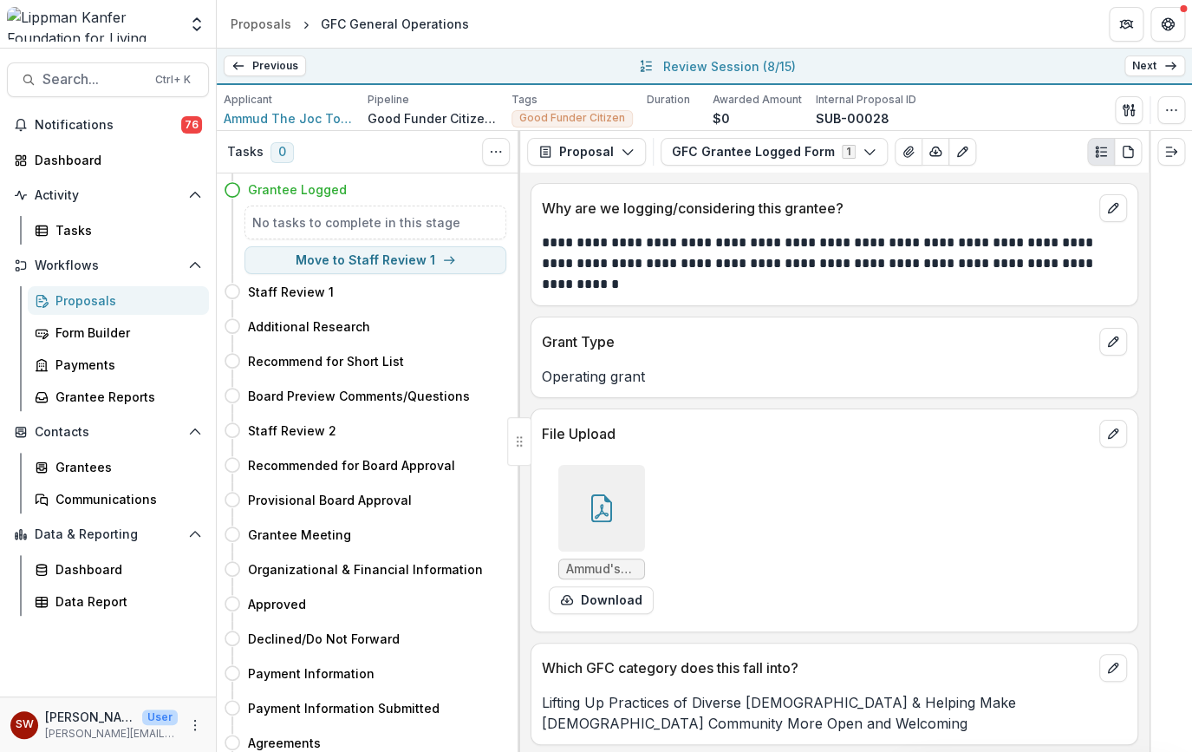
click at [1170, 69] on icon at bounding box center [1171, 66] width 14 height 14
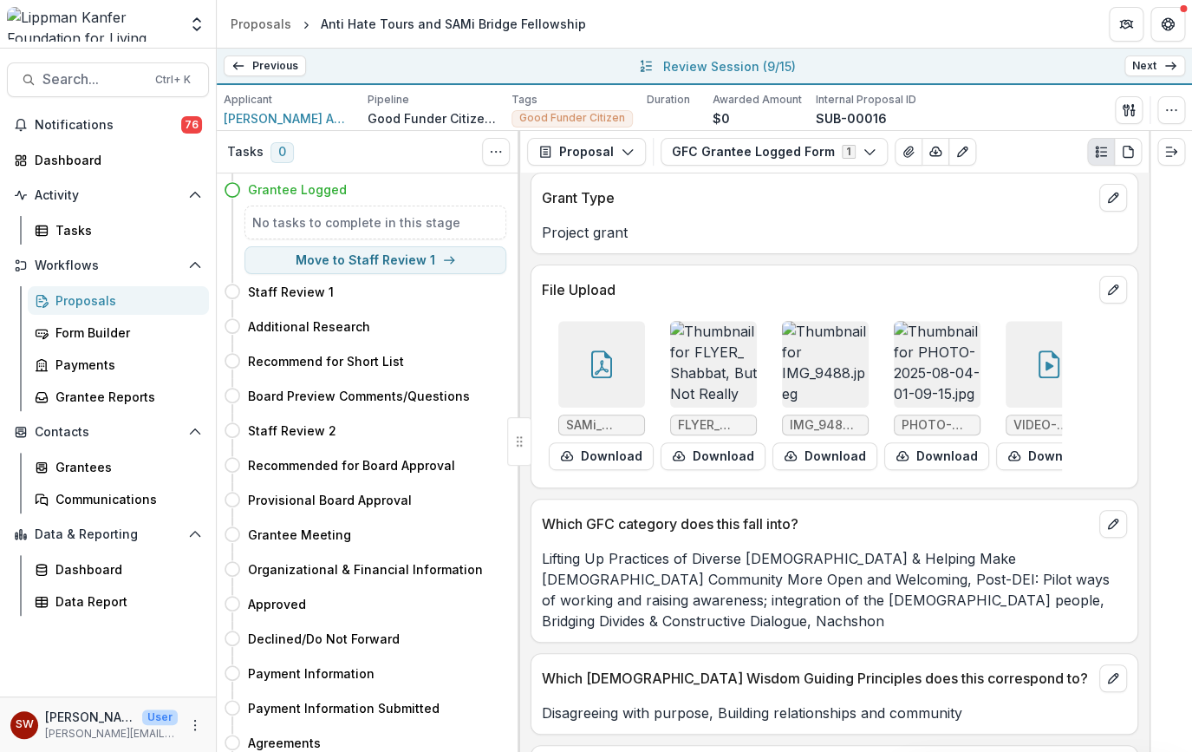
scroll to position [251, 0]
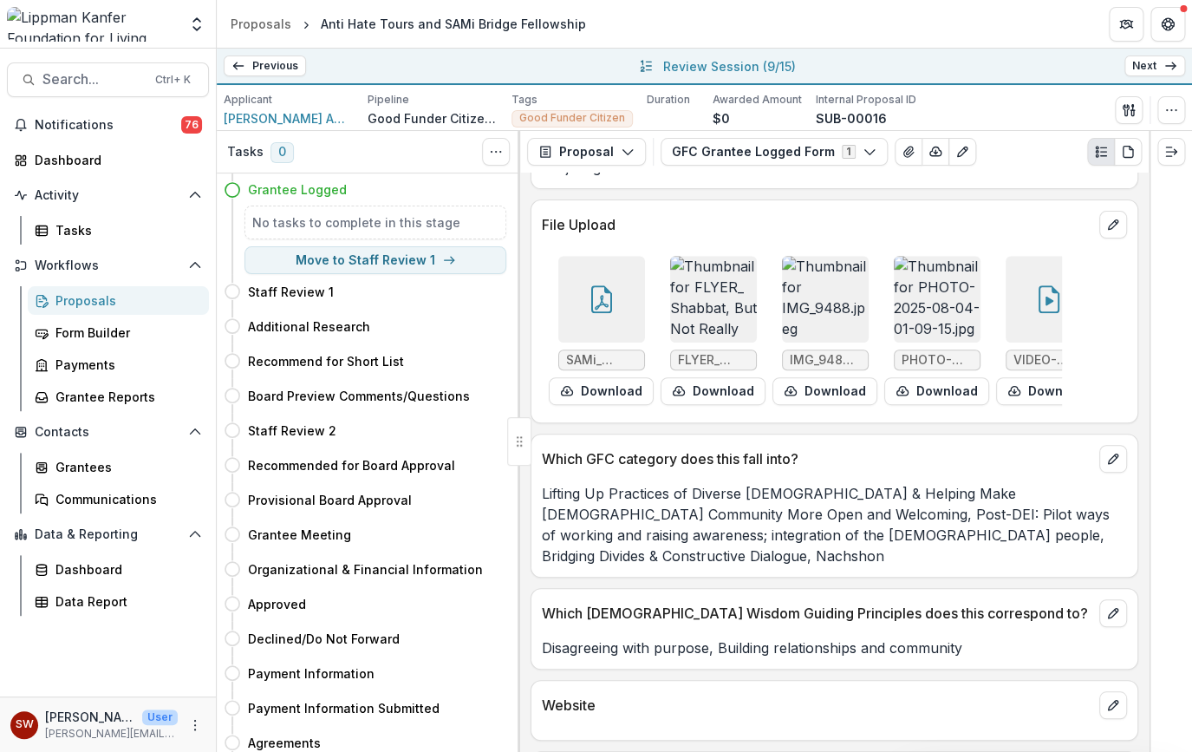
click at [616, 295] on div at bounding box center [601, 299] width 87 height 87
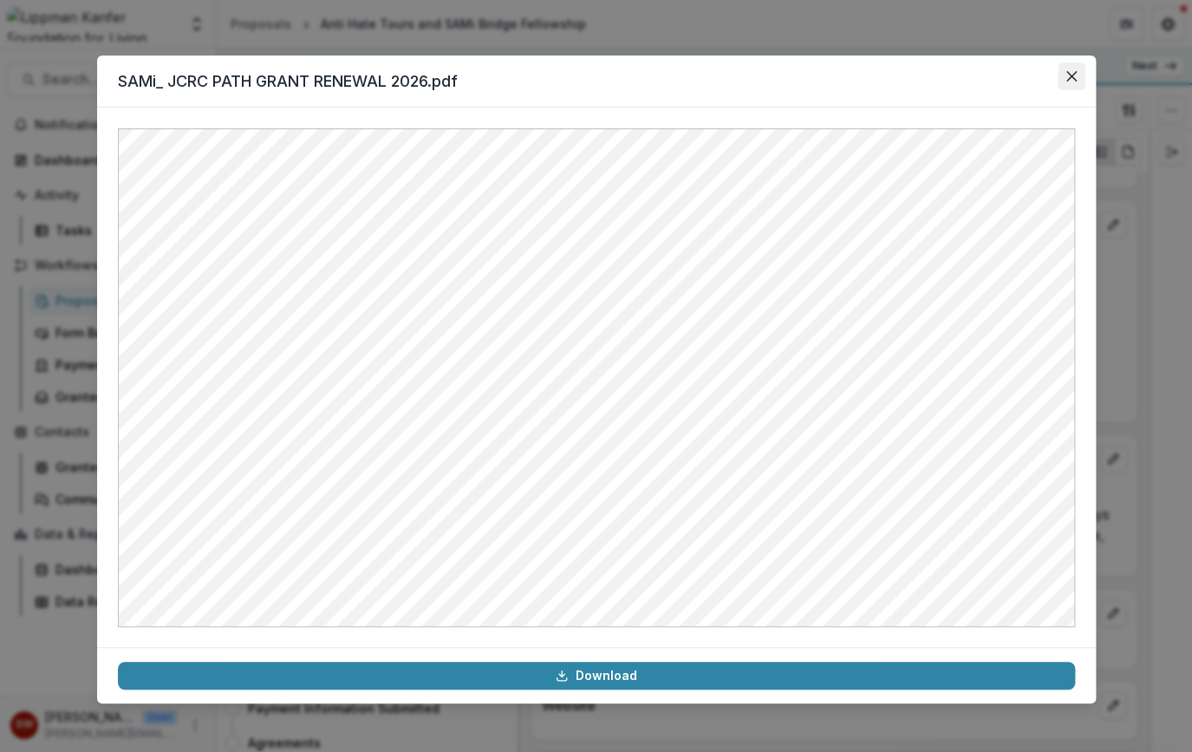
click at [1070, 74] on icon "Close" at bounding box center [1072, 76] width 10 height 10
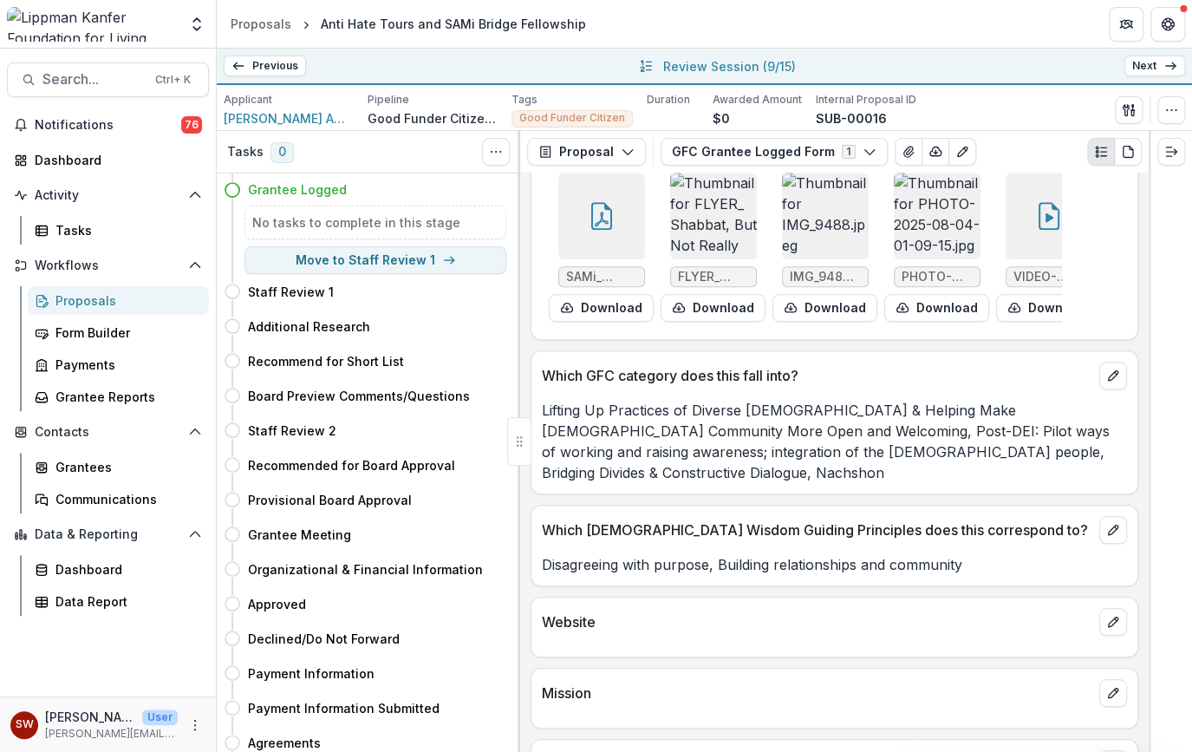
scroll to position [388, 0]
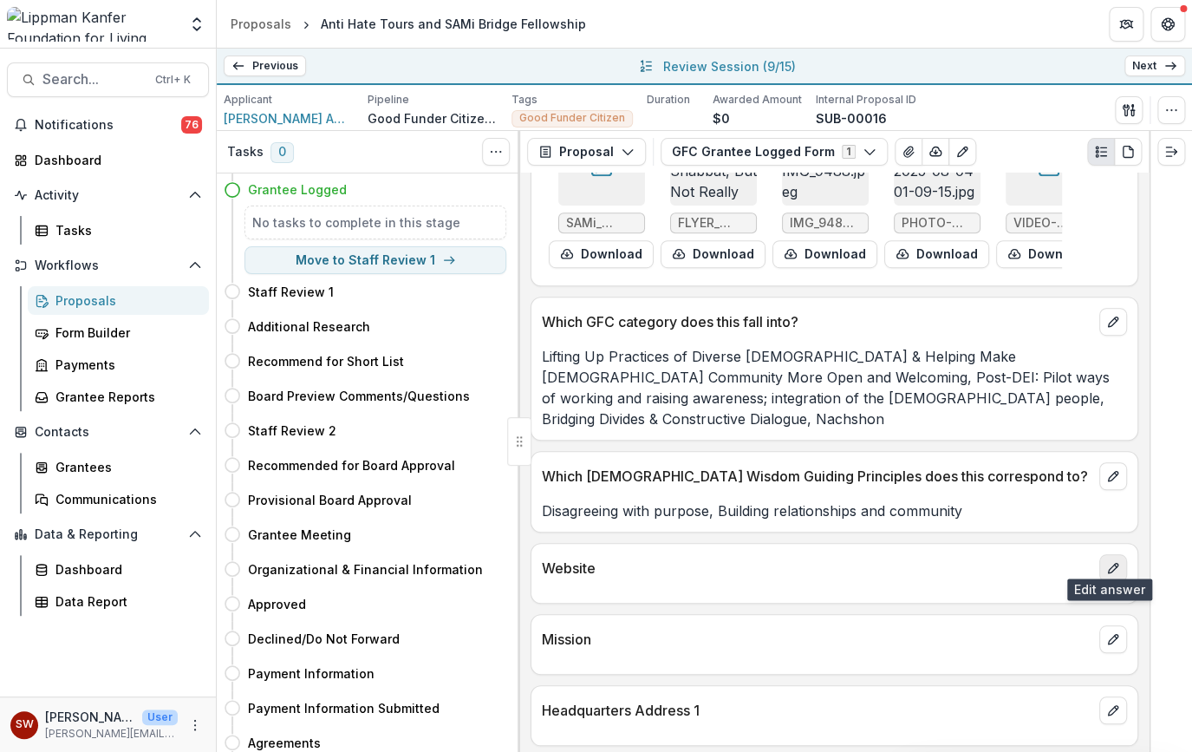
click at [1110, 565] on button "edit" at bounding box center [1114, 568] width 28 height 28
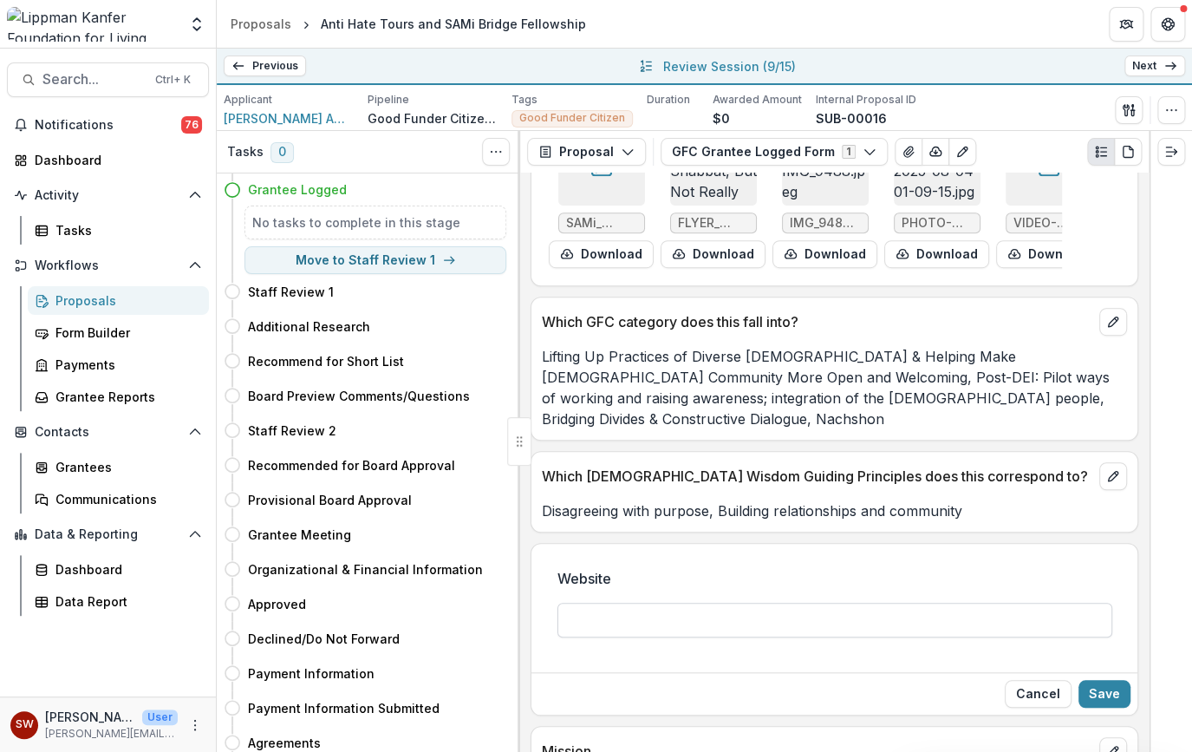
click at [695, 606] on input "Website" at bounding box center [835, 620] width 555 height 35
paste input "**********"
type input "**********"
click at [1117, 685] on button "Save" at bounding box center [1105, 694] width 52 height 28
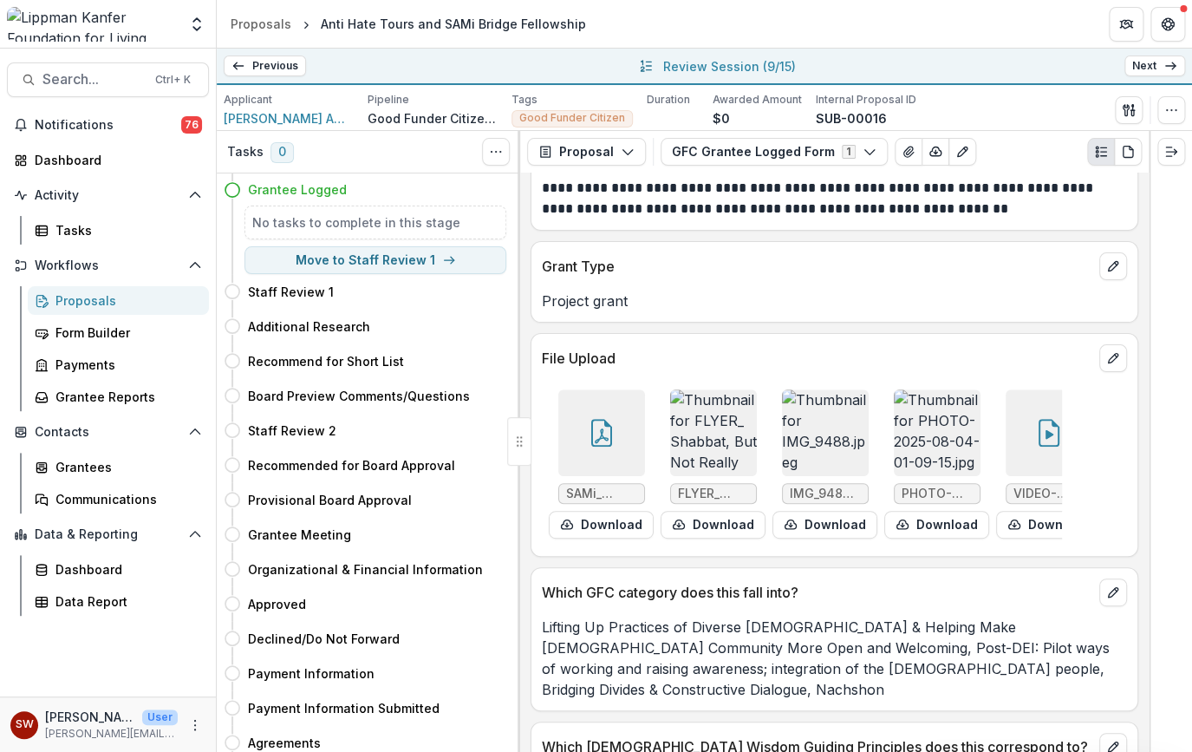
scroll to position [115, 0]
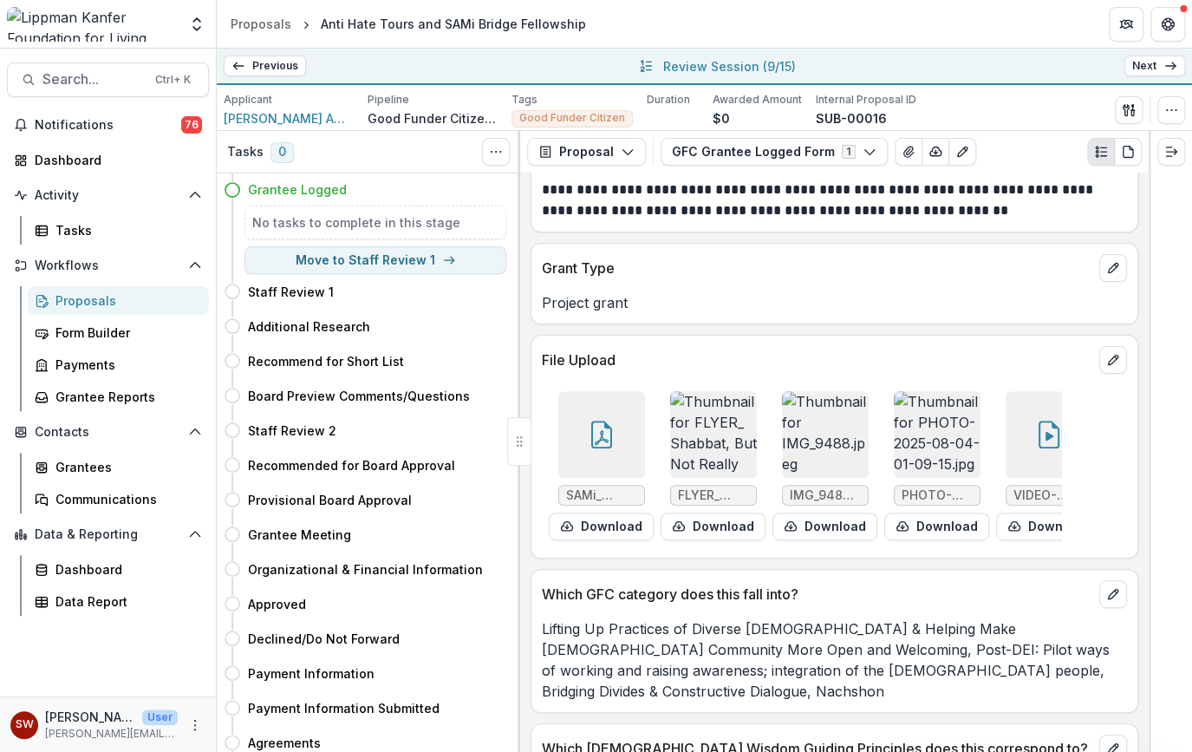
click at [618, 441] on div at bounding box center [601, 434] width 87 height 87
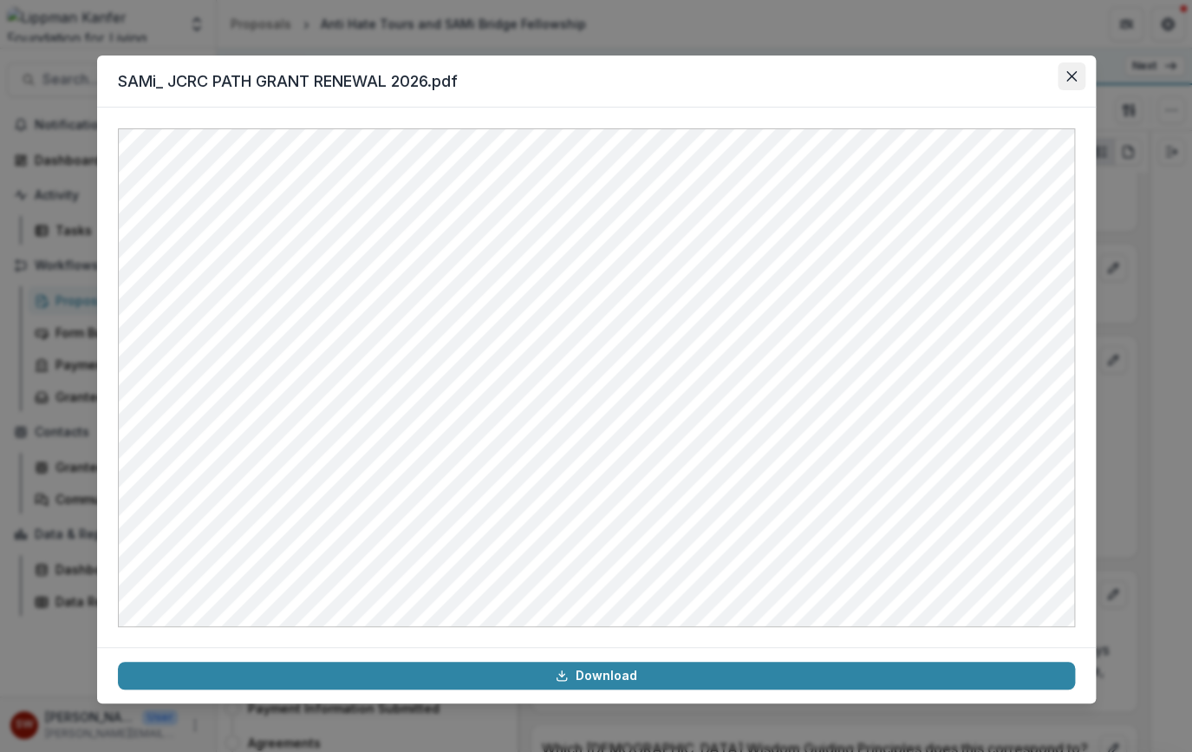
click at [1061, 74] on button "Close" at bounding box center [1072, 76] width 28 height 28
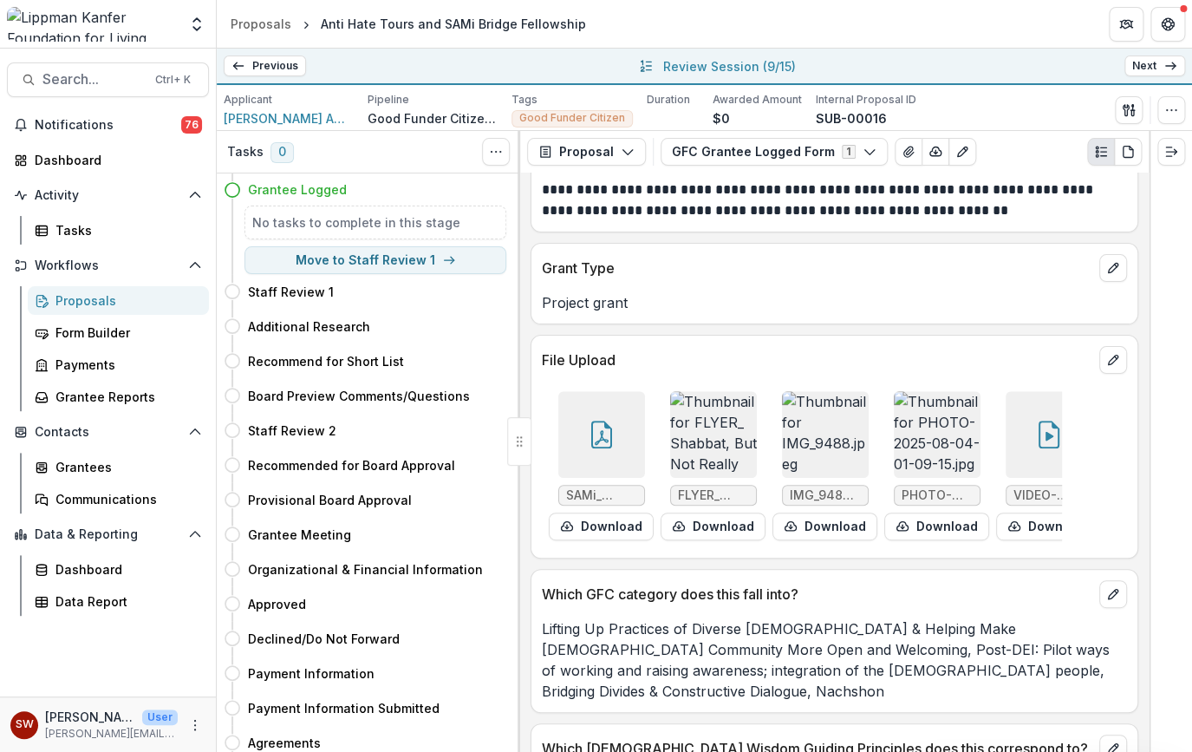
click at [1159, 66] on link "Next" at bounding box center [1155, 65] width 61 height 21
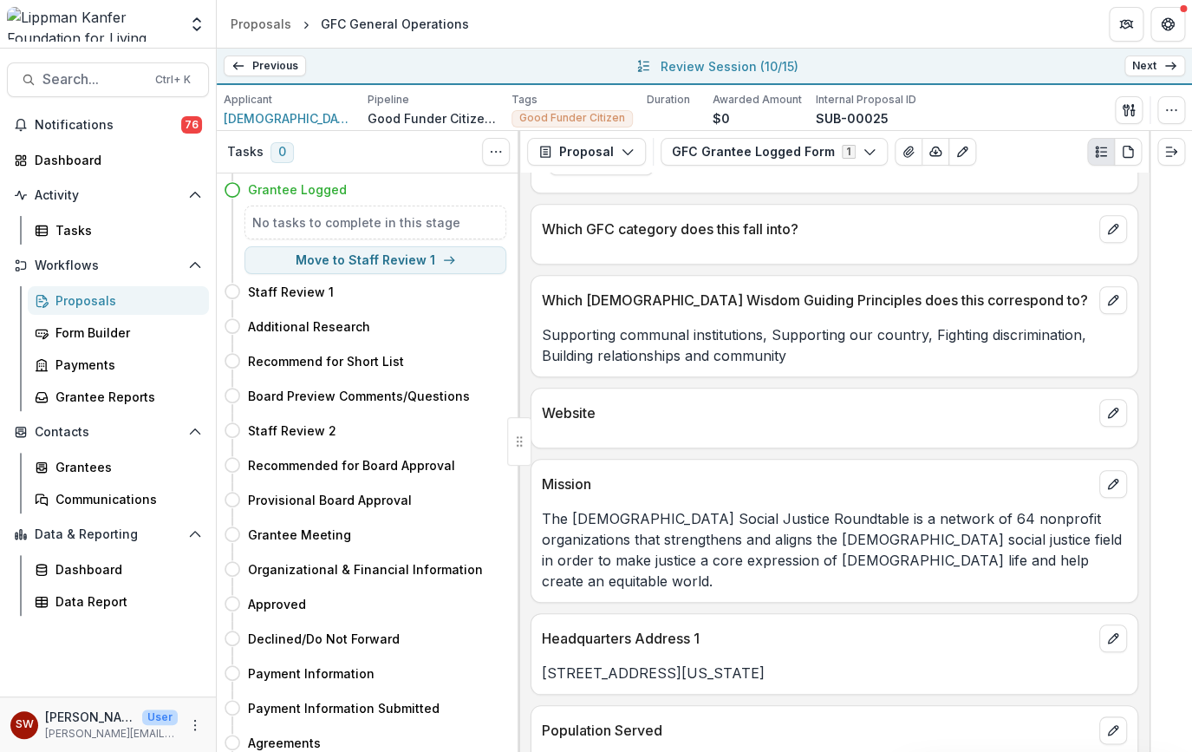
scroll to position [441, 0]
